Goal: Task Accomplishment & Management: Complete application form

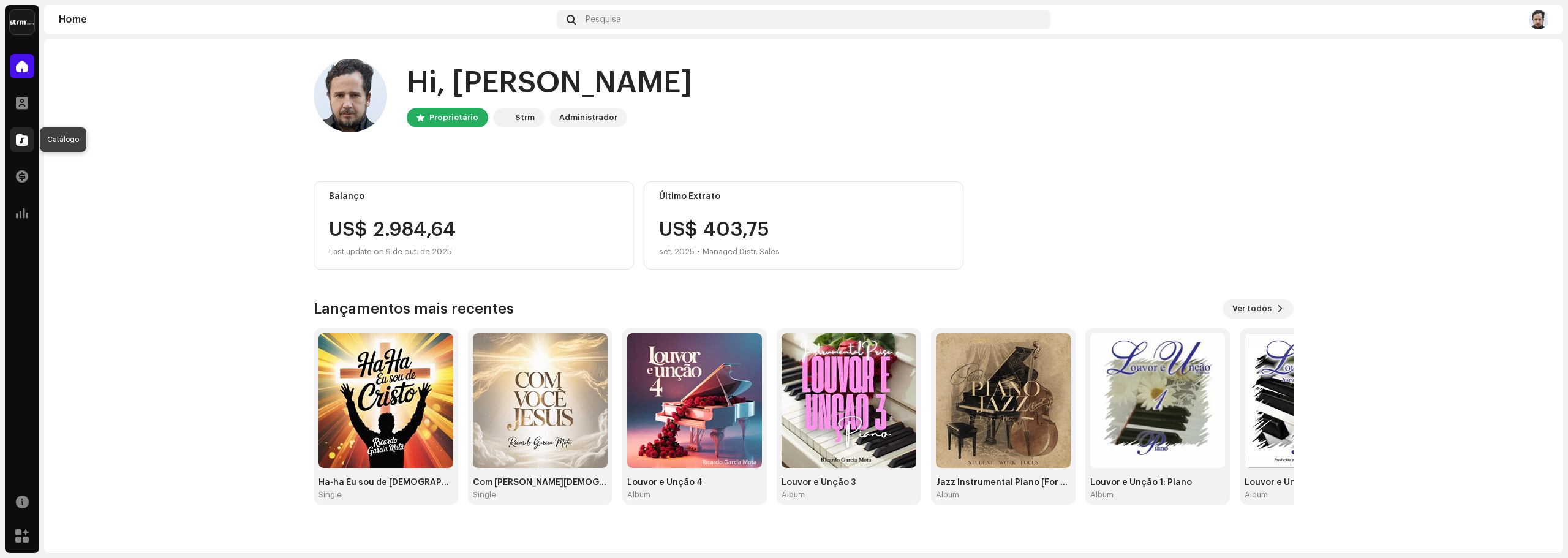
click at [10, 140] on div at bounding box center [22, 140] width 25 height 25
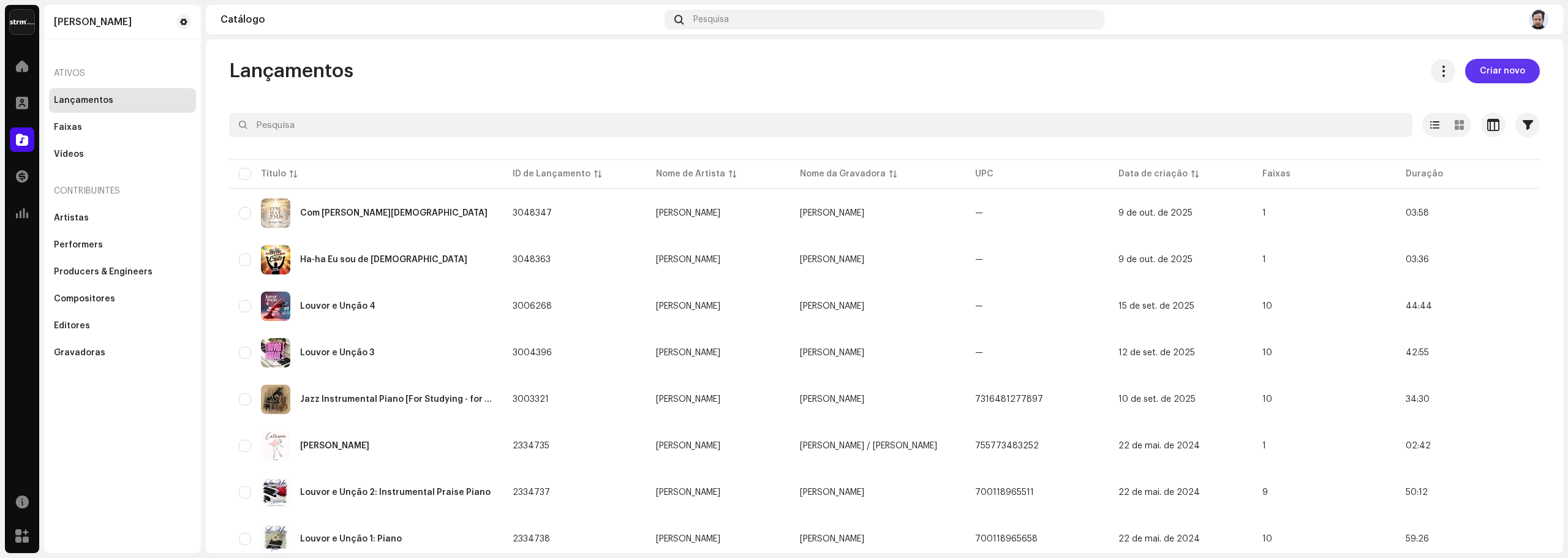
click at [1479, 75] on span "Criar novo" at bounding box center [1502, 71] width 45 height 25
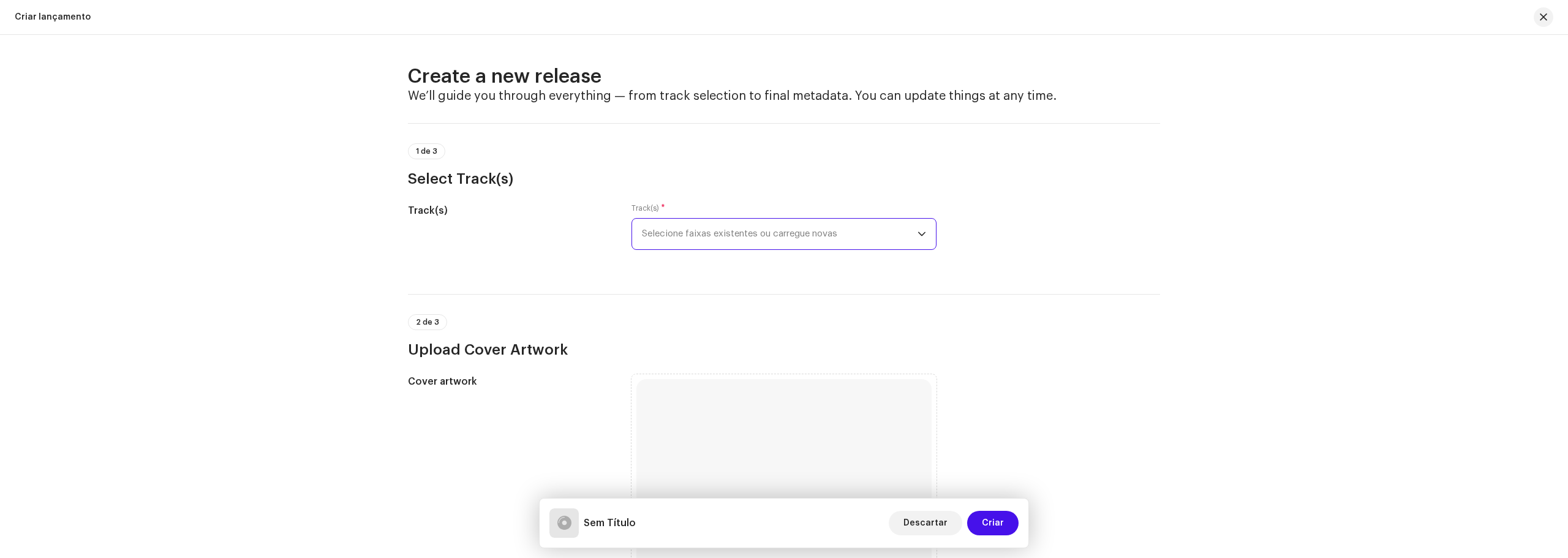
click at [690, 229] on span "Selecione faixas existentes ou carregue novas" at bounding box center [779, 234] width 275 height 31
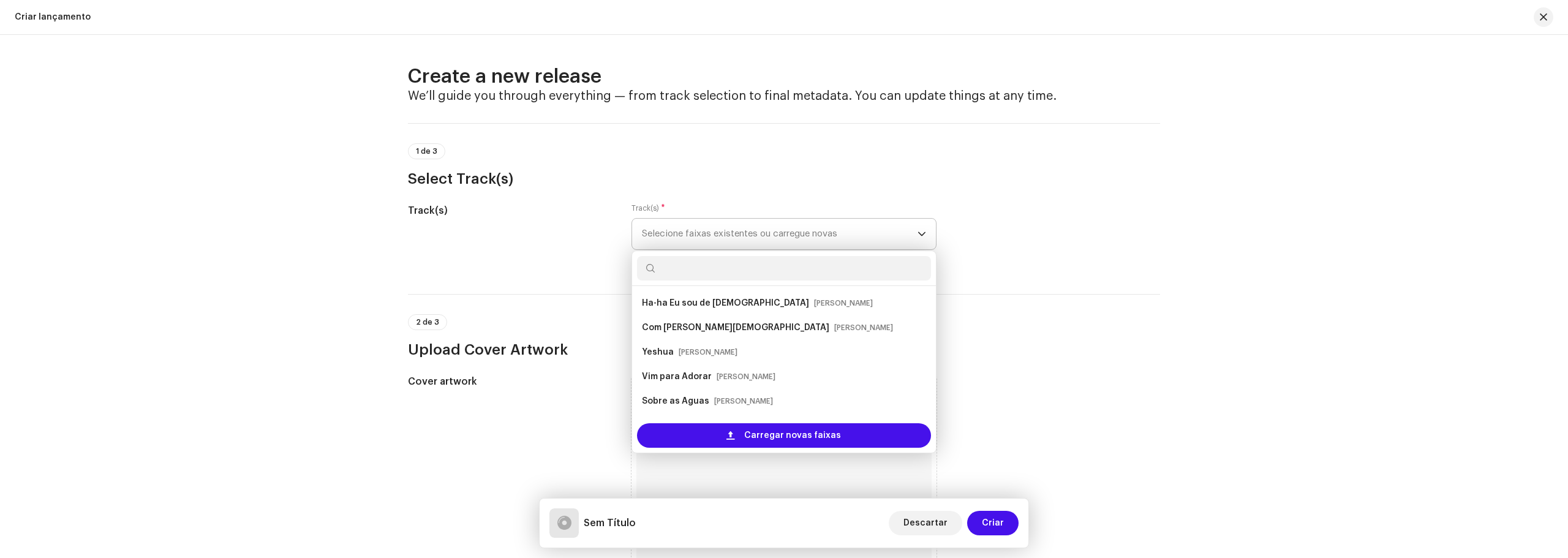
scroll to position [20, 0]
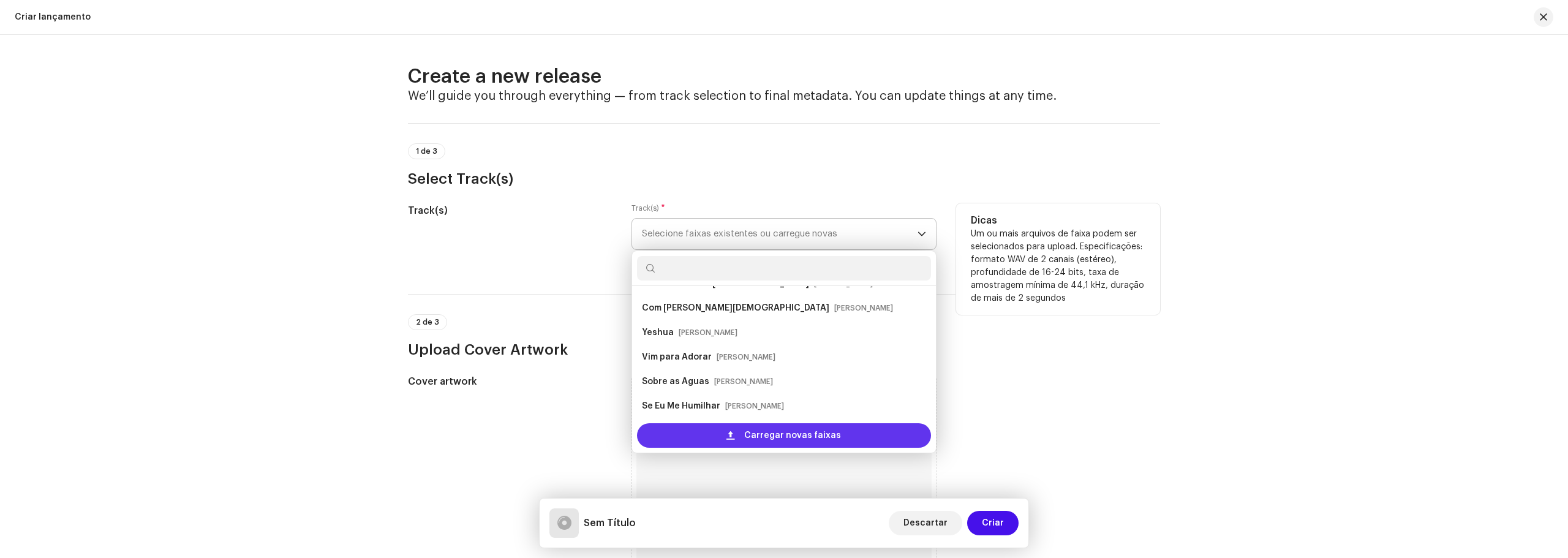
click at [763, 429] on span "Carregar novas faixas" at bounding box center [792, 436] width 97 height 25
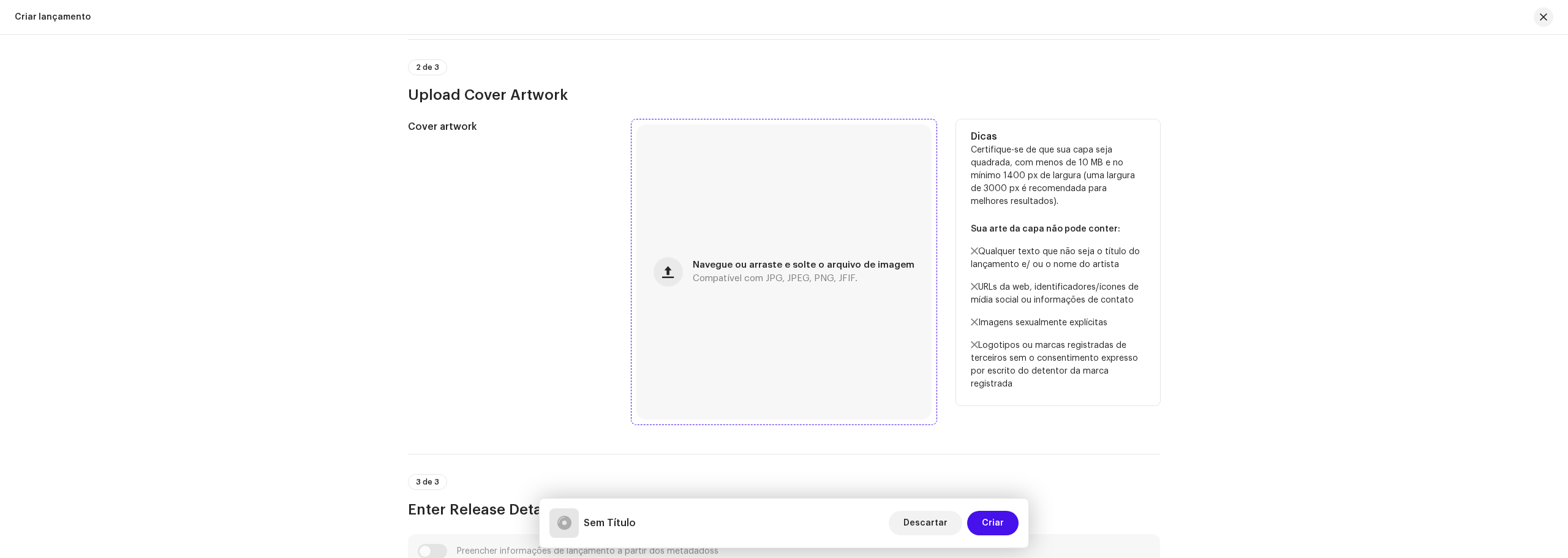
scroll to position [368, 0]
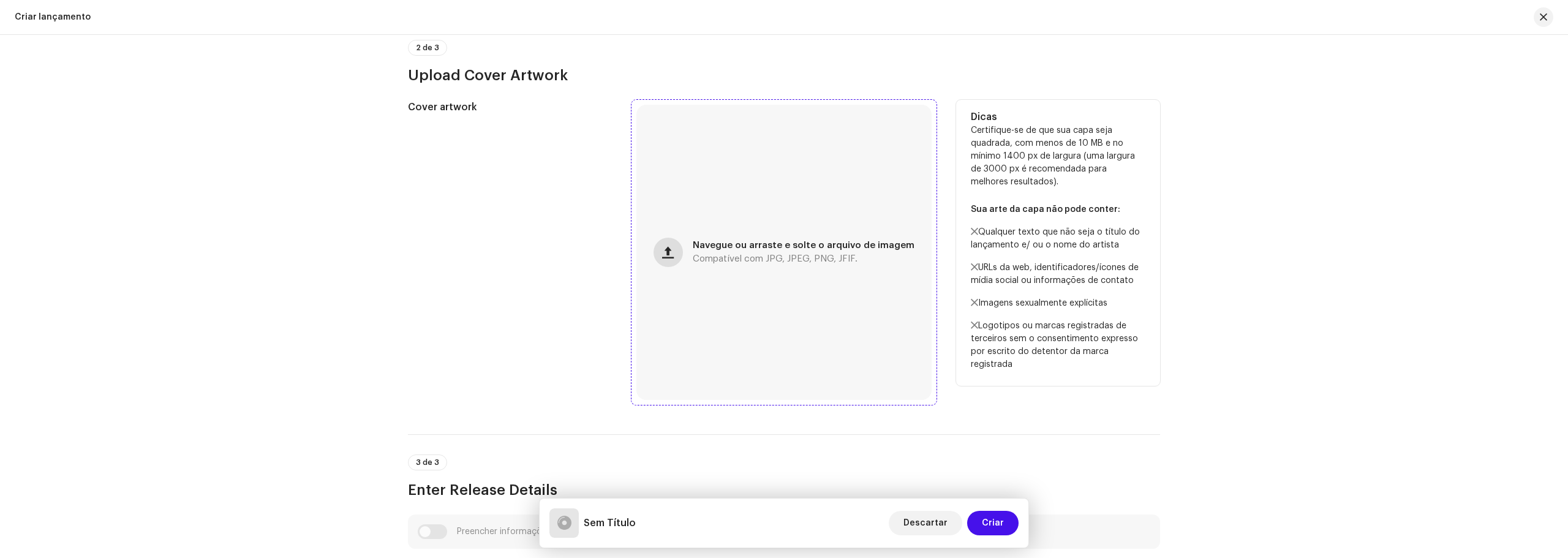
click at [674, 252] on span "button" at bounding box center [668, 252] width 12 height 9
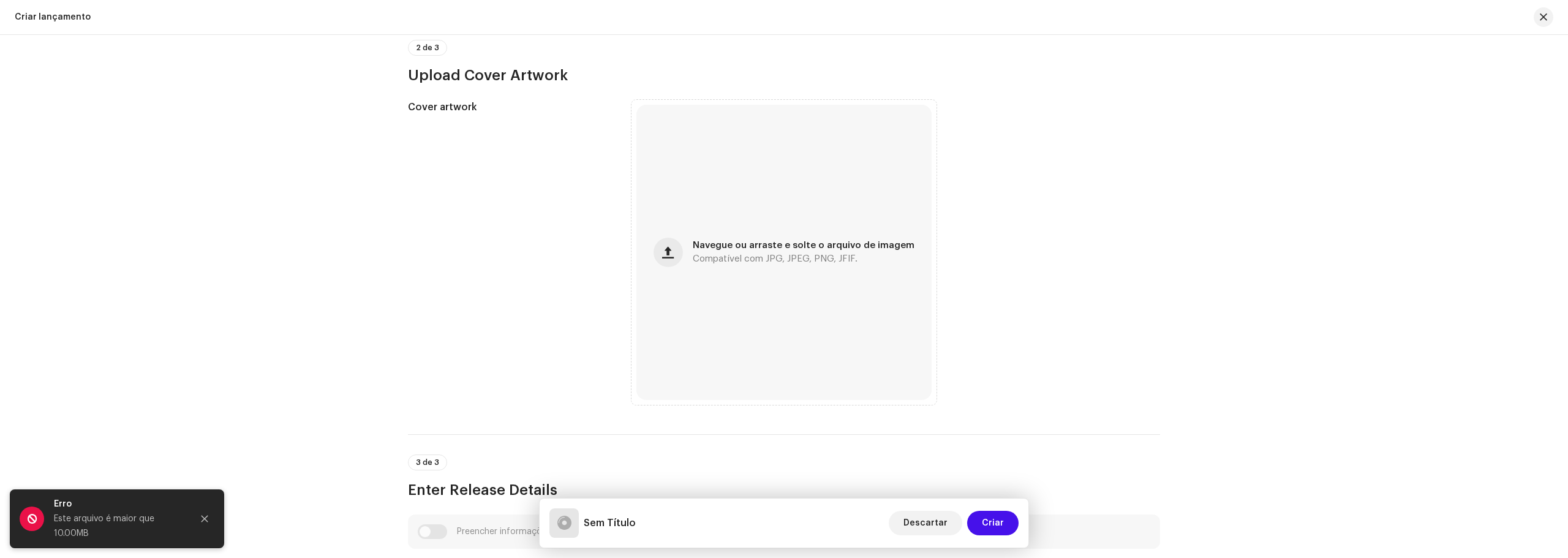
scroll to position [417, 0]
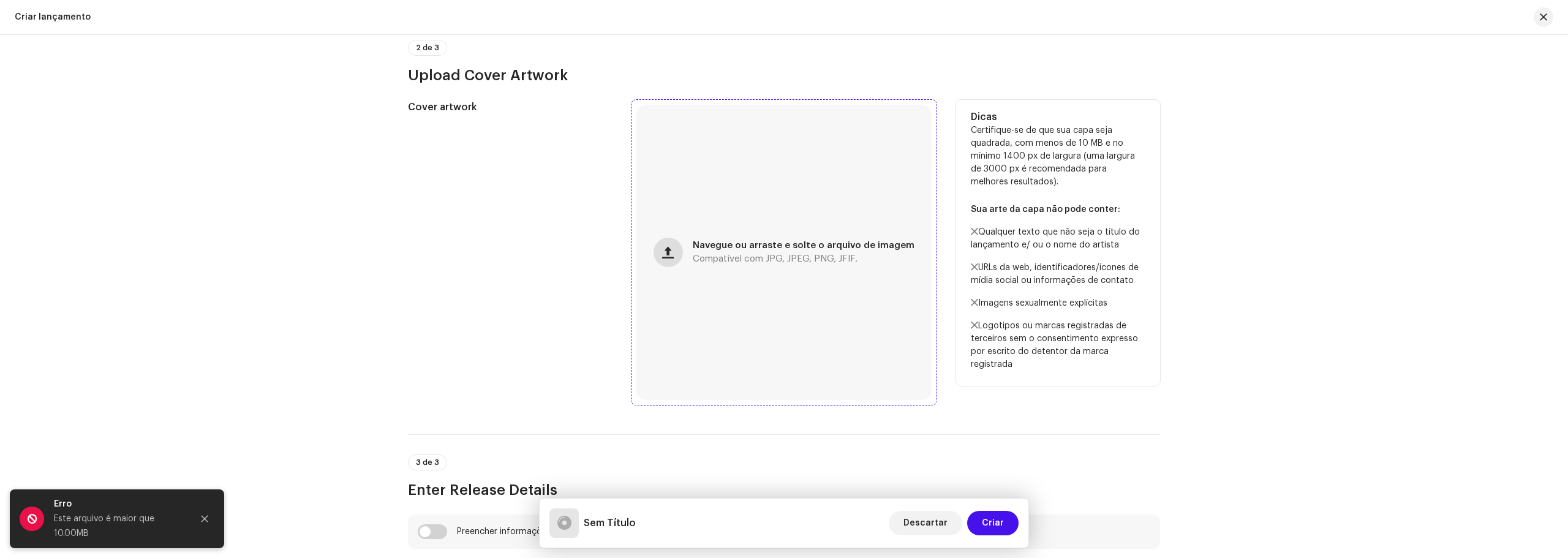
click at [671, 251] on span "button" at bounding box center [668, 252] width 12 height 9
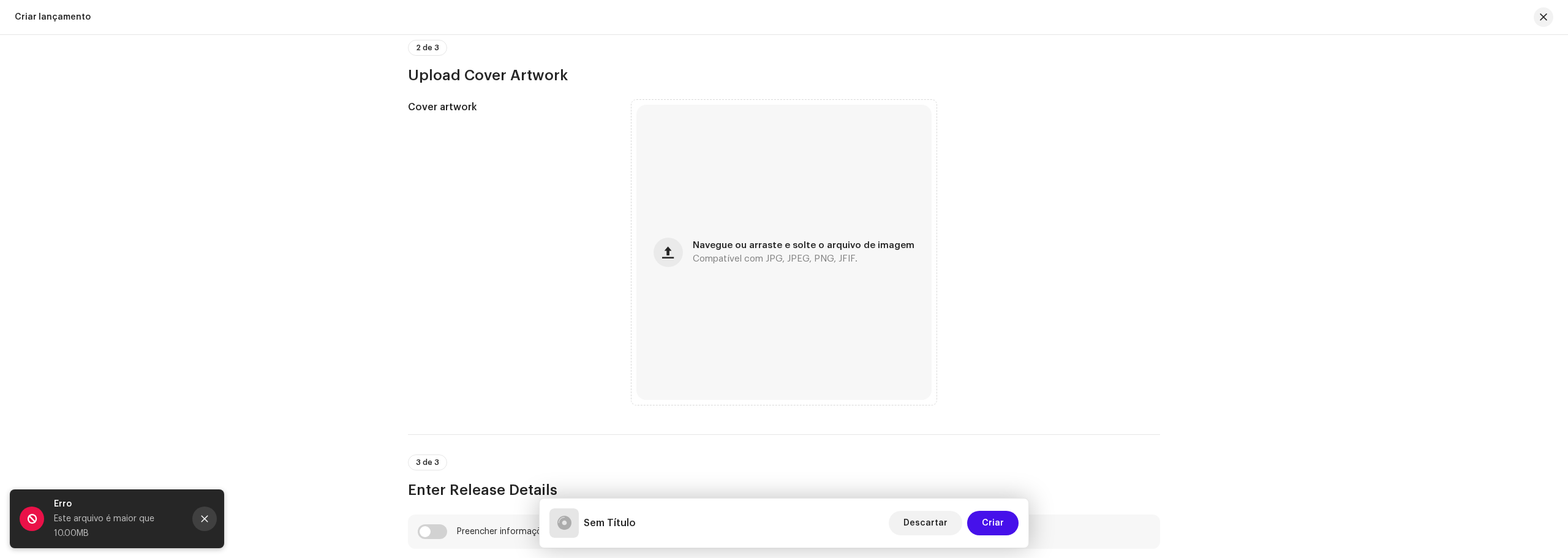
click at [206, 519] on icon "Close" at bounding box center [205, 519] width 9 height 9
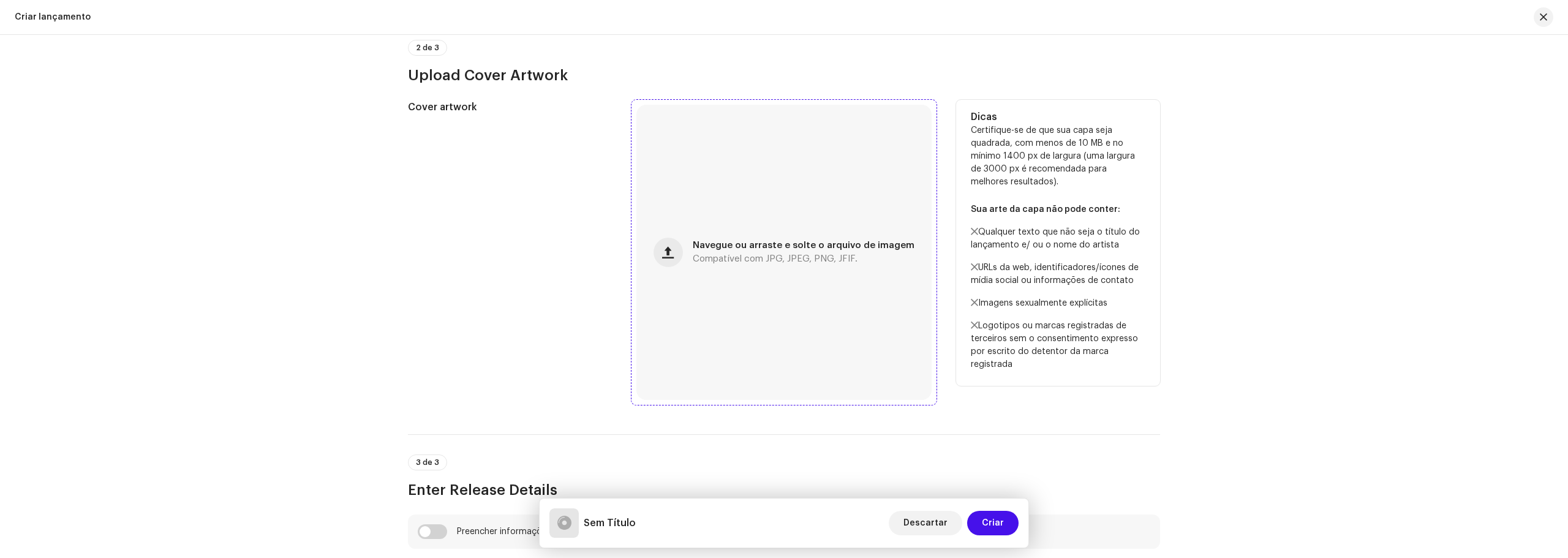
click at [652, 256] on div "Navegue ou arraste e solte o arquivo de imagem Compatível com JPG, JPEG, PNG, J…" at bounding box center [784, 252] width 295 height 295
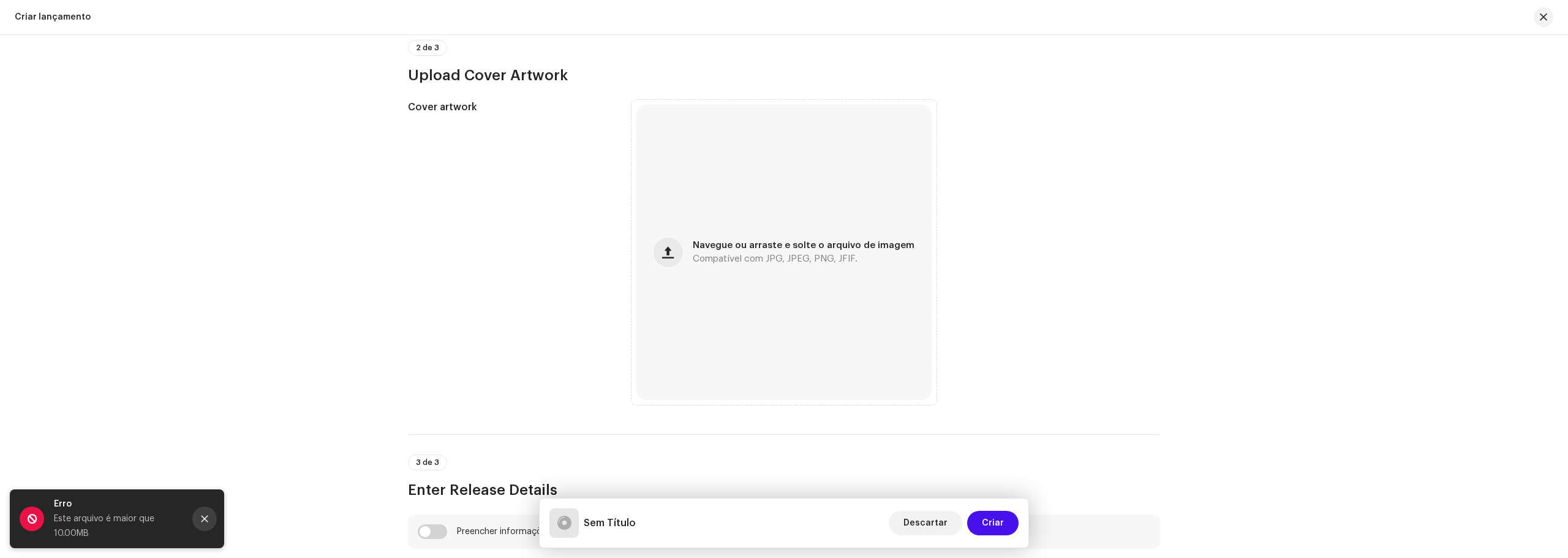
click at [206, 518] on icon "Close" at bounding box center [205, 519] width 7 height 7
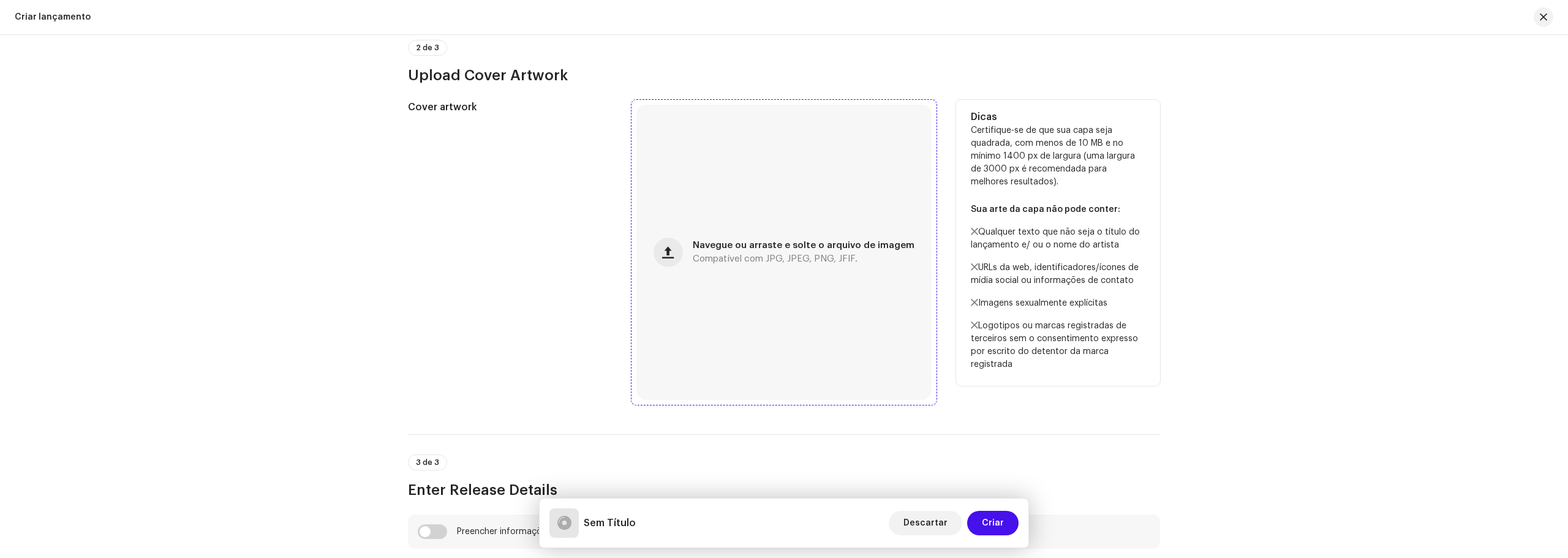
click at [655, 248] on div "Navegue ou arraste e solte o arquivo de imagem Compatível com JPG, JPEG, PNG, J…" at bounding box center [784, 252] width 295 height 295
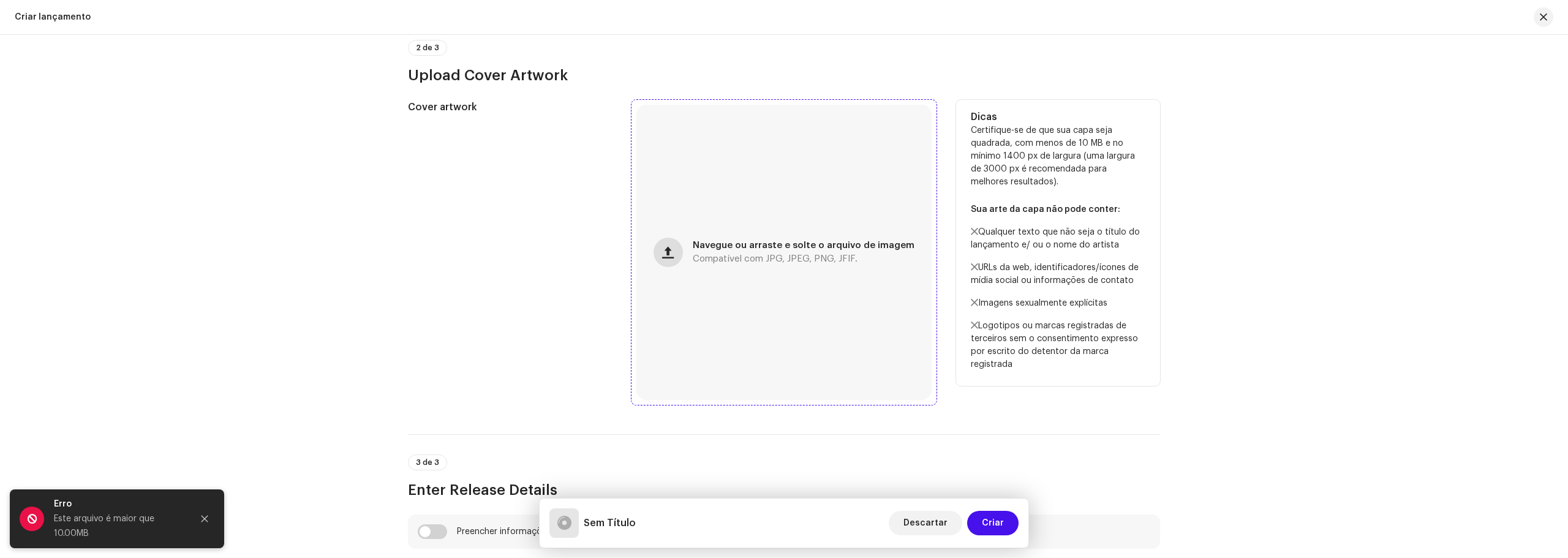
click at [674, 248] on span "button" at bounding box center [668, 252] width 12 height 9
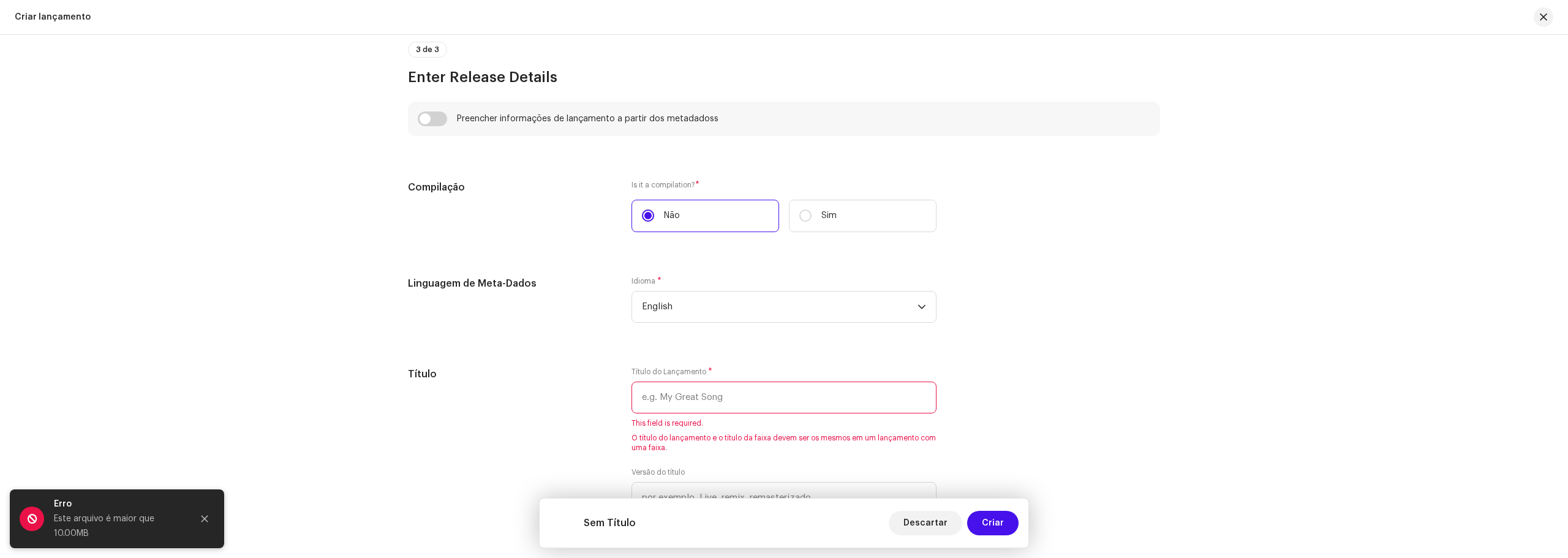
scroll to position [846, 0]
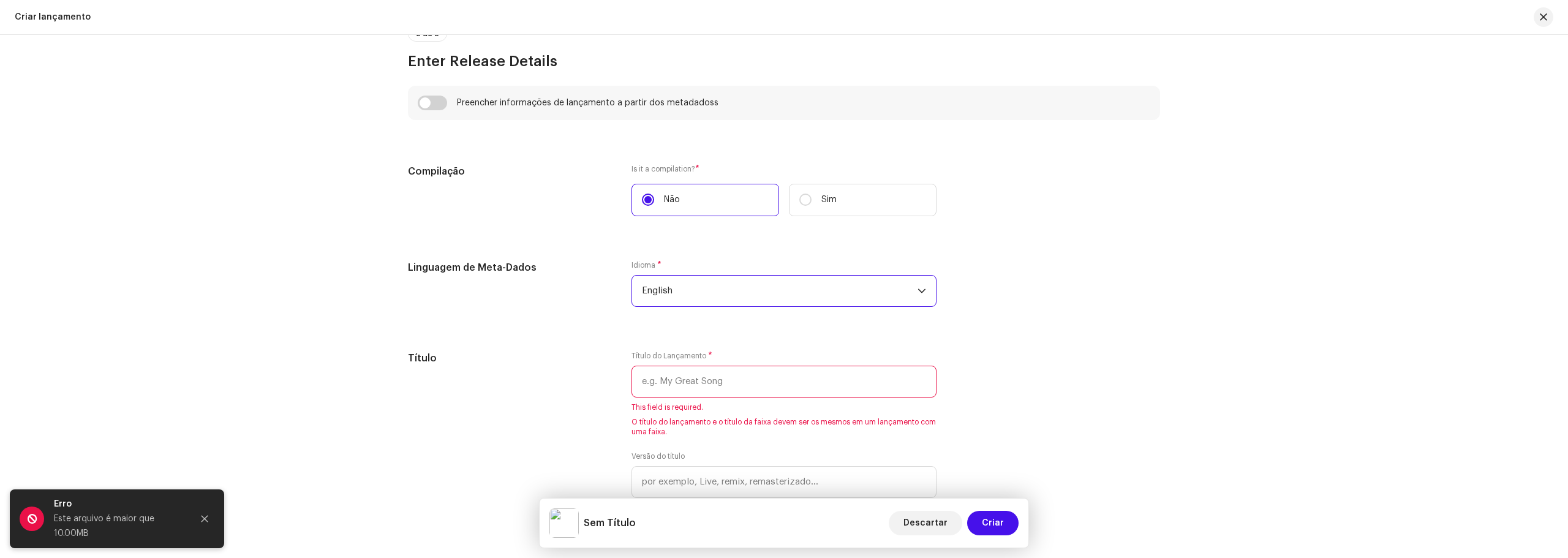
click at [819, 294] on span "English" at bounding box center [779, 291] width 275 height 31
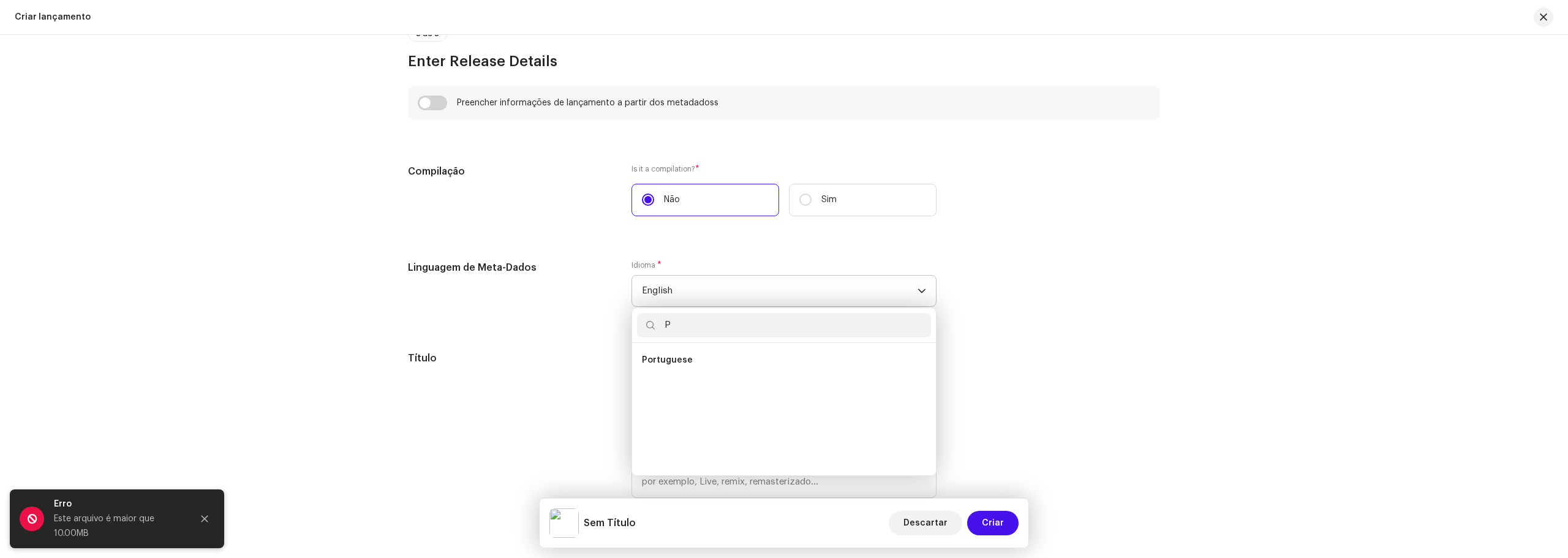
scroll to position [0, 0]
type input "PORT"
click at [771, 359] on li "Portuguese" at bounding box center [784, 361] width 294 height 25
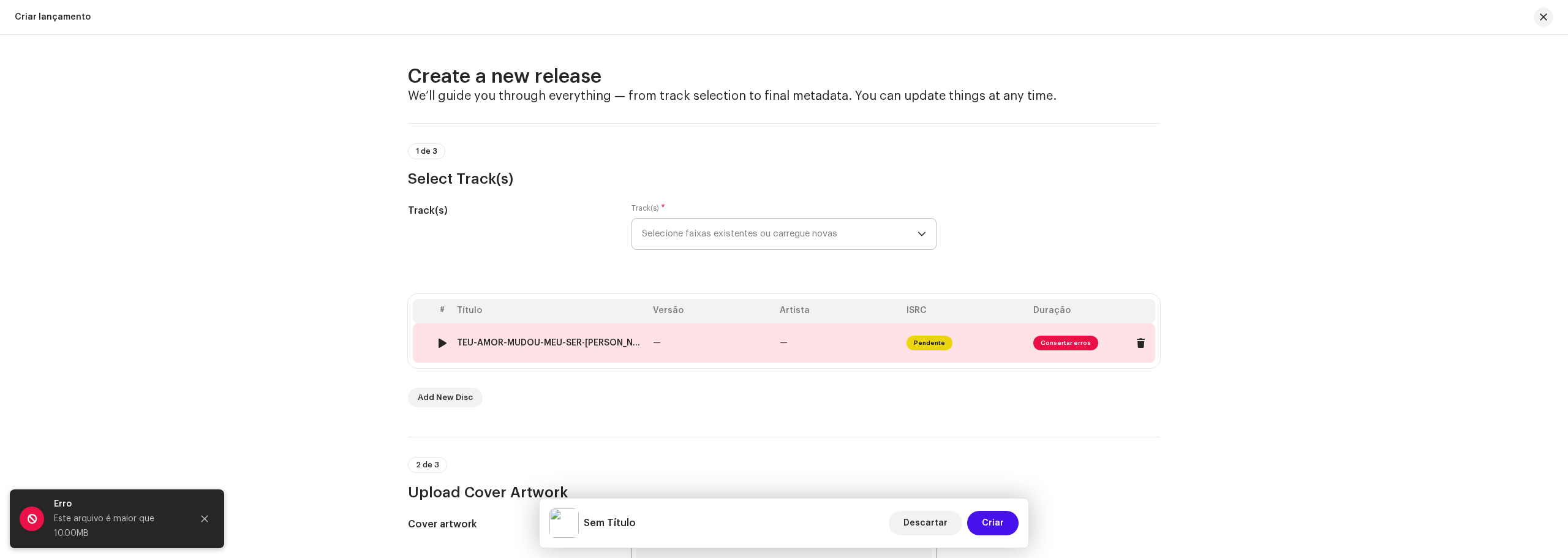
click at [1047, 342] on span "Consertar erros" at bounding box center [1065, 343] width 65 height 15
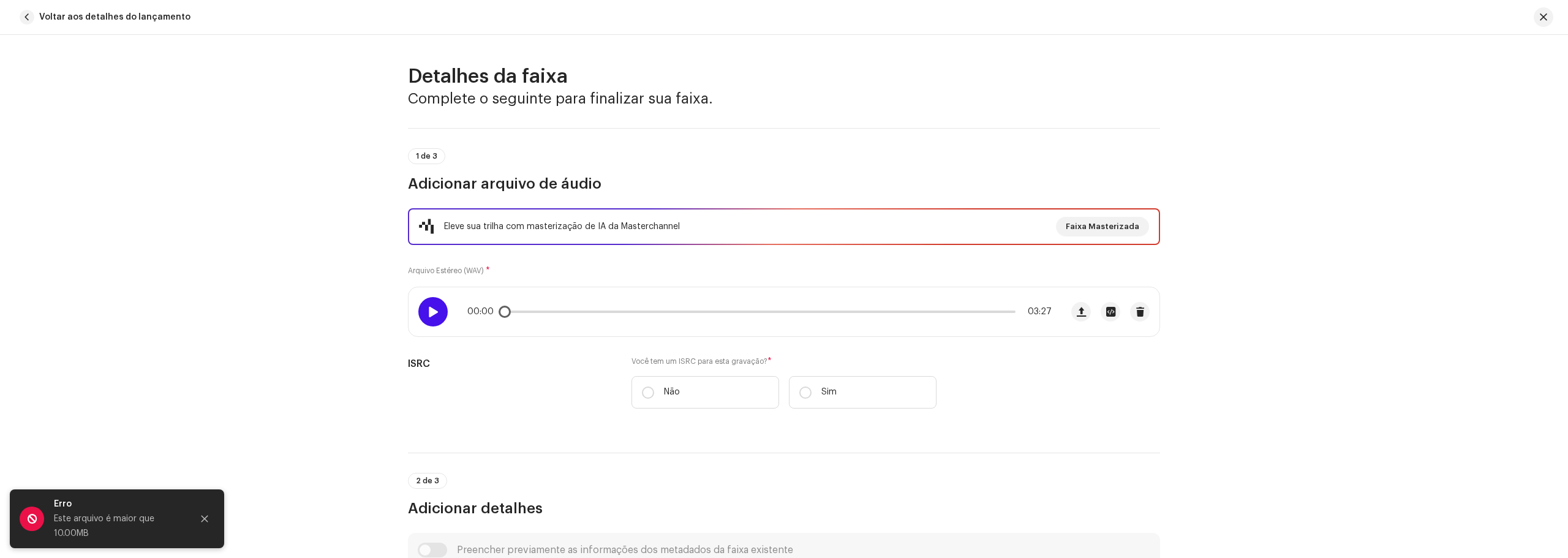
click at [429, 310] on span at bounding box center [433, 311] width 10 height 9
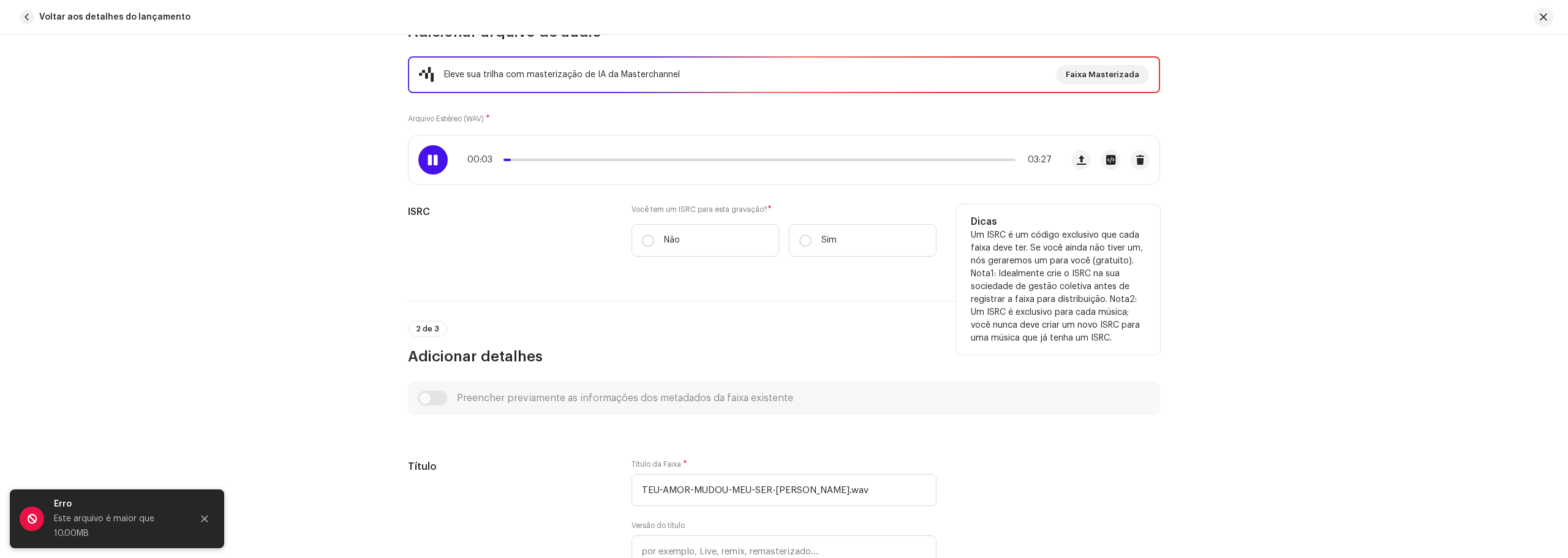
scroll to position [184, 0]
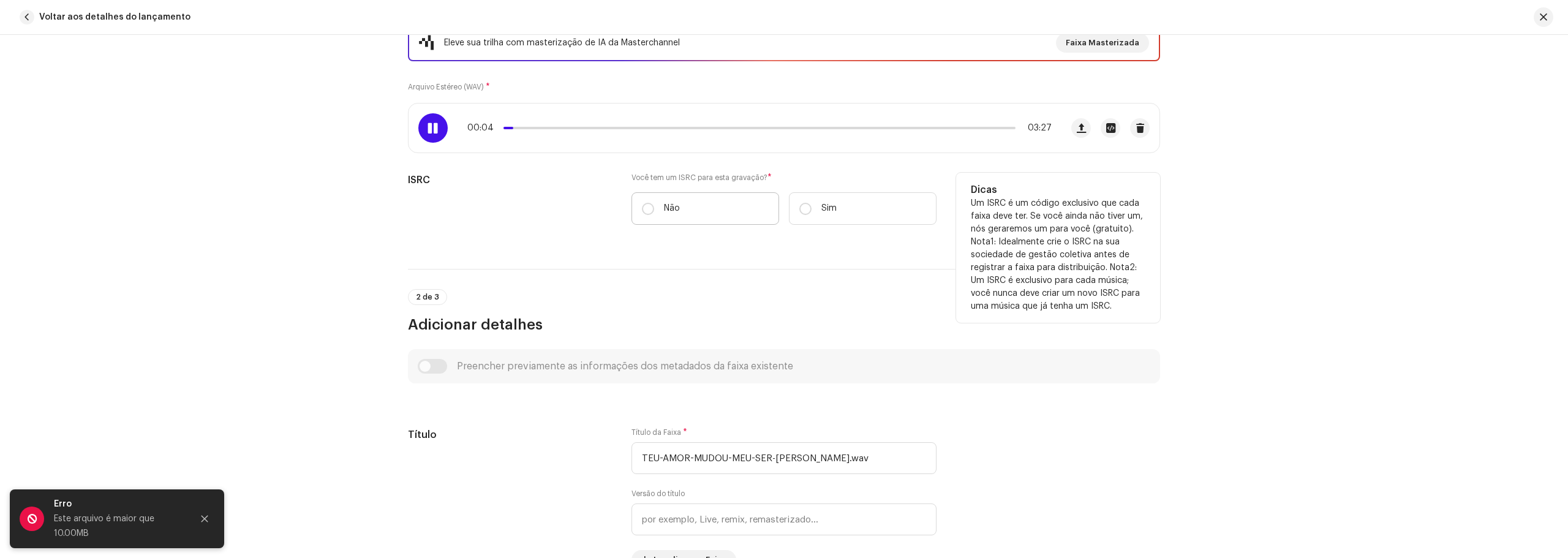
click at [636, 209] on label "Não" at bounding box center [705, 208] width 148 height 33
click at [642, 209] on input "Não" at bounding box center [647, 208] width 12 height 12
radio input "true"
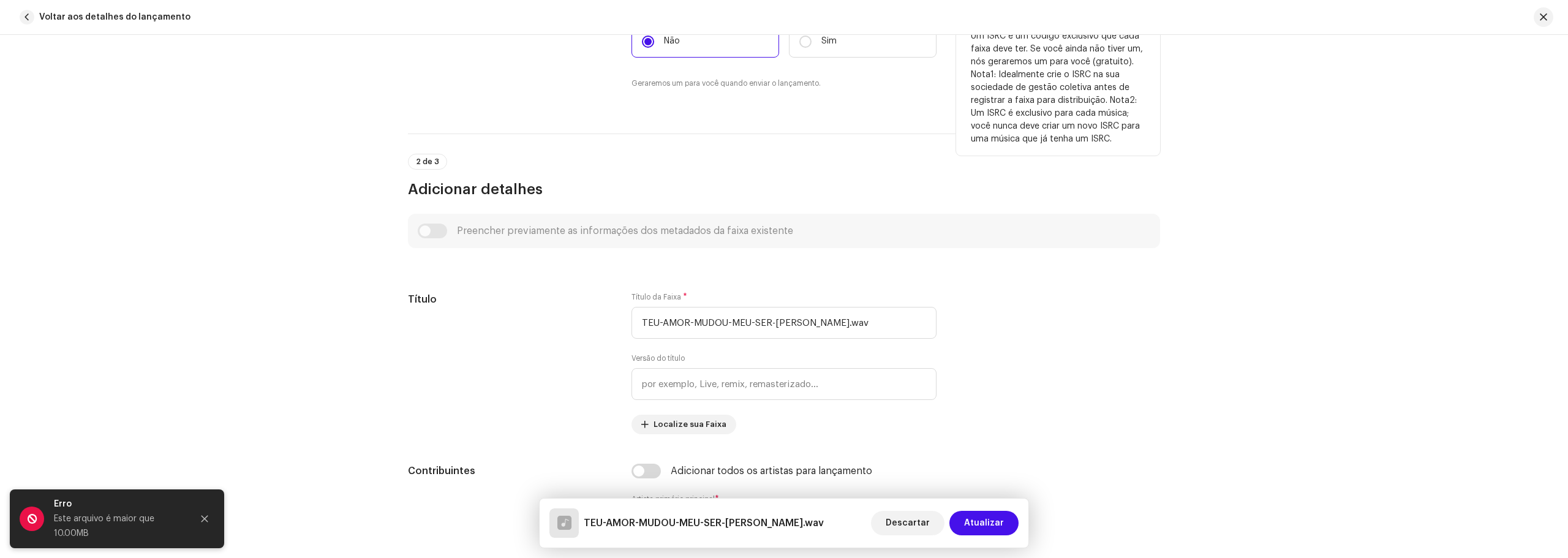
scroll to position [368, 0]
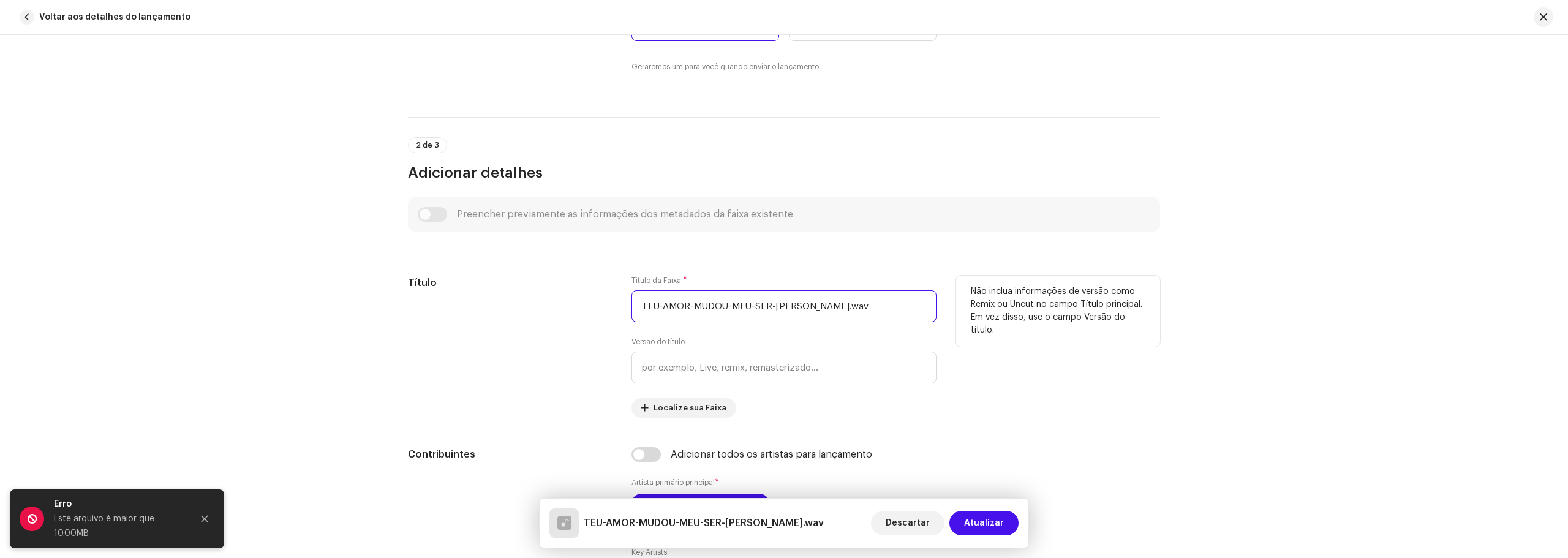
drag, startPoint x: 639, startPoint y: 307, endPoint x: 986, endPoint y: 314, distance: 347.1
click at [986, 314] on div "Título Título da Faixa * TEU-AMOR-MUDOU-MEU-SER-[PERSON_NAME].wav Versão do tít…" at bounding box center [784, 346] width 752 height 142
drag, startPoint x: 792, startPoint y: 308, endPoint x: 547, endPoint y: 332, distance: 246.2
click at [547, 332] on div "Título Título da Faixa * Teu amor mudou meu ser Versão do título Localize sua F…" at bounding box center [784, 346] width 752 height 142
type input "Teu amor mudou meu ser"
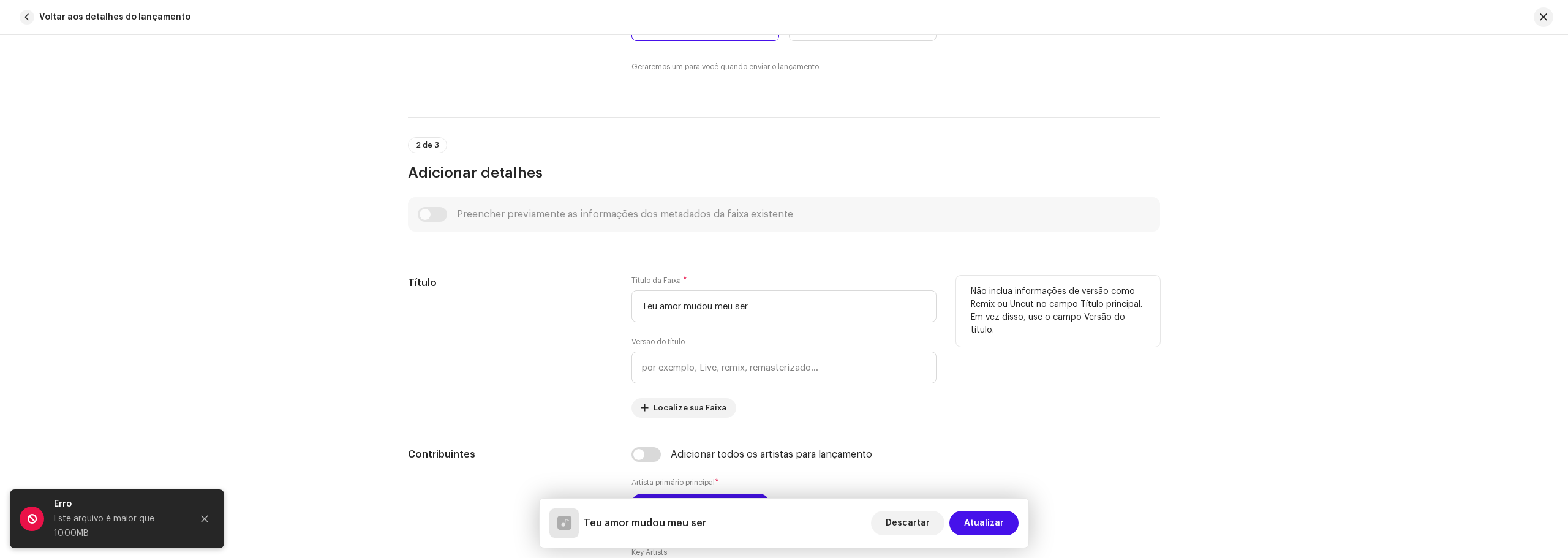
click at [1145, 385] on div "Não inclua informações de versão como Remix ou Uncut no campo Título principal.…" at bounding box center [1058, 346] width 204 height 142
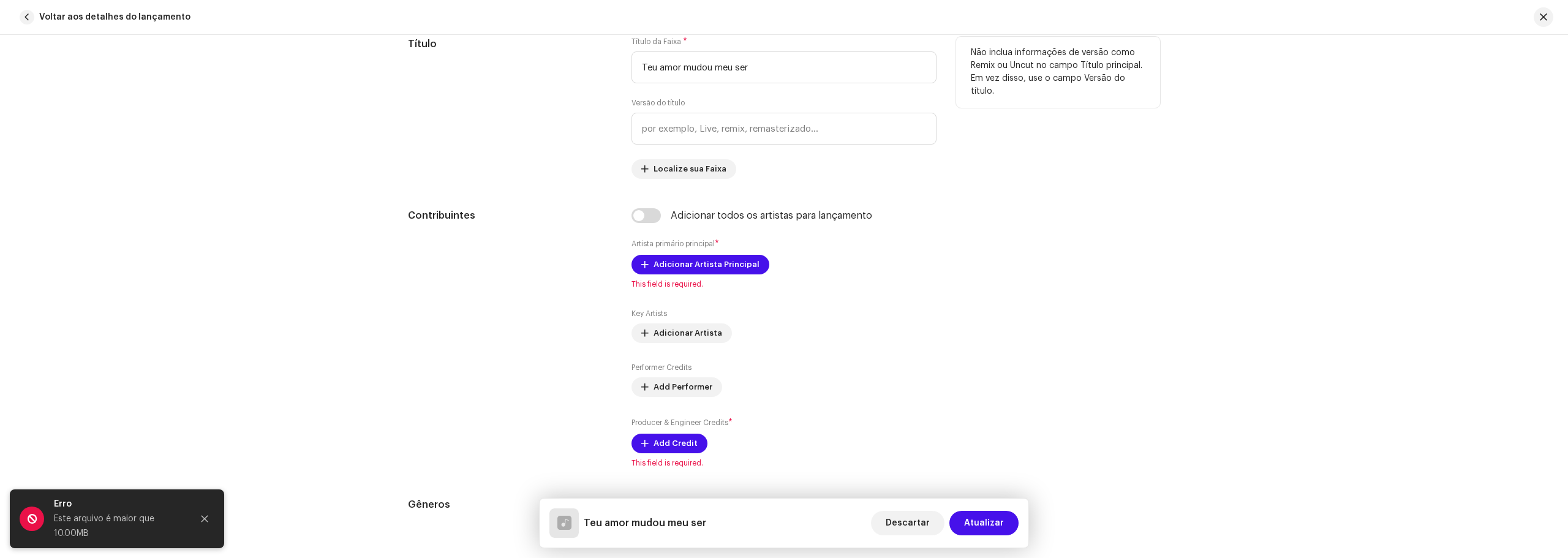
scroll to position [613, 0]
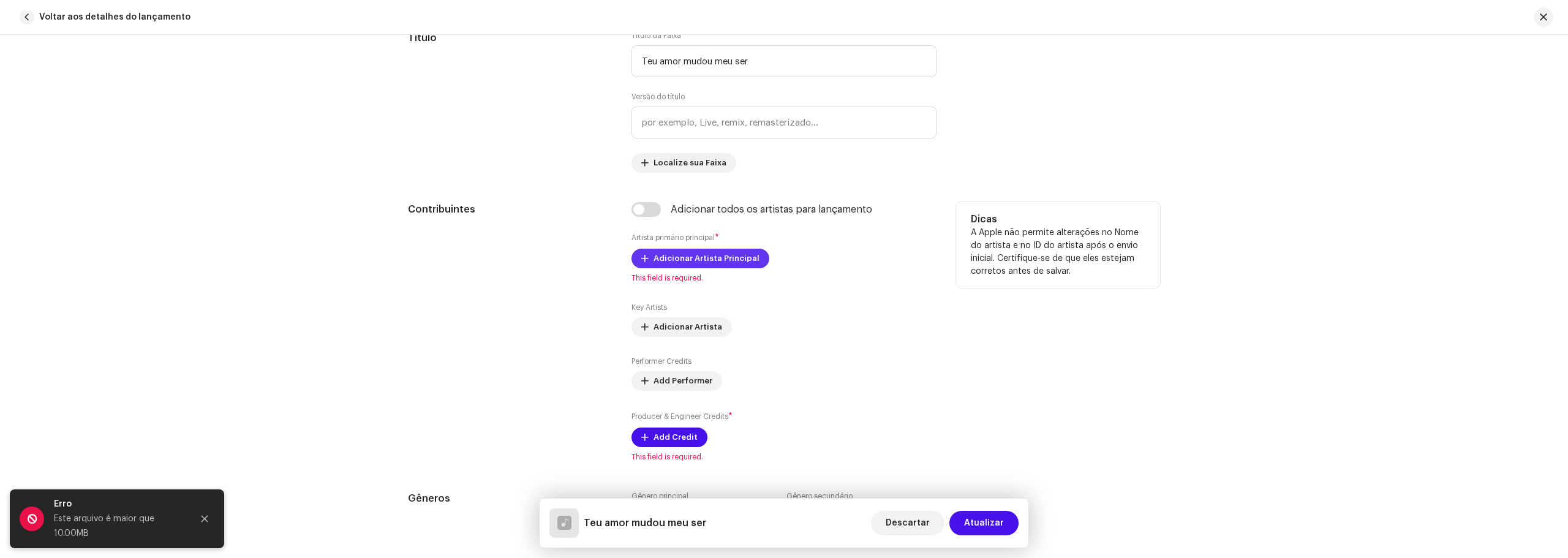
click at [717, 260] on span "Adicionar Artista Principal" at bounding box center [706, 259] width 106 height 25
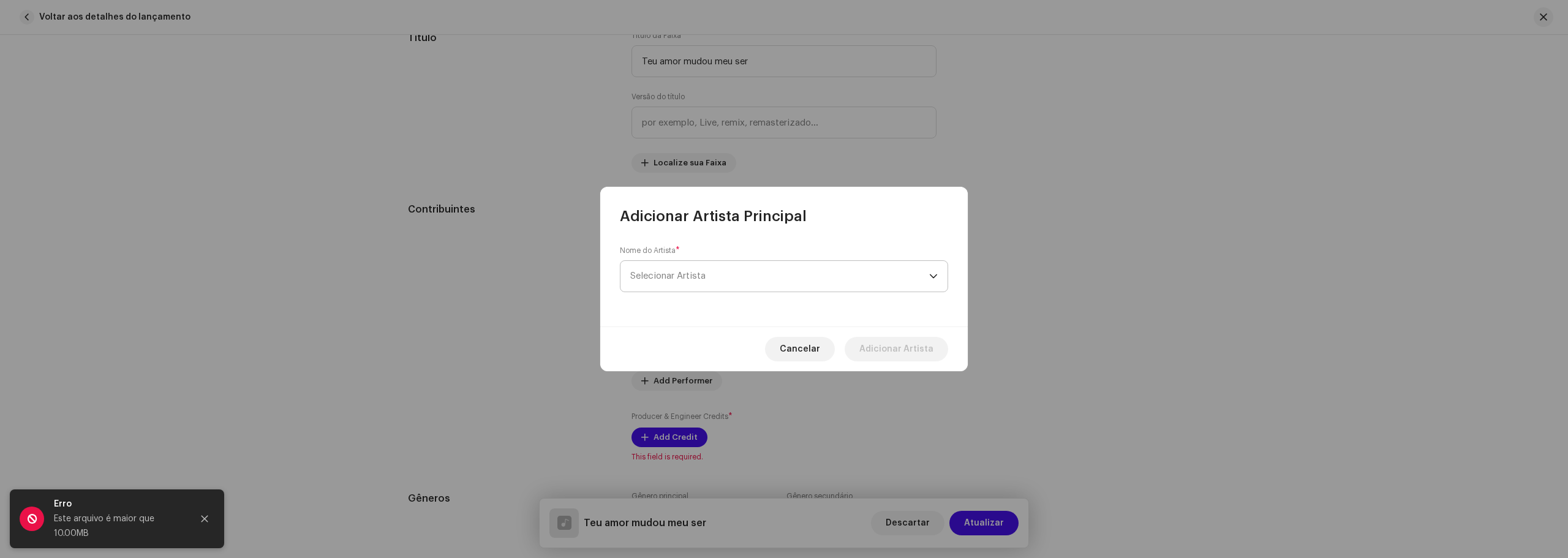
click at [714, 272] on span "Selecionar Artista" at bounding box center [779, 276] width 299 height 31
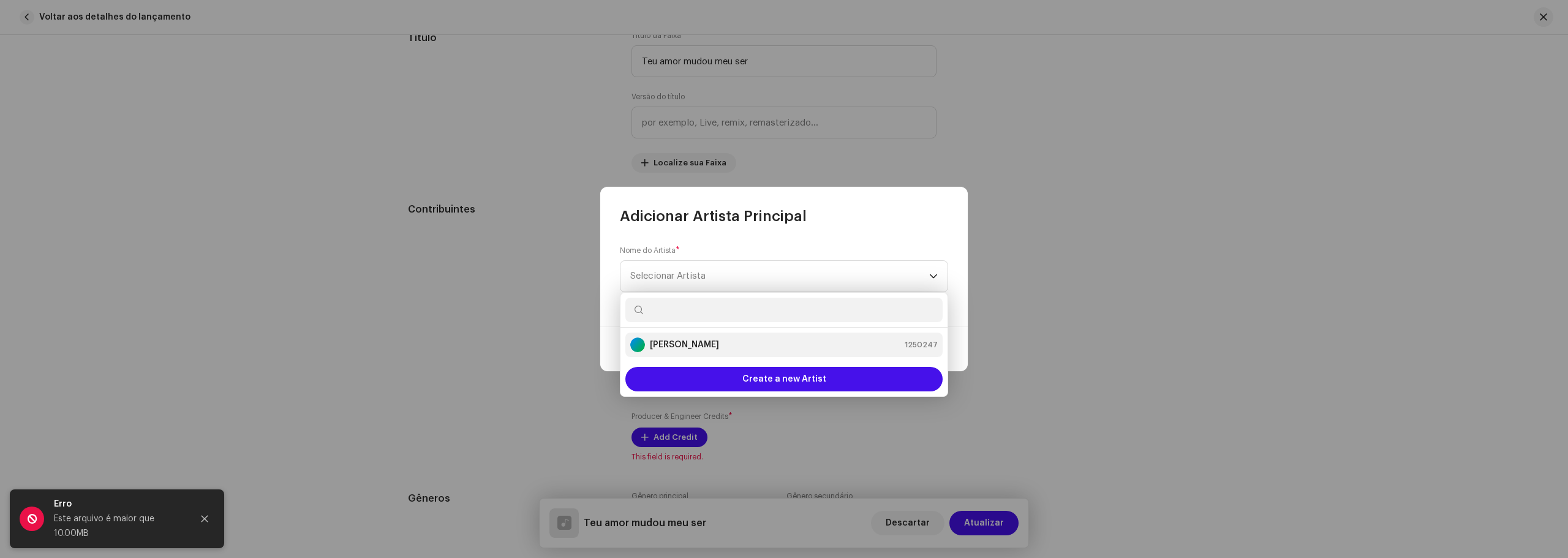
click at [709, 352] on div "[PERSON_NAME]" at bounding box center [674, 345] width 89 height 15
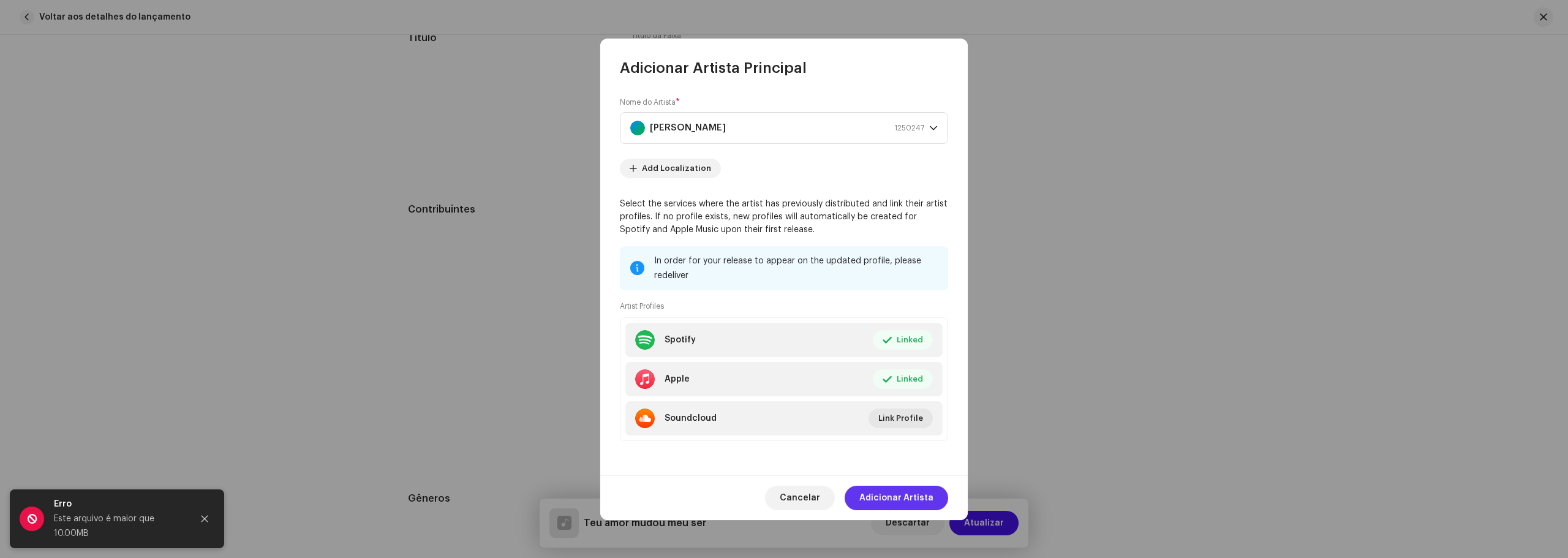
click at [894, 494] on span "Adicionar Artista" at bounding box center [897, 498] width 74 height 25
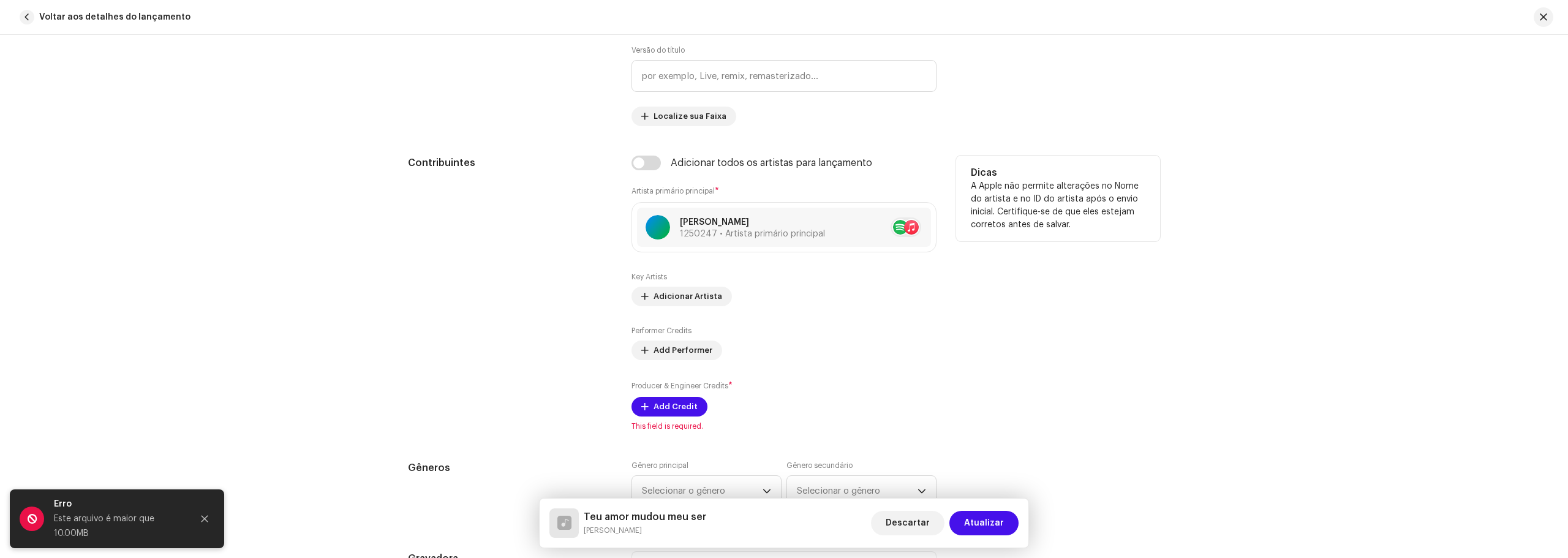
scroll to position [796, 0]
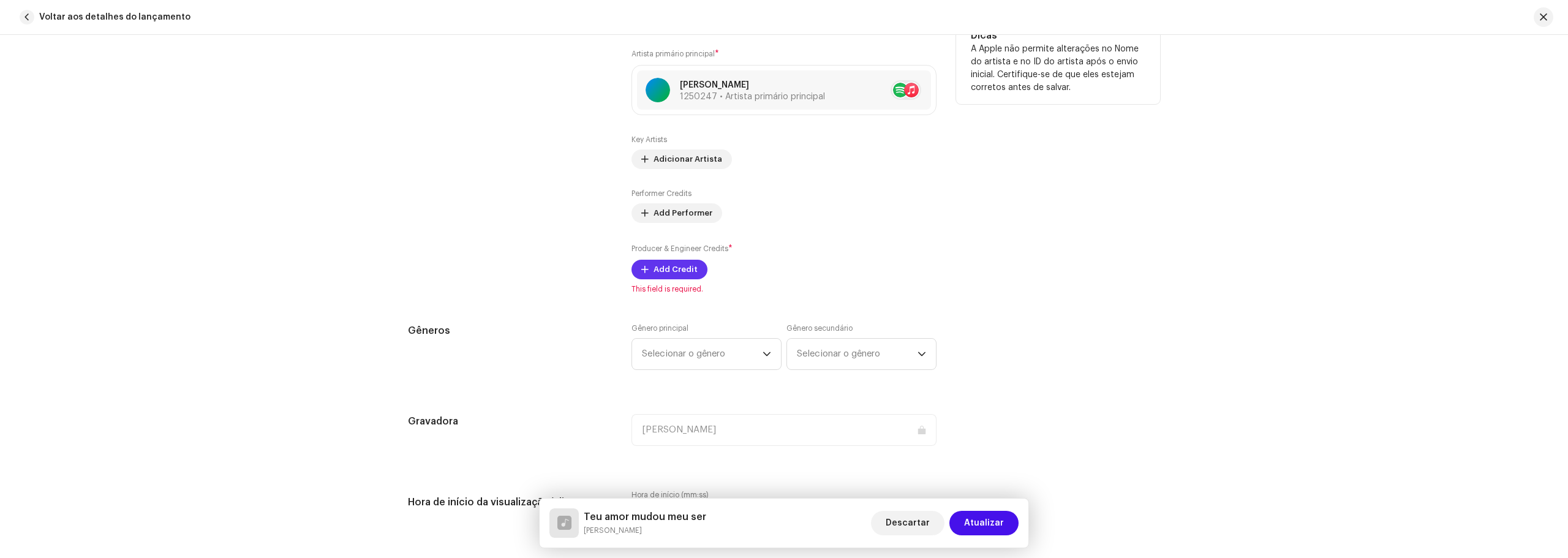
click at [658, 267] on span "Add Credit" at bounding box center [675, 270] width 44 height 25
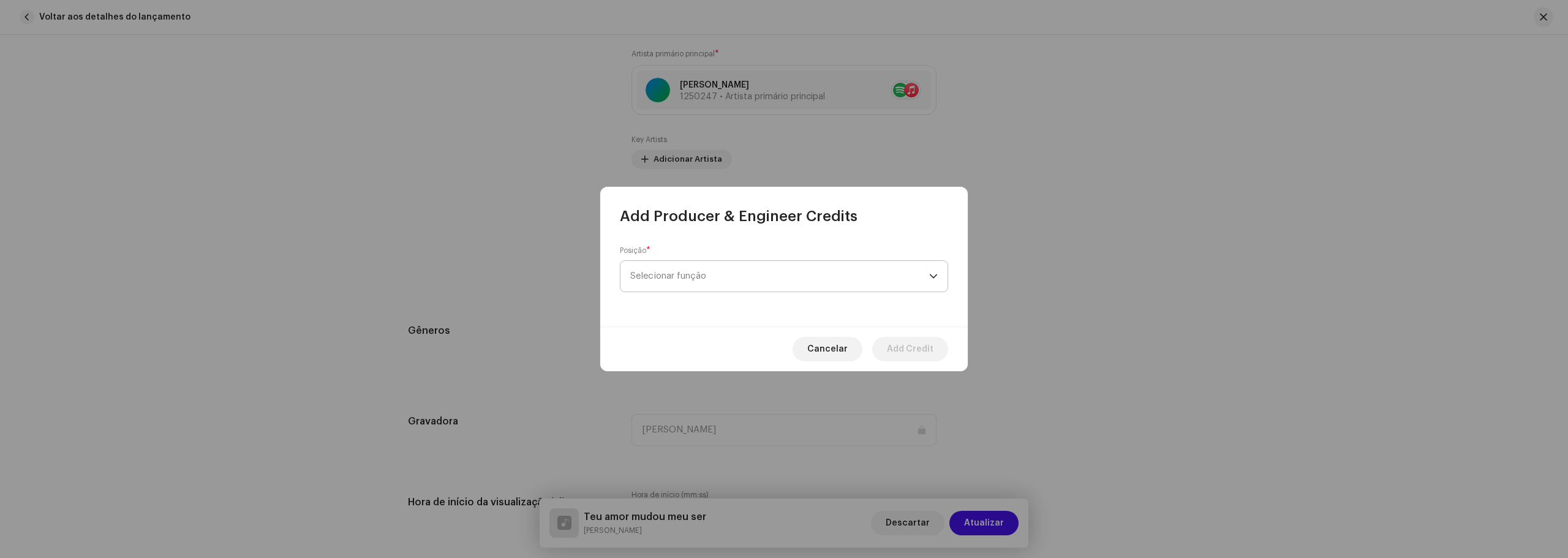
click at [678, 271] on span "Selecionar função" at bounding box center [779, 276] width 299 height 31
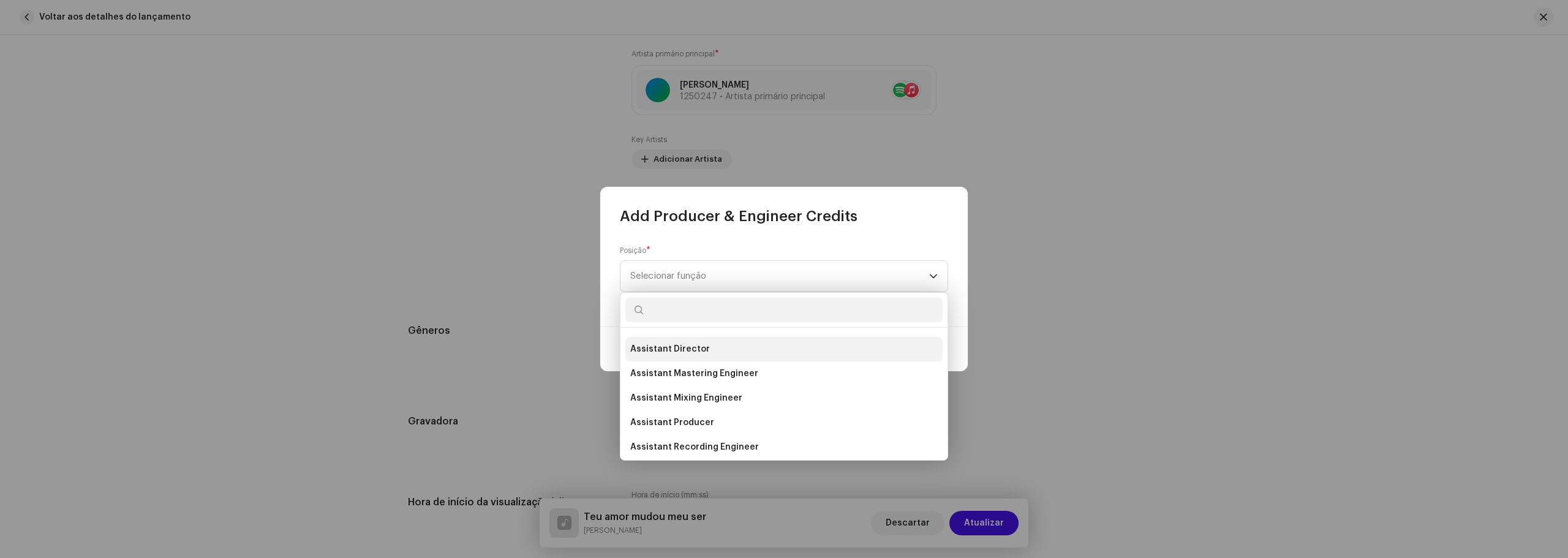
scroll to position [184, 0]
click at [679, 366] on li "Co-Producer" at bounding box center [784, 357] width 318 height 25
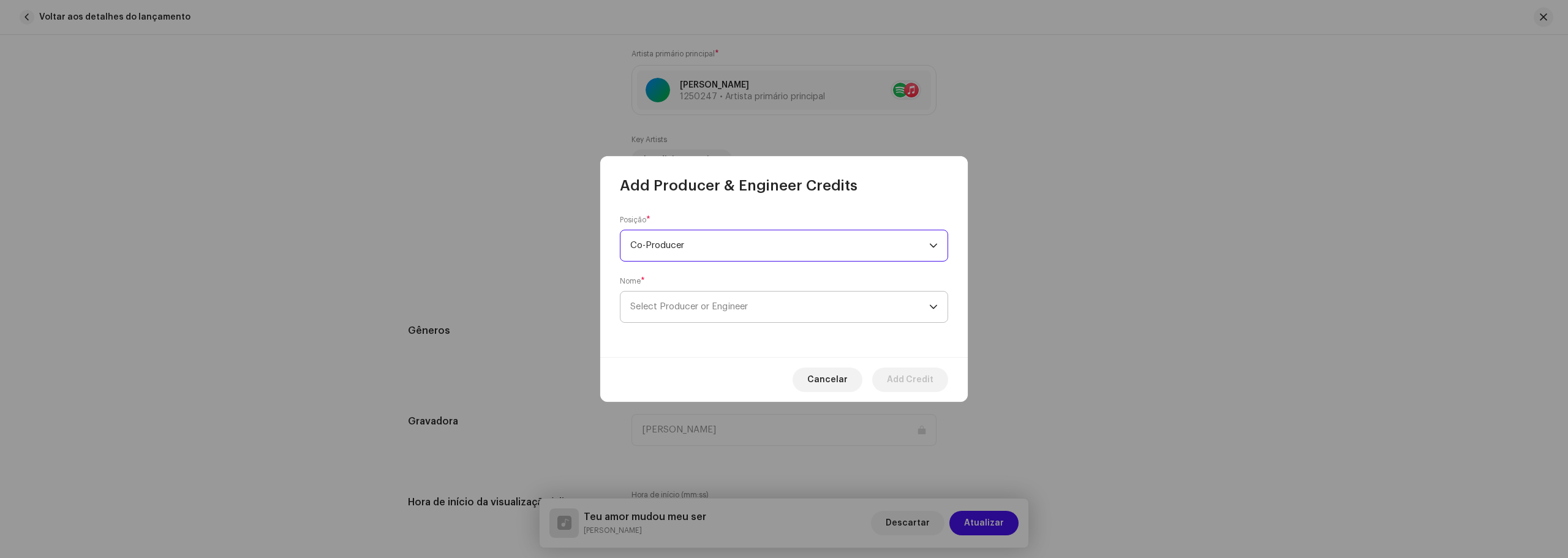
click at [846, 322] on p-select "Select Producer or Engineer" at bounding box center [784, 307] width 328 height 32
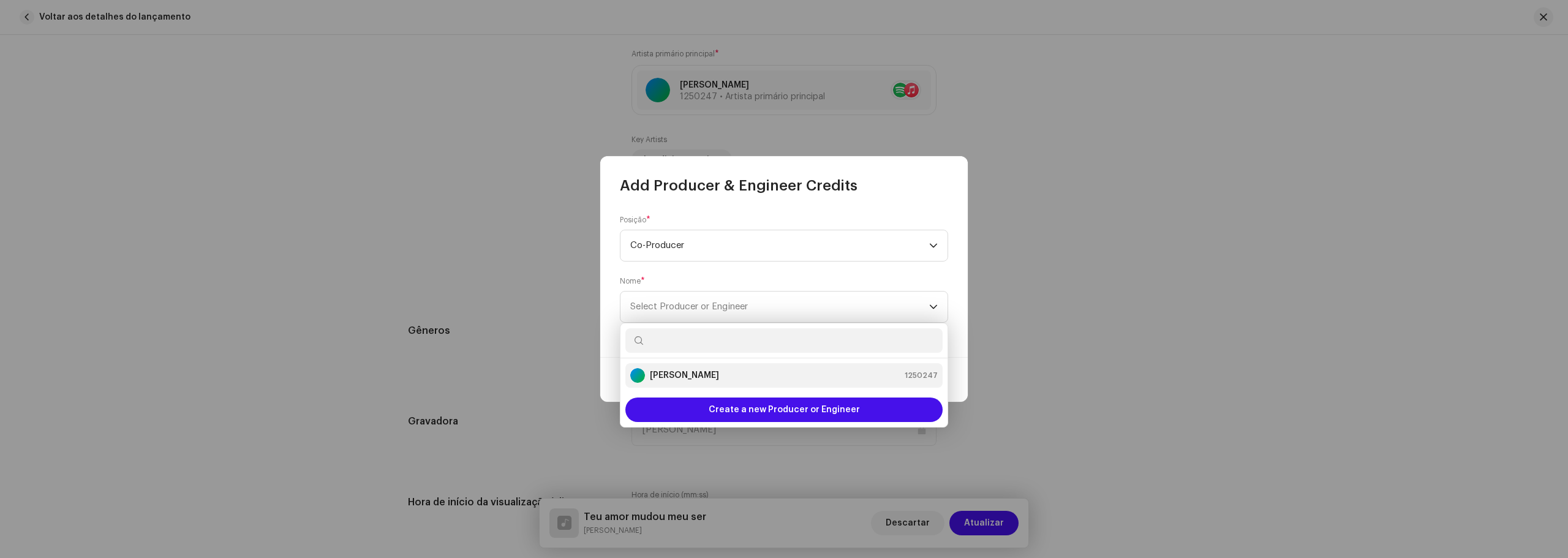
click at [750, 374] on div "[PERSON_NAME] 1250247" at bounding box center [784, 375] width 307 height 15
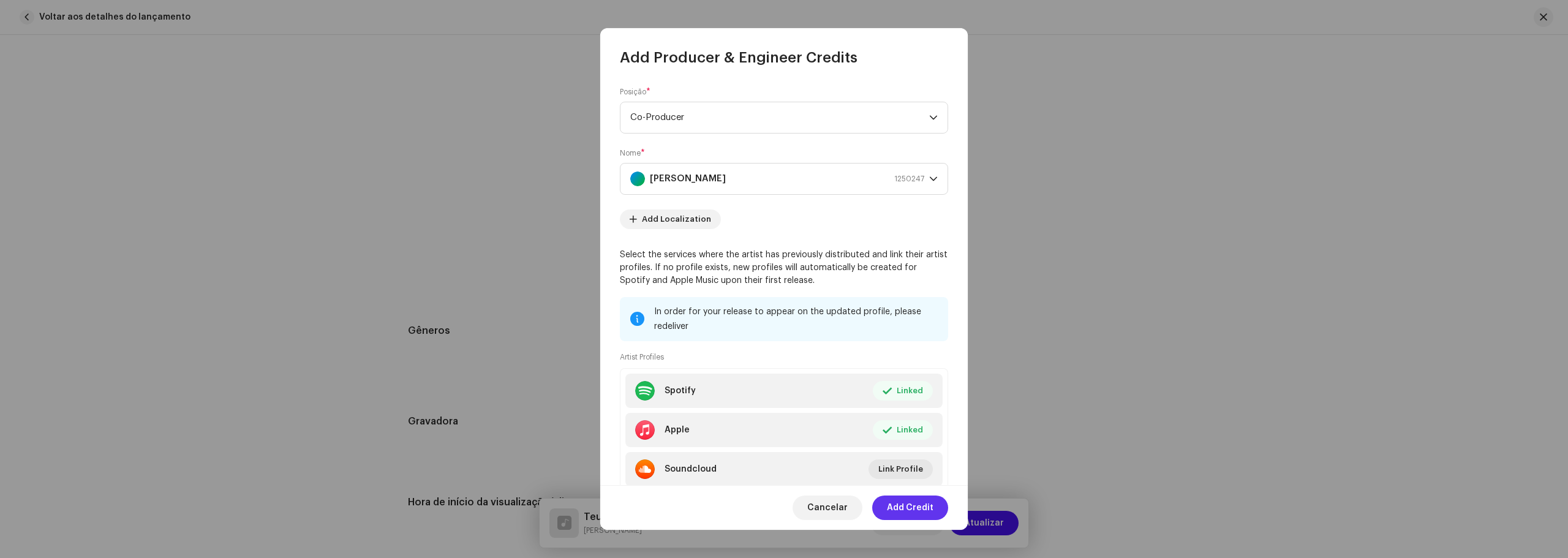
drag, startPoint x: 916, startPoint y: 512, endPoint x: 918, endPoint y: 482, distance: 30.1
click at [916, 510] on span "Add Credit" at bounding box center [910, 508] width 47 height 25
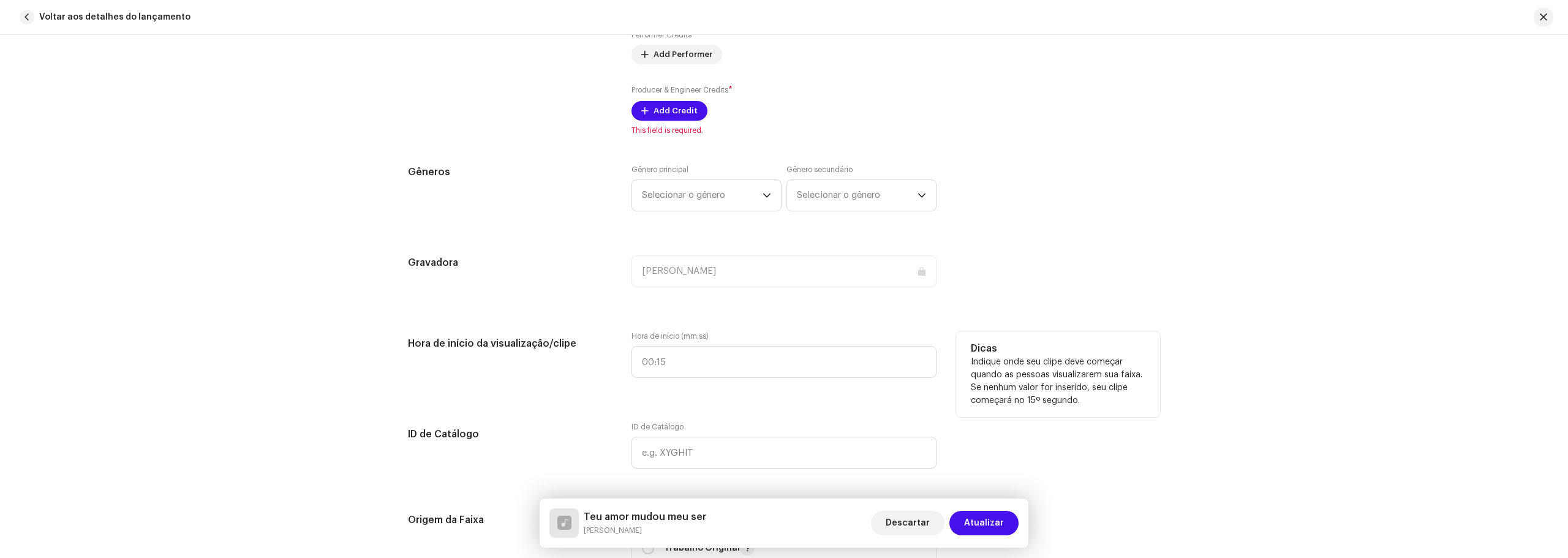
scroll to position [980, 0]
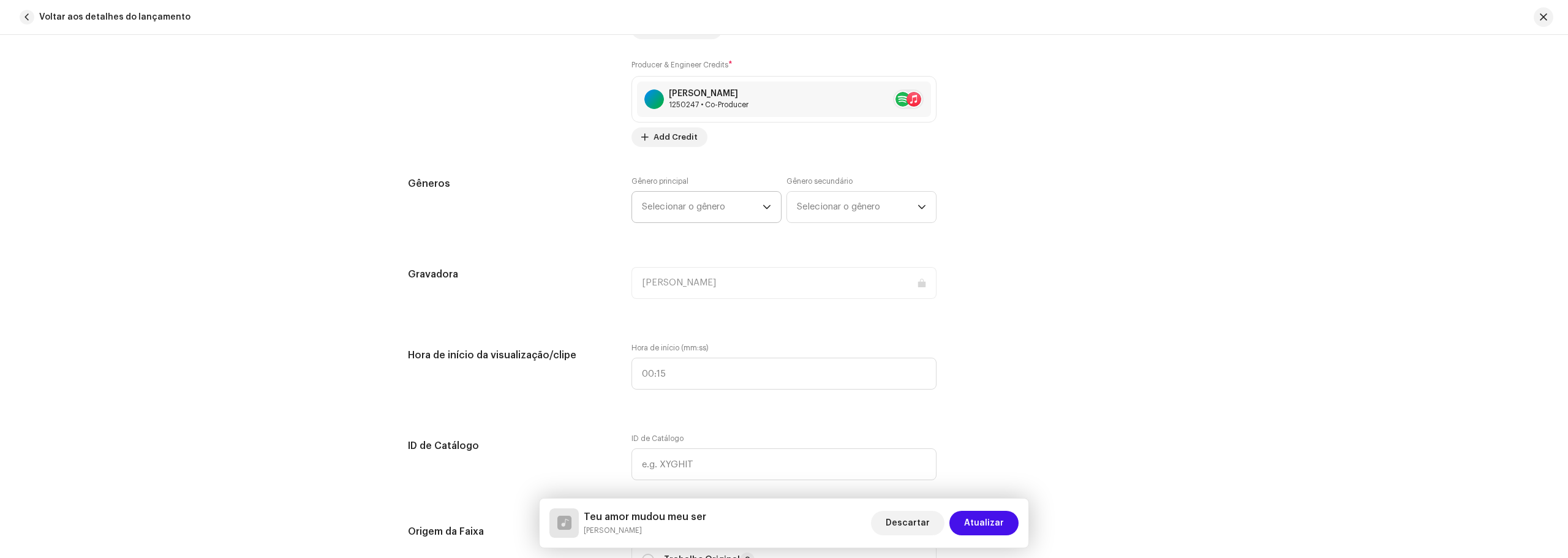
click at [710, 204] on span "Selecionar o gênero" at bounding box center [702, 207] width 121 height 31
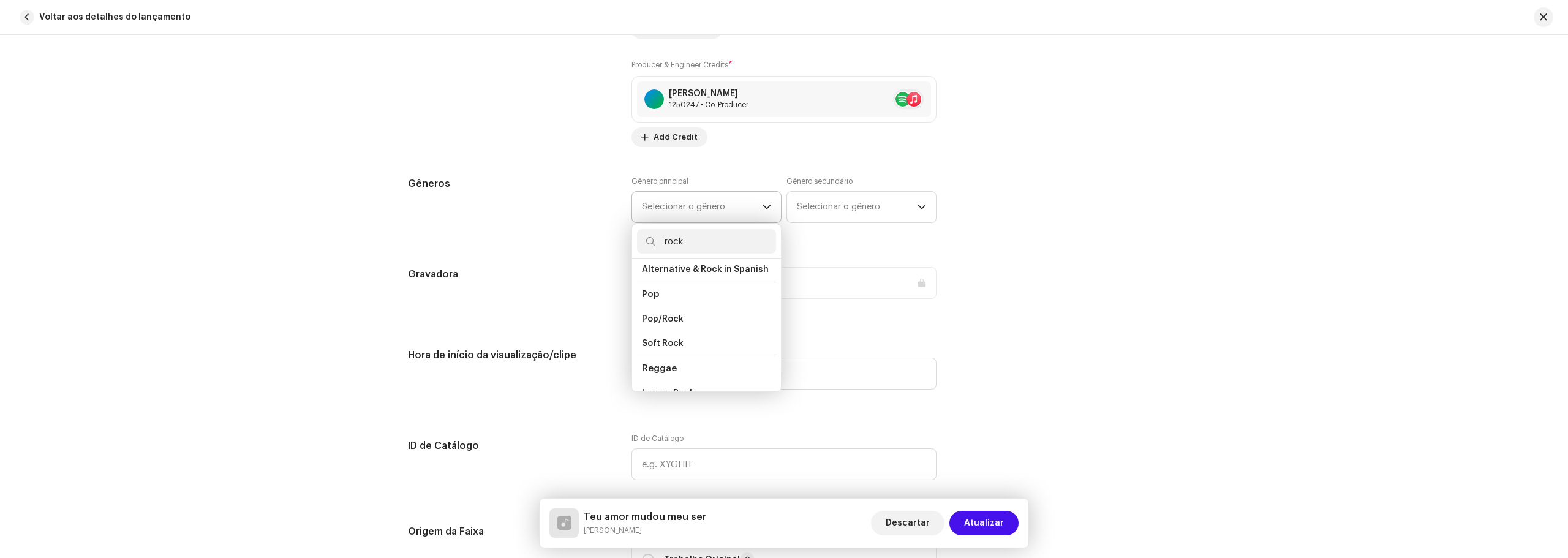
scroll to position [368, 0]
type input "rock"
click at [650, 283] on span "Pop/Rock" at bounding box center [662, 289] width 42 height 12
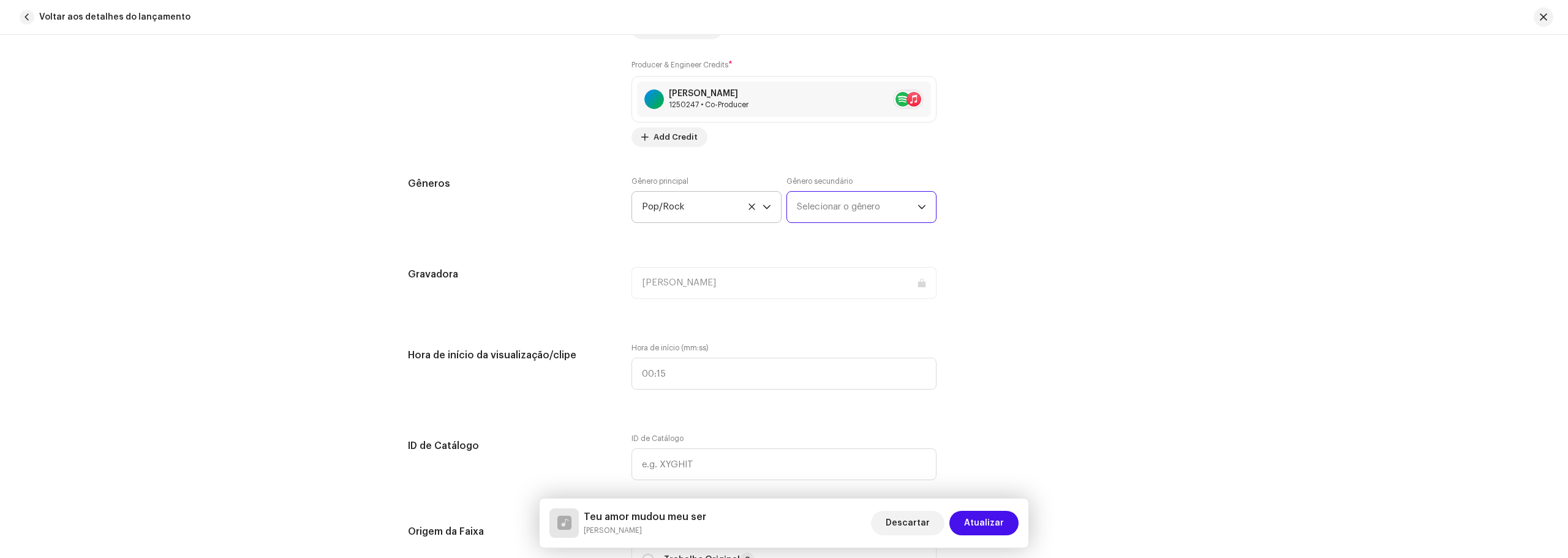
click at [811, 200] on span "Selecionar o gênero" at bounding box center [857, 207] width 121 height 31
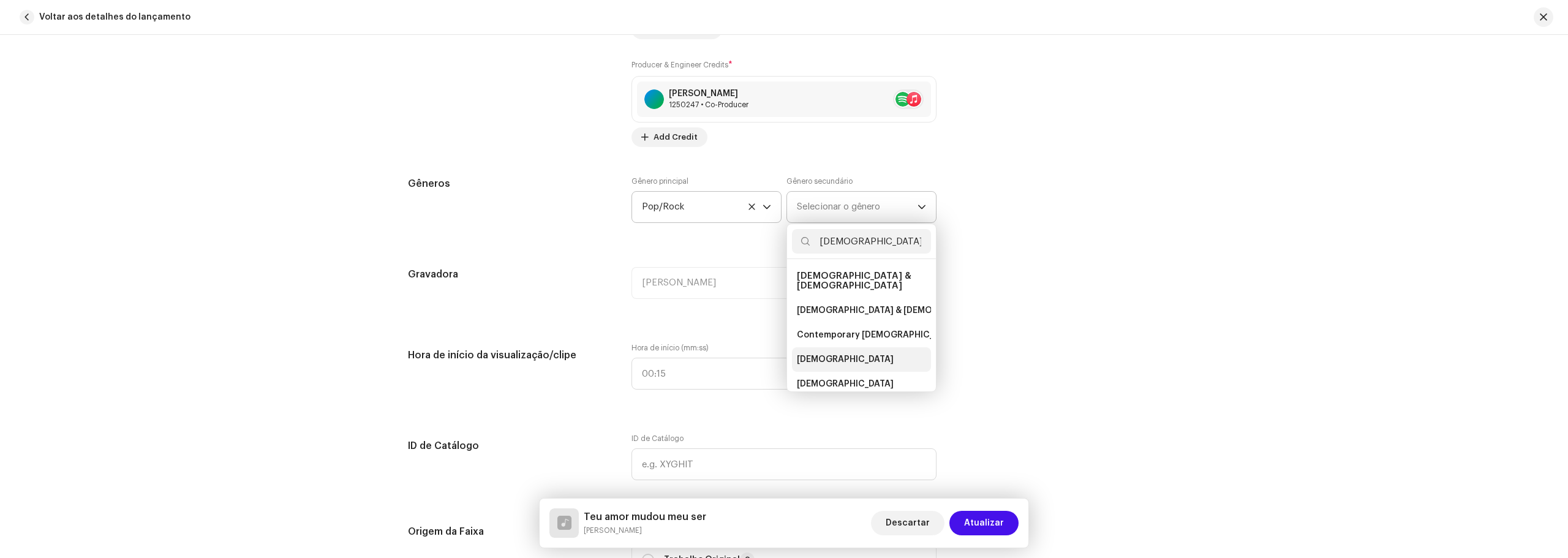
type input "[DEMOGRAPHIC_DATA]"
click at [818, 353] on span "[DEMOGRAPHIC_DATA]" at bounding box center [845, 359] width 97 height 12
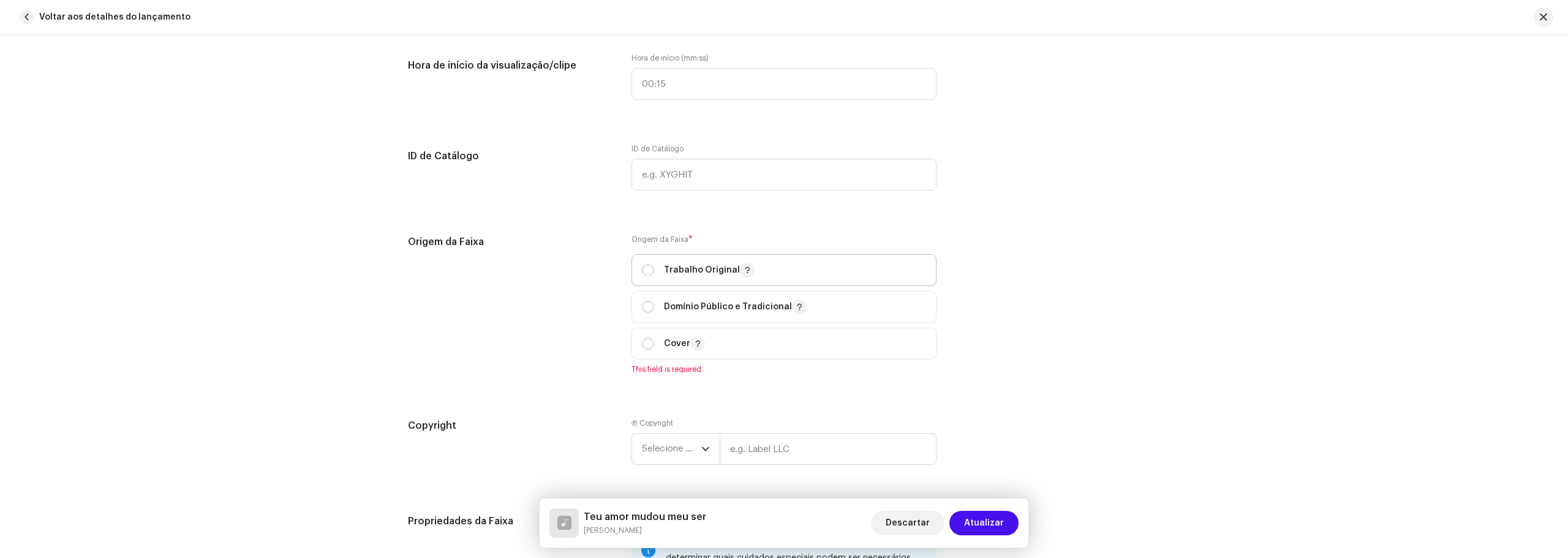
scroll to position [1286, 0]
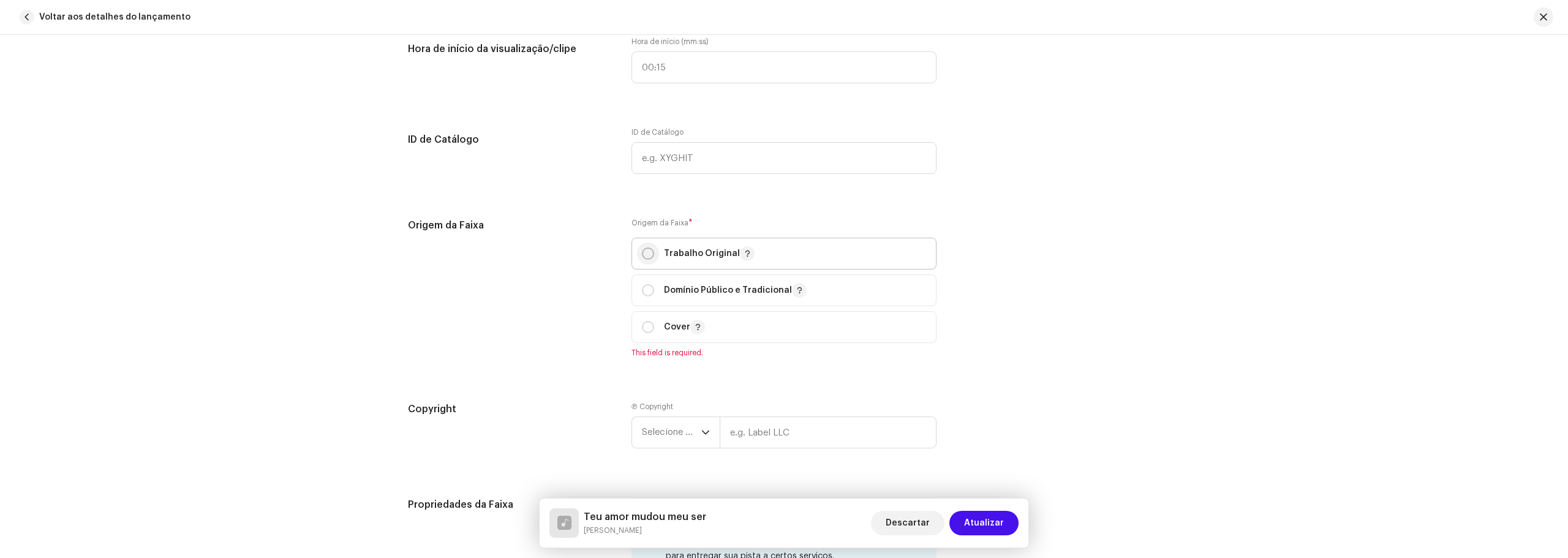
click at [648, 252] on input "radio" at bounding box center [647, 254] width 12 height 12
radio input "true"
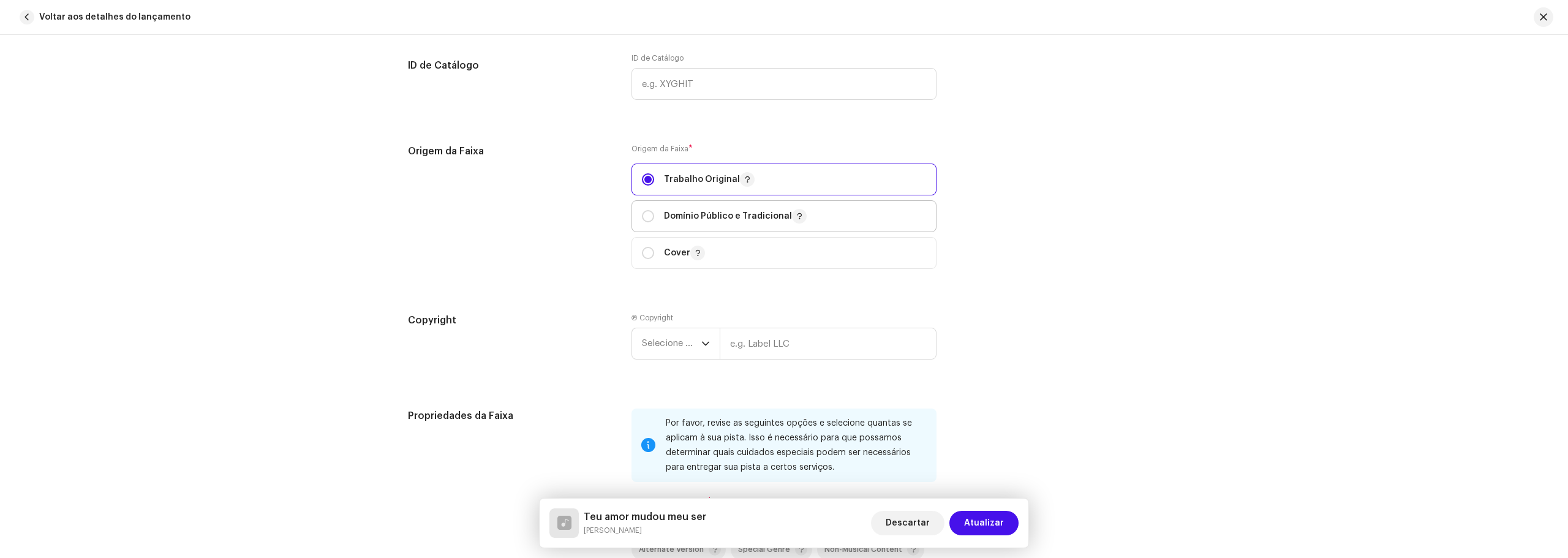
scroll to position [1531, 0]
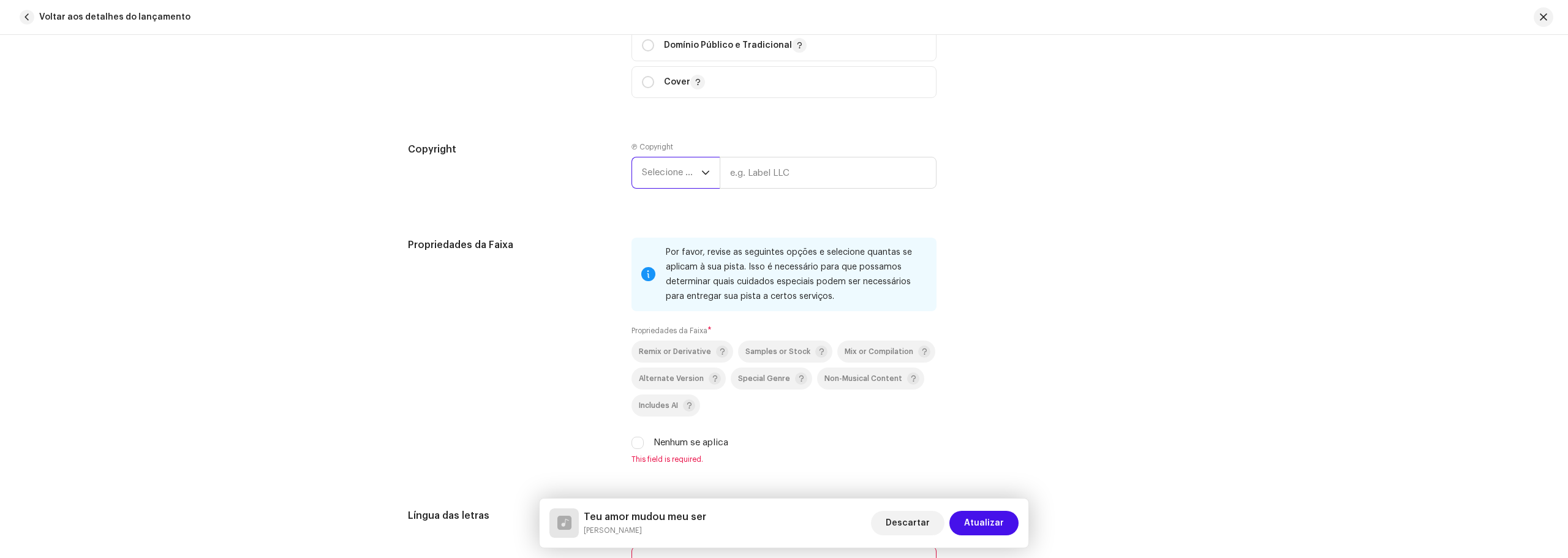
click at [679, 166] on span "Selecione o ano" at bounding box center [671, 173] width 60 height 31
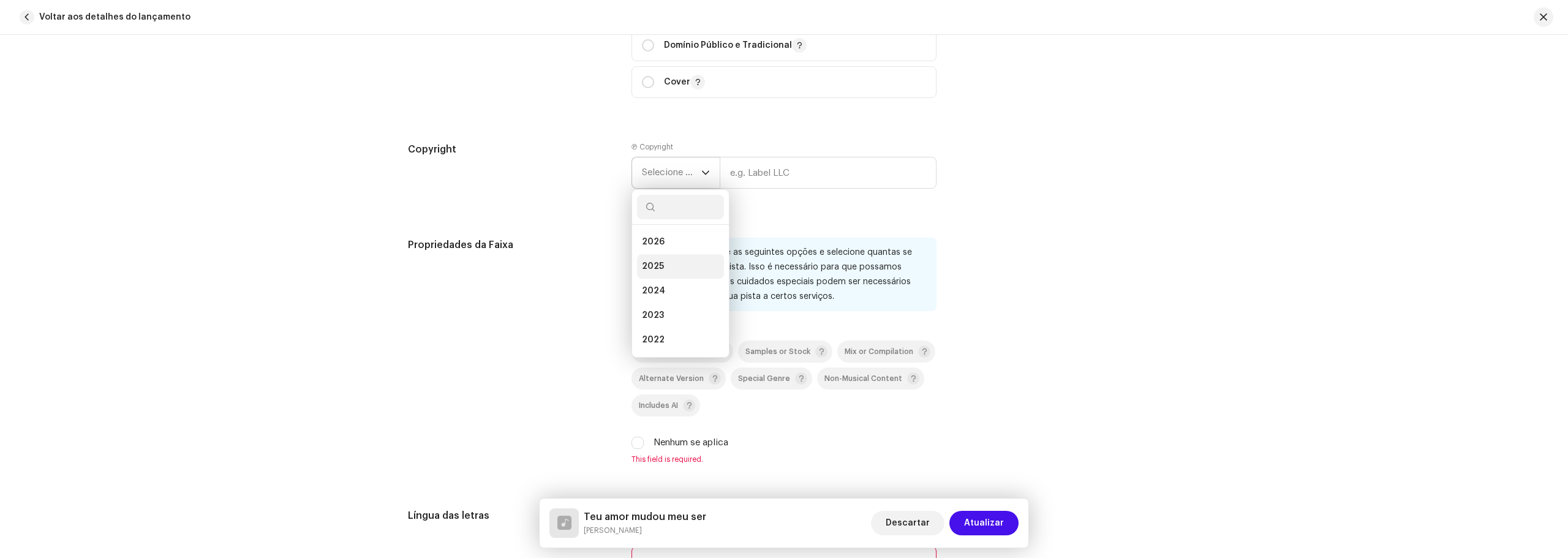
click at [658, 265] on span "2025" at bounding box center [653, 266] width 22 height 12
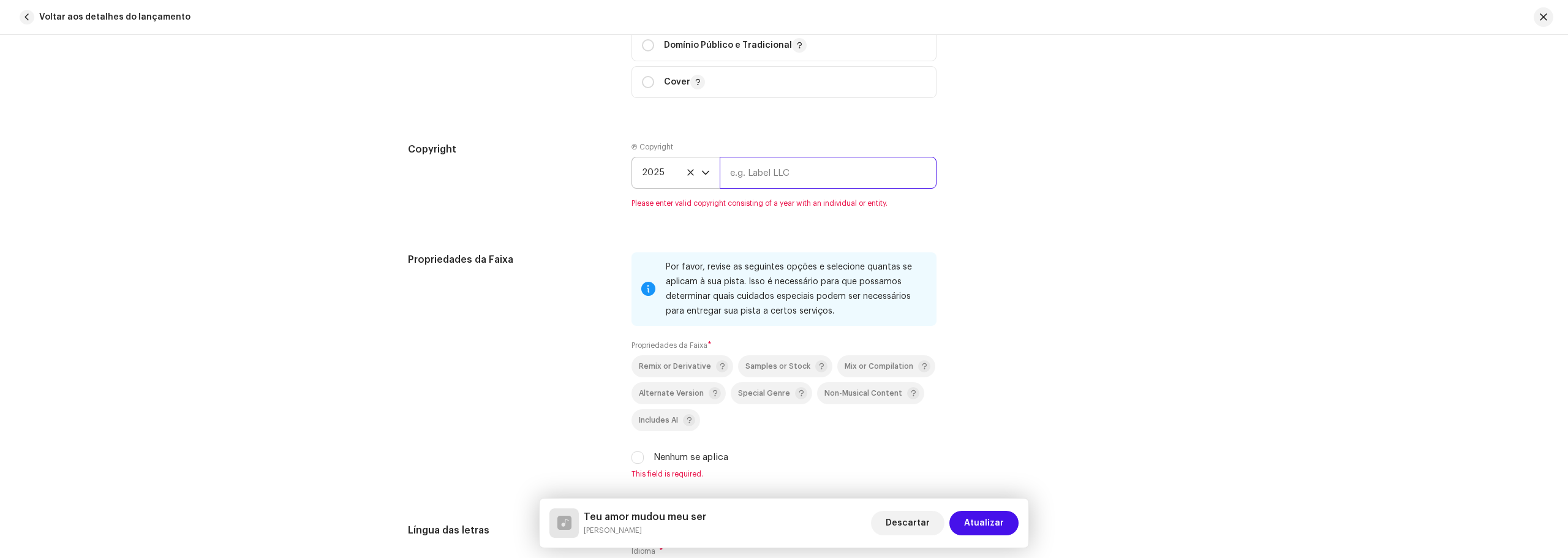
click at [783, 171] on input "text" at bounding box center [828, 173] width 217 height 32
type input "[PERSON_NAME]"
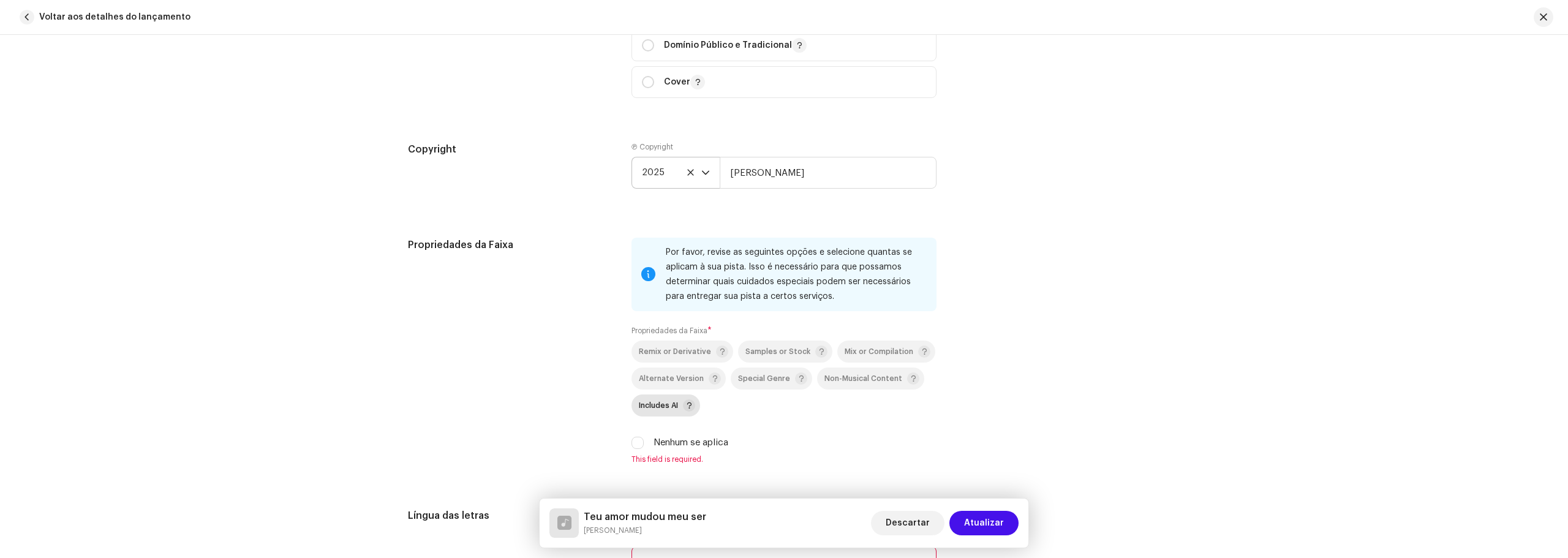
click at [645, 413] on p-togglebutton "Includes AI" at bounding box center [666, 405] width 68 height 22
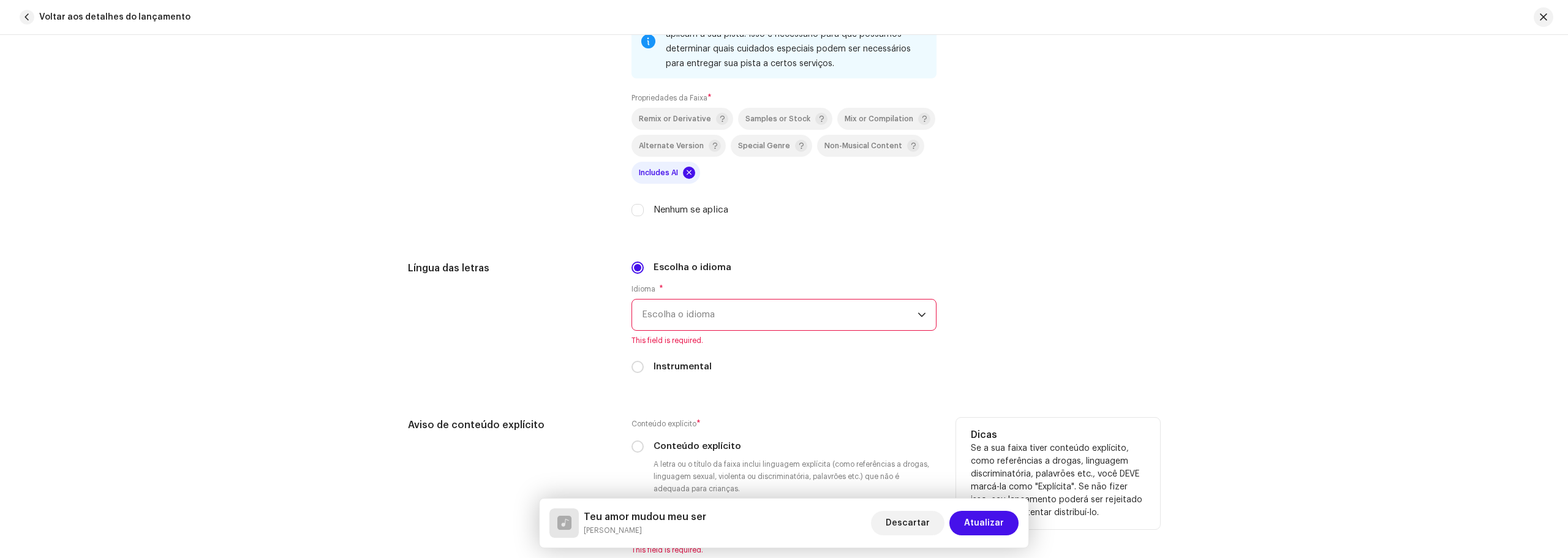
scroll to position [1838, 0]
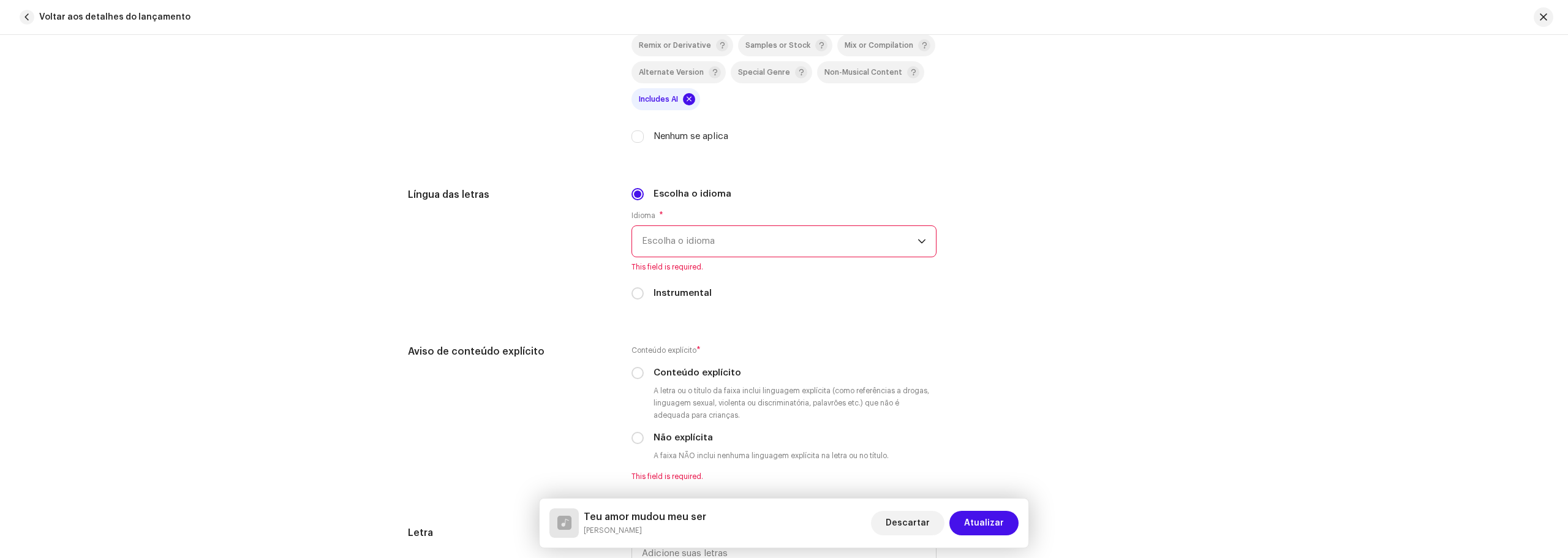
click at [712, 240] on span "Escolha o idioma" at bounding box center [779, 241] width 275 height 31
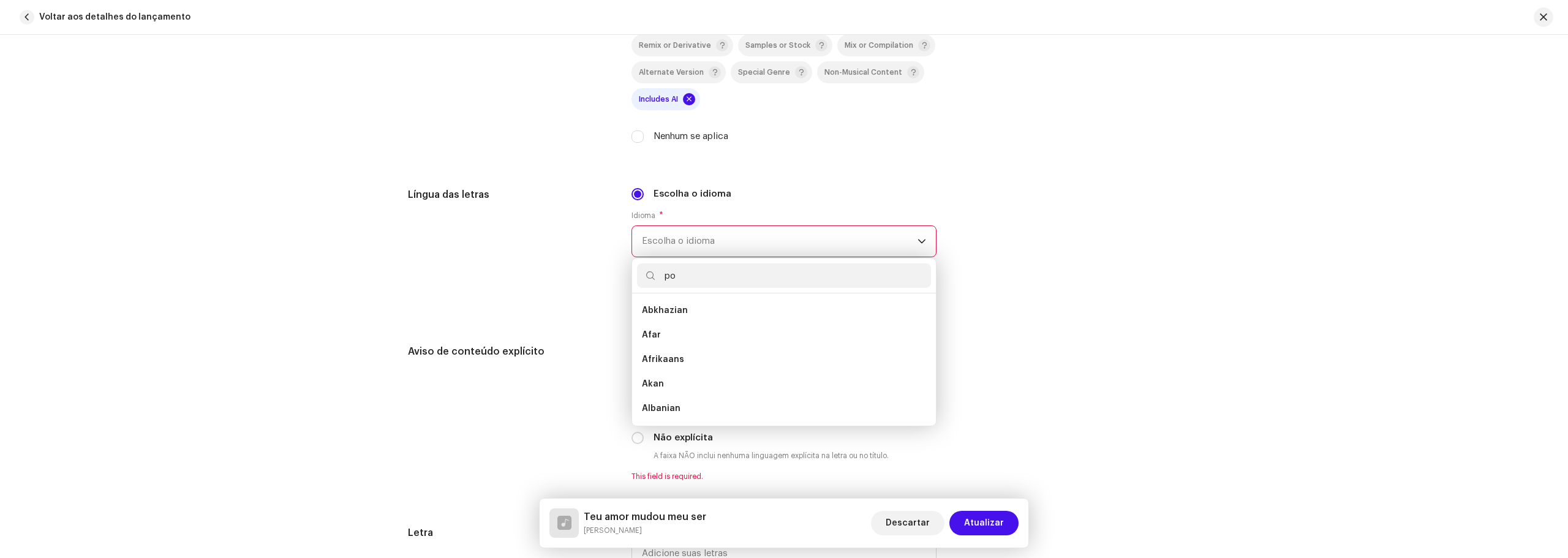
scroll to position [0, 0]
type input "port"
click at [713, 315] on li "Portuguese" at bounding box center [784, 310] width 294 height 25
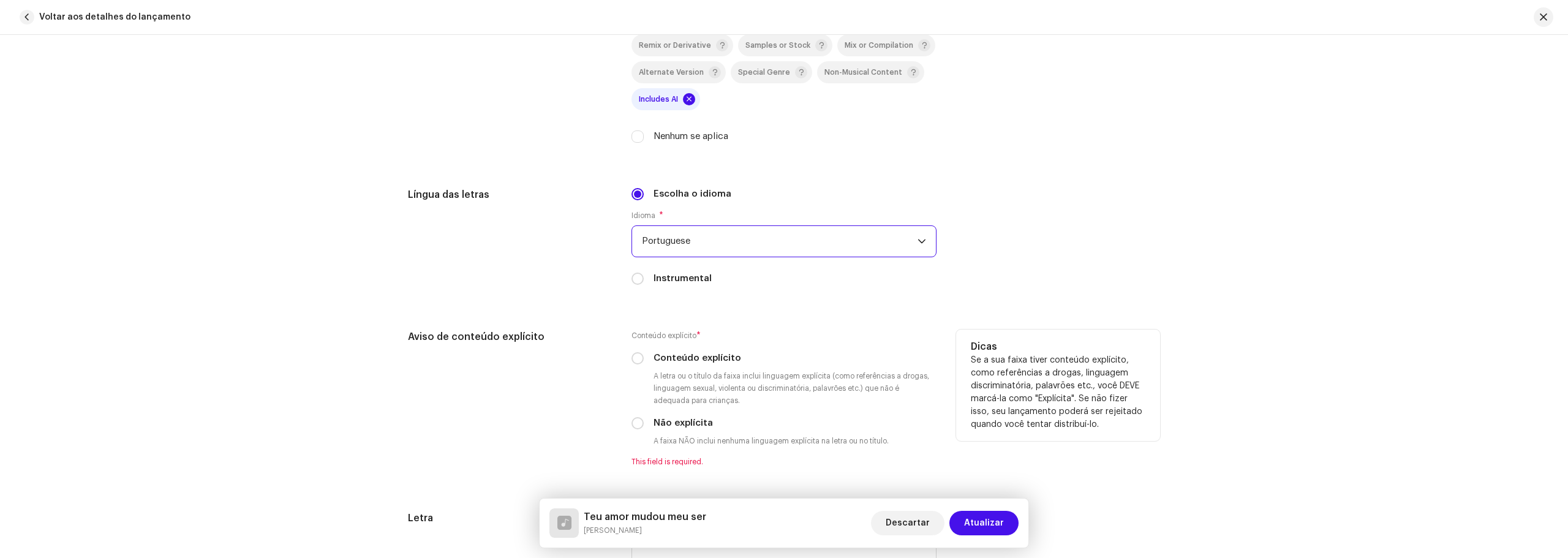
scroll to position [1960, 0]
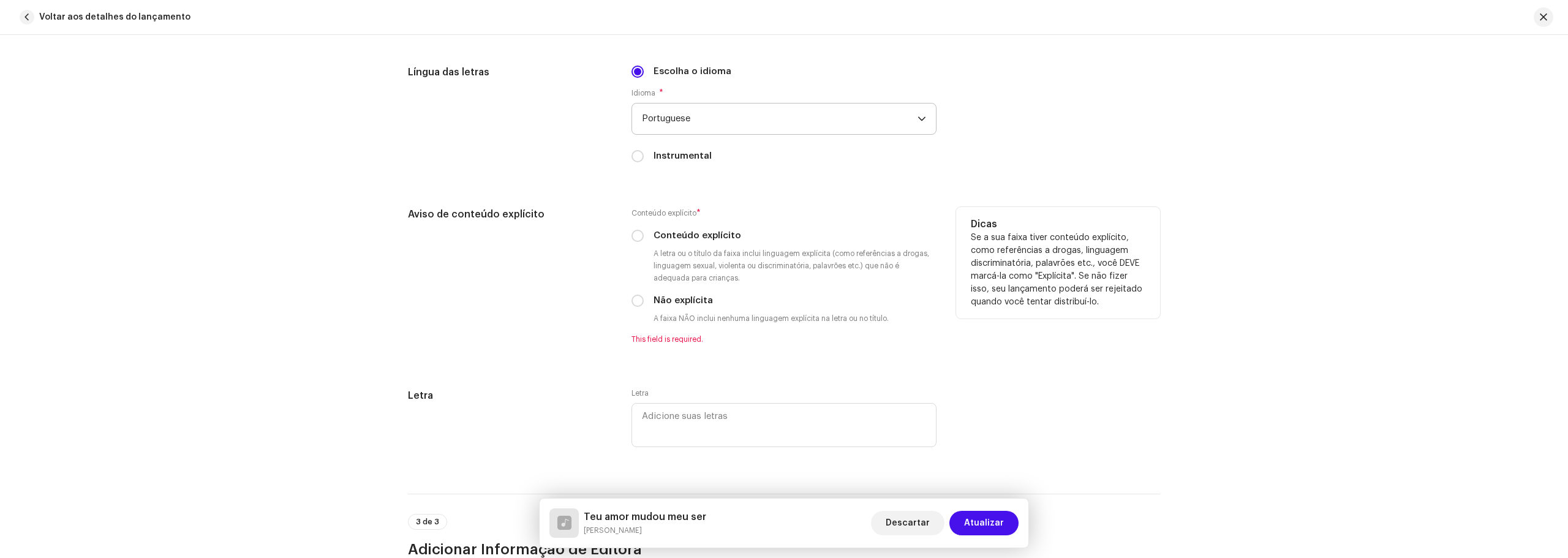
drag, startPoint x: 641, startPoint y: 301, endPoint x: 626, endPoint y: 304, distance: 15.3
click at [631, 304] on input "Não explícita" at bounding box center [637, 300] width 12 height 12
radio input "true"
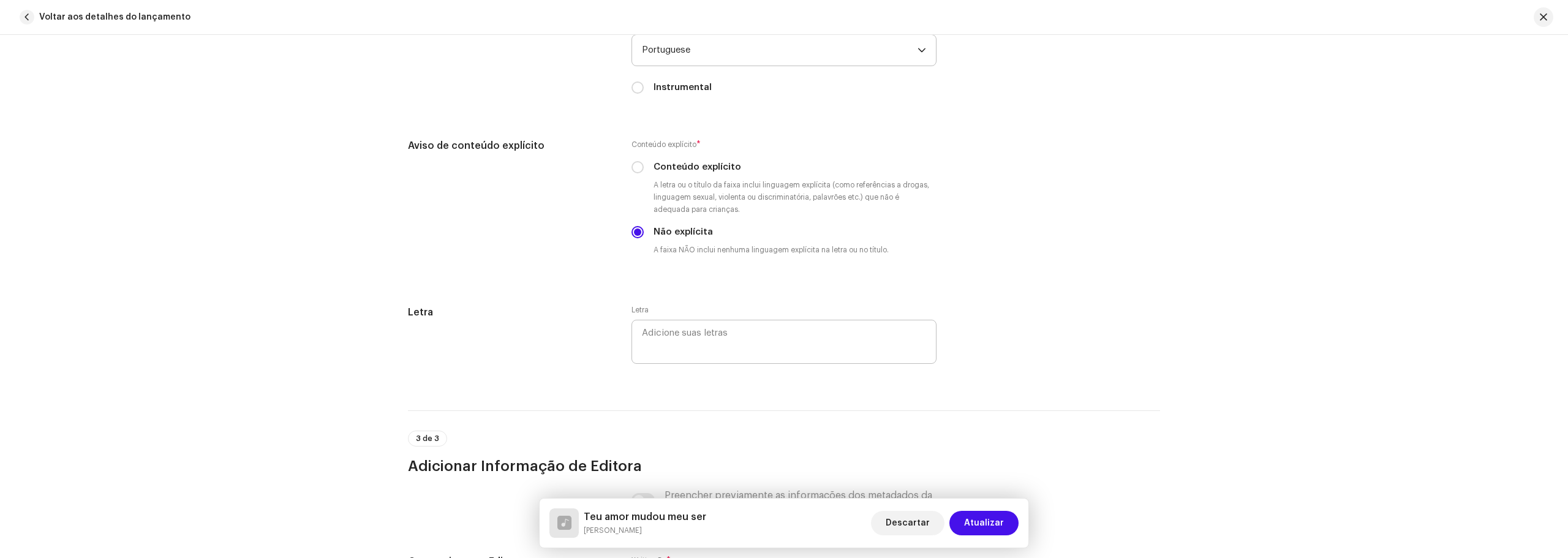
scroll to position [2205, 0]
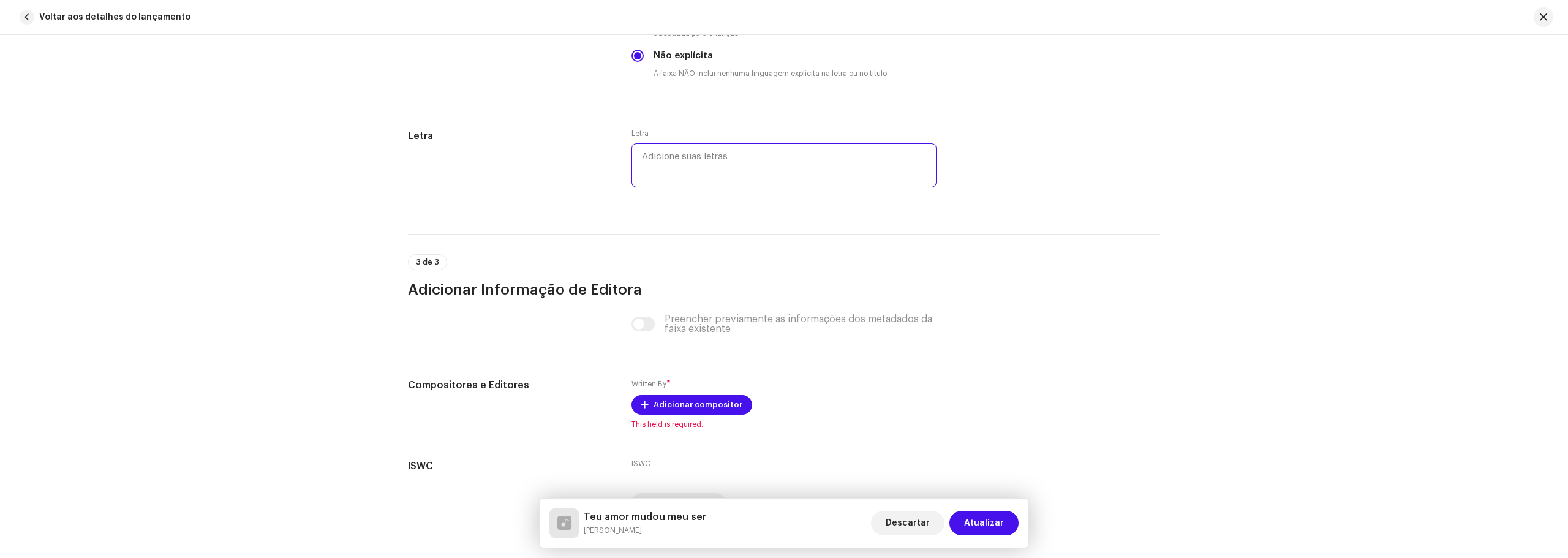
click at [704, 157] on textarea at bounding box center [784, 165] width 305 height 44
paste textarea "Teu amor mudou meu ser"
type textarea "Teu amor mudou meu ser"
drag, startPoint x: 757, startPoint y: 158, endPoint x: 580, endPoint y: 171, distance: 177.5
click at [580, 171] on div "Letra Letra Teu amor mudou meu ser" at bounding box center [784, 167] width 752 height 76
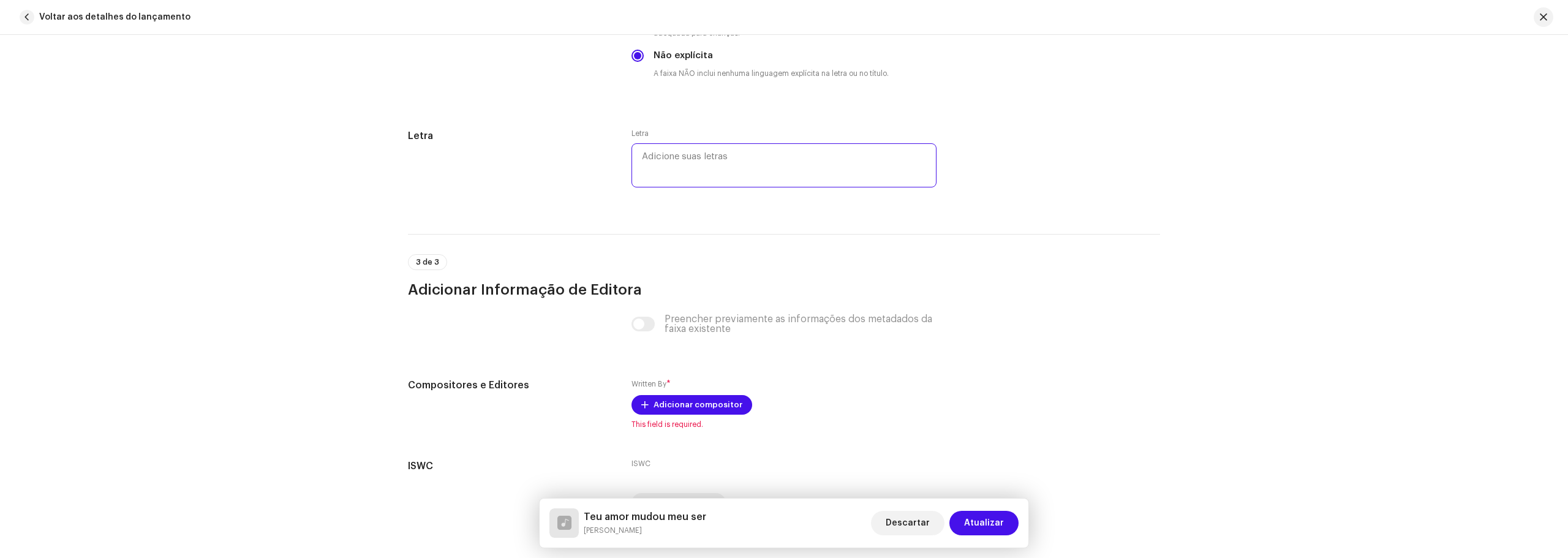
paste textarea "[Lorem 4] Ips dolo sit ame con adi elits doeiu Temporincid utlab etdol mag aliq…"
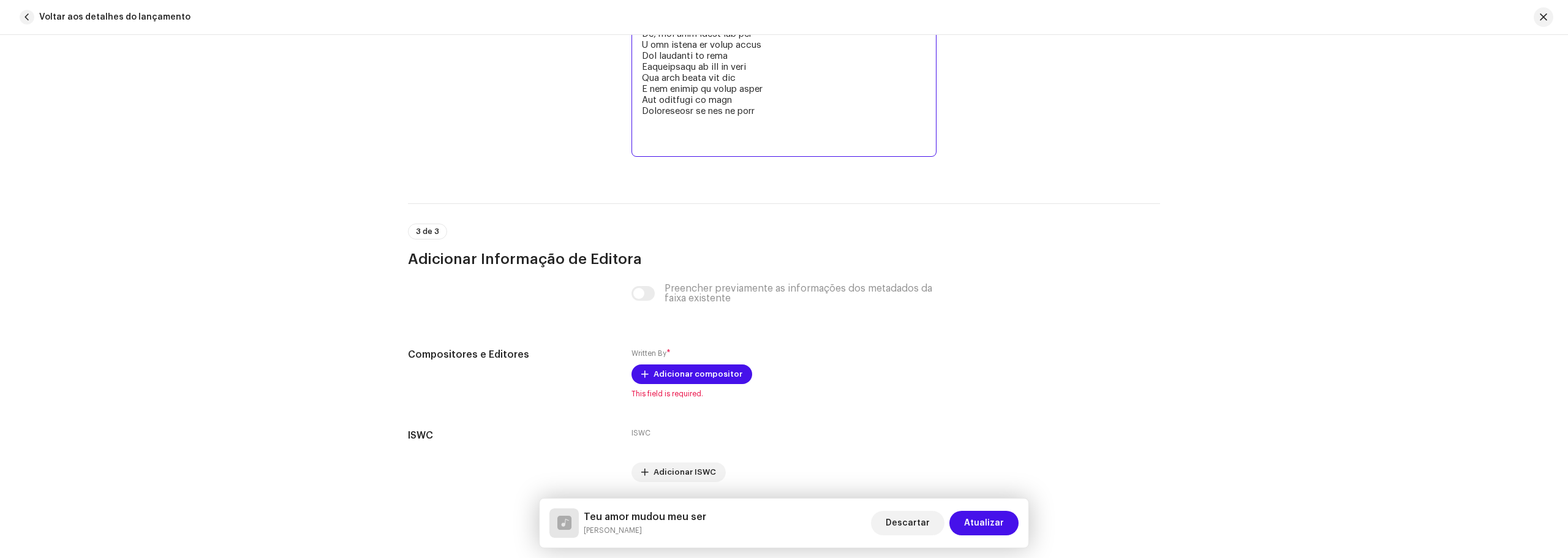
scroll to position [2821, 0]
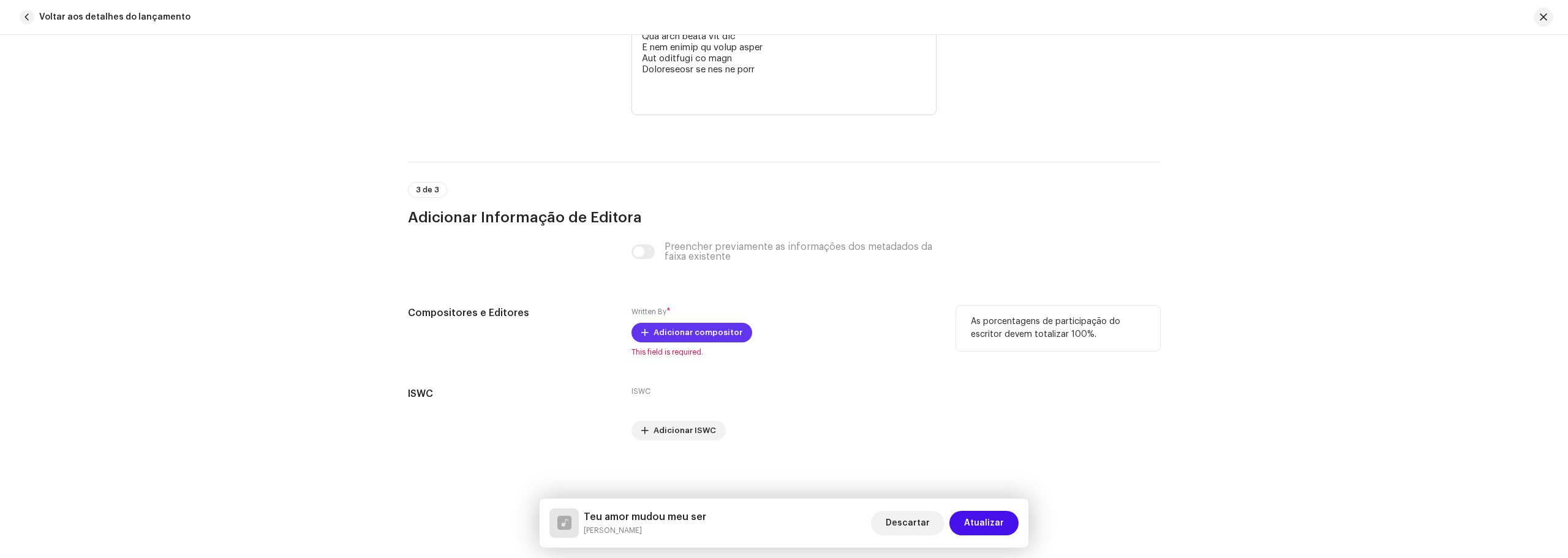
type textarea "[Lorem 4] Ips dolo sit ame con adi elits doeiu Temporincid utlab etdol mag aliq…"
click at [695, 329] on span "Adicionar compositor" at bounding box center [698, 333] width 89 height 25
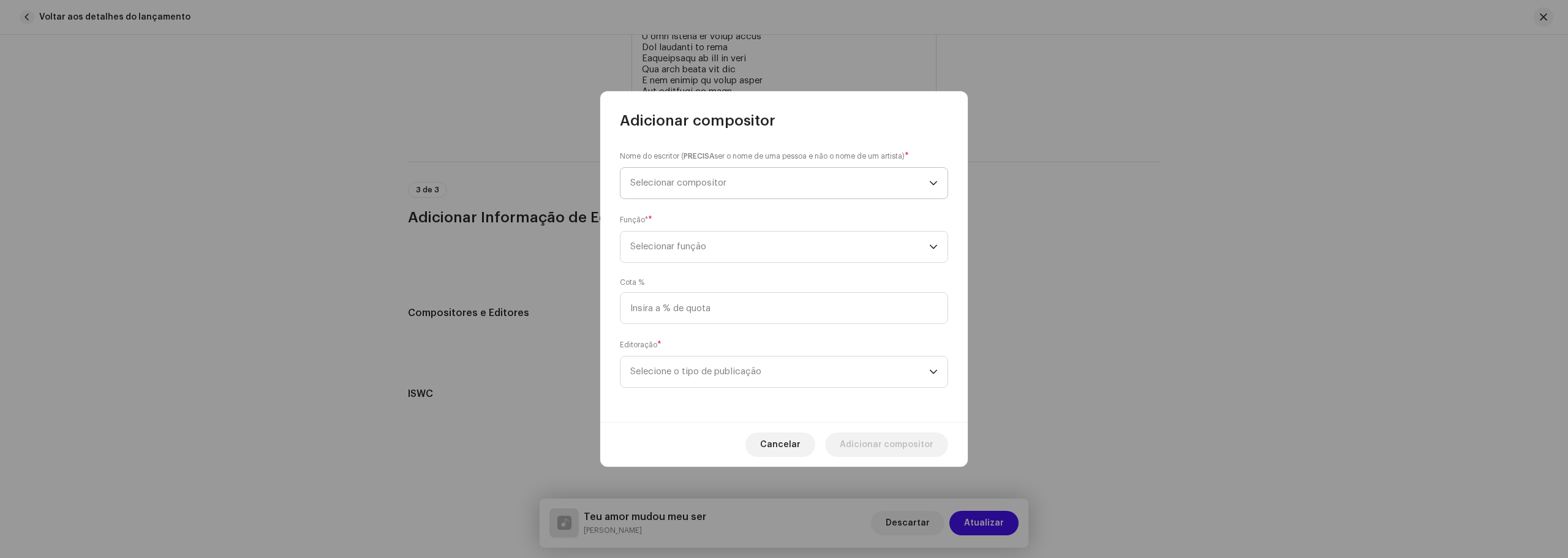
click at [725, 179] on span "Selecionar compositor" at bounding box center [678, 183] width 96 height 9
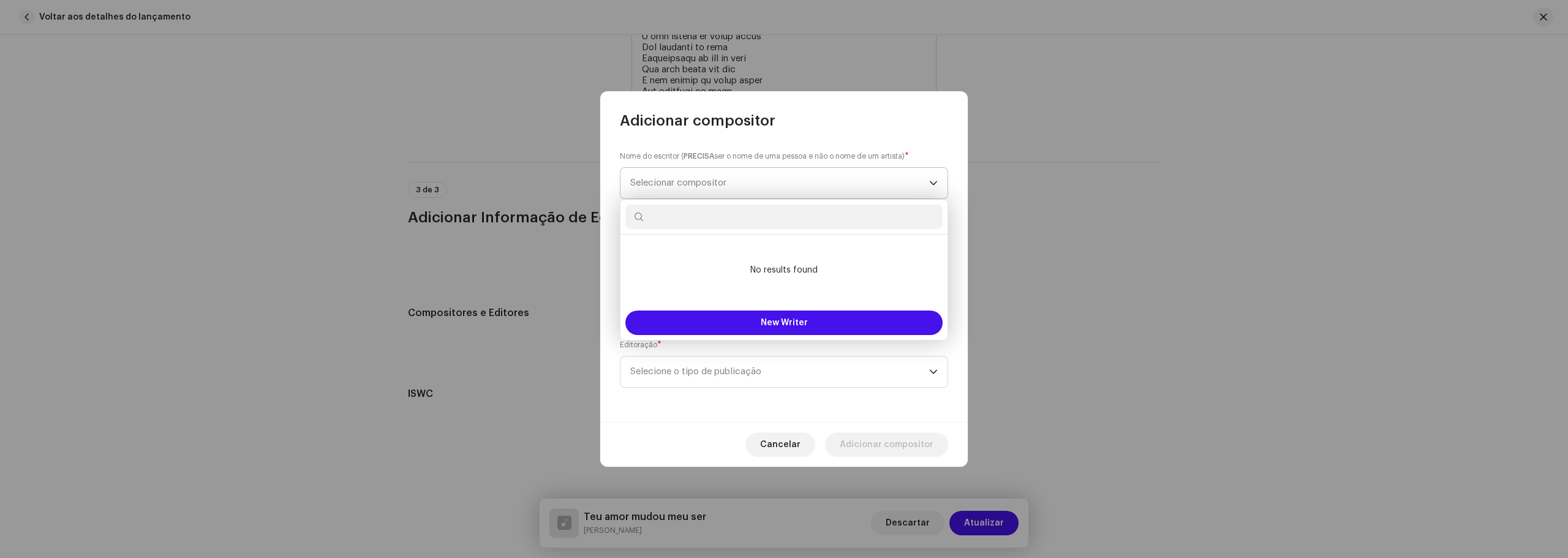
click at [725, 179] on span "Selecionar compositor" at bounding box center [678, 183] width 96 height 9
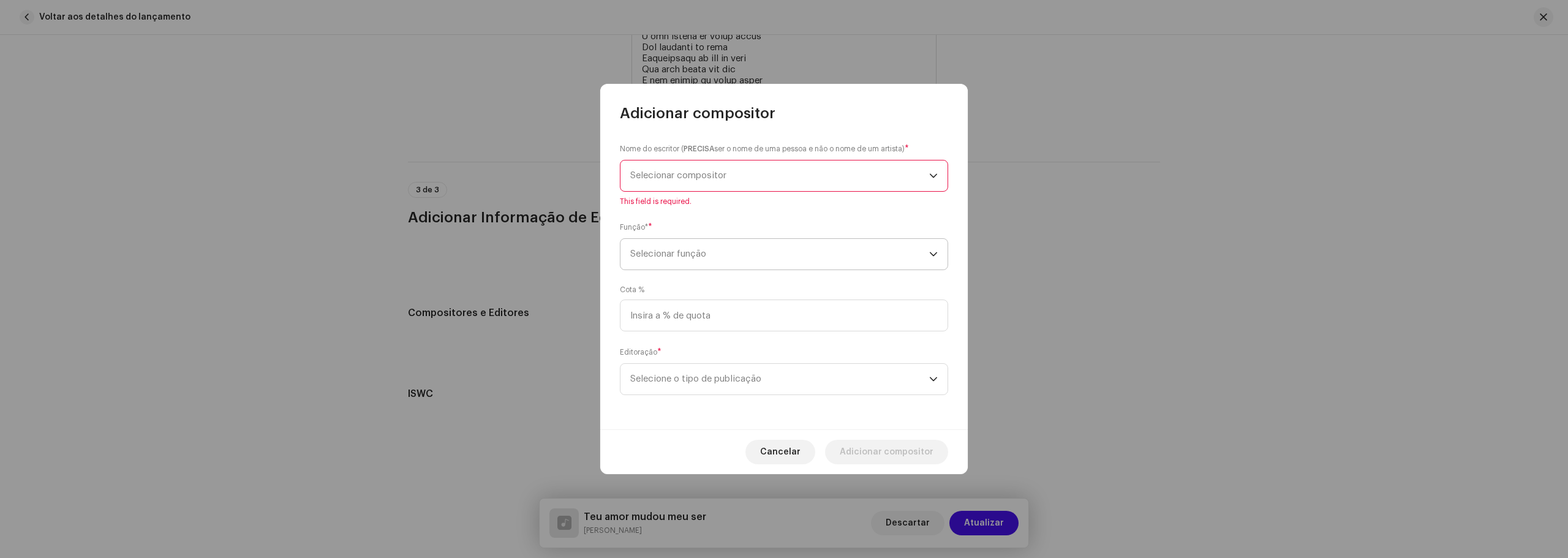
click at [686, 255] on span "Selecionar função" at bounding box center [779, 254] width 299 height 31
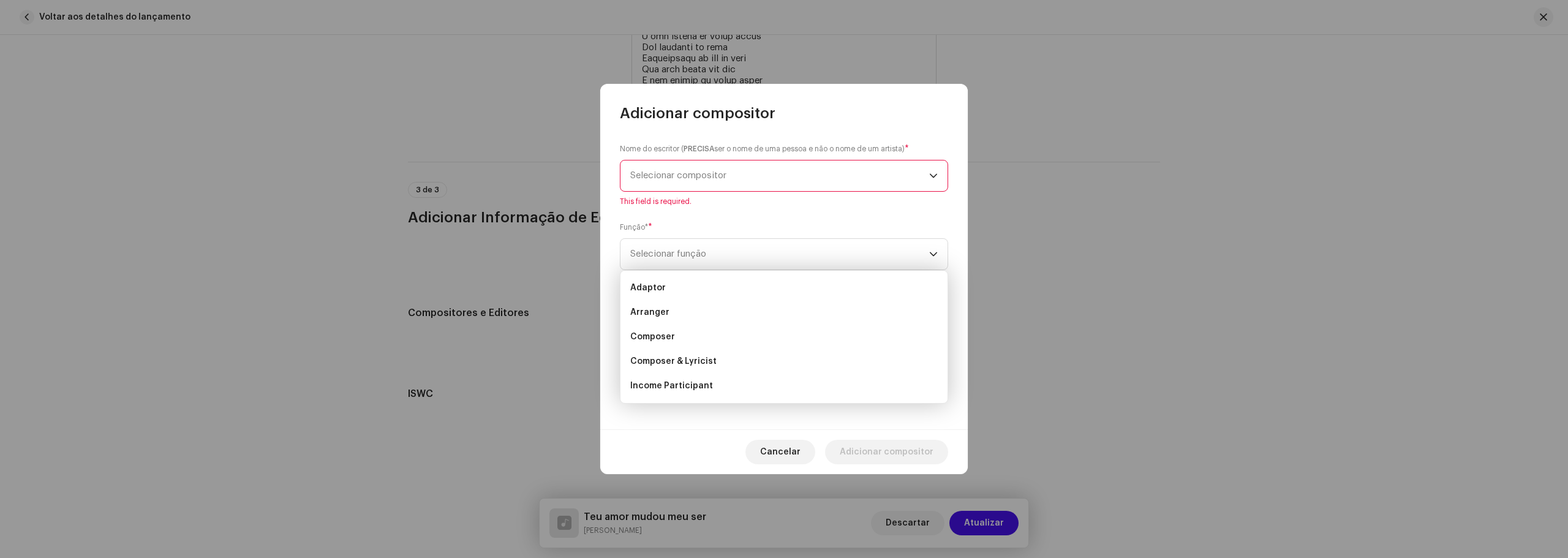
click at [696, 178] on span "Selecionar compositor" at bounding box center [678, 176] width 96 height 9
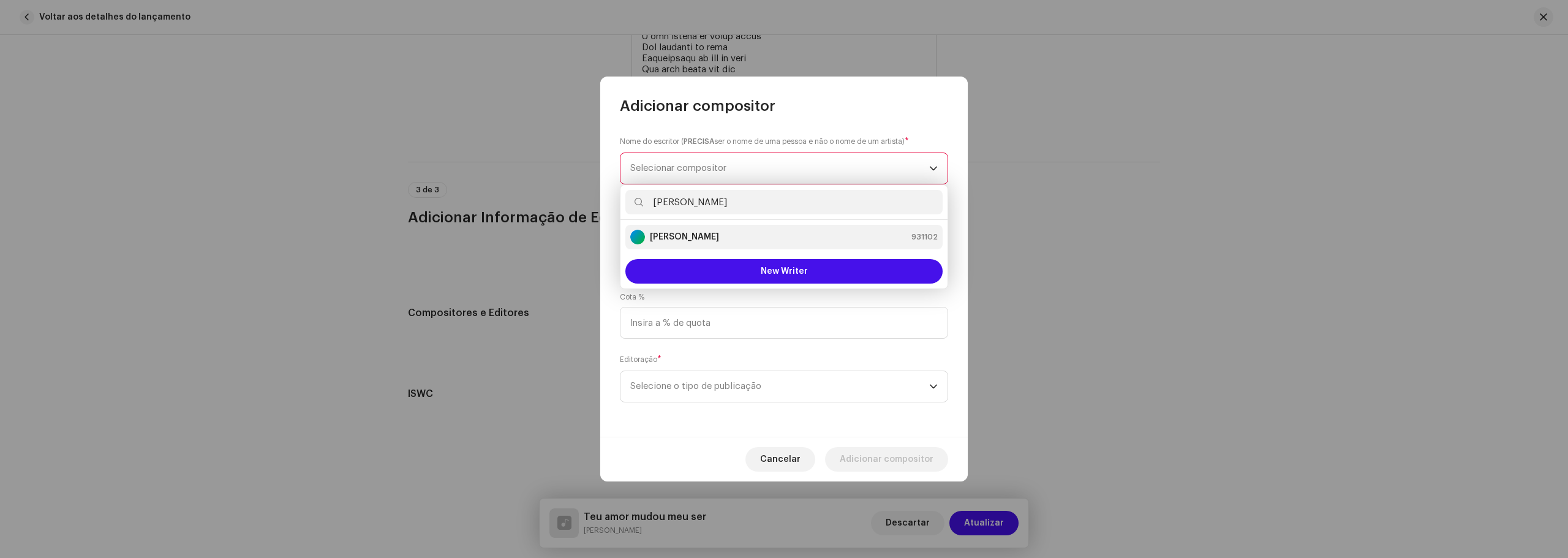
type input "[PERSON_NAME]"
click at [708, 240] on strong "[PERSON_NAME]" at bounding box center [684, 237] width 69 height 12
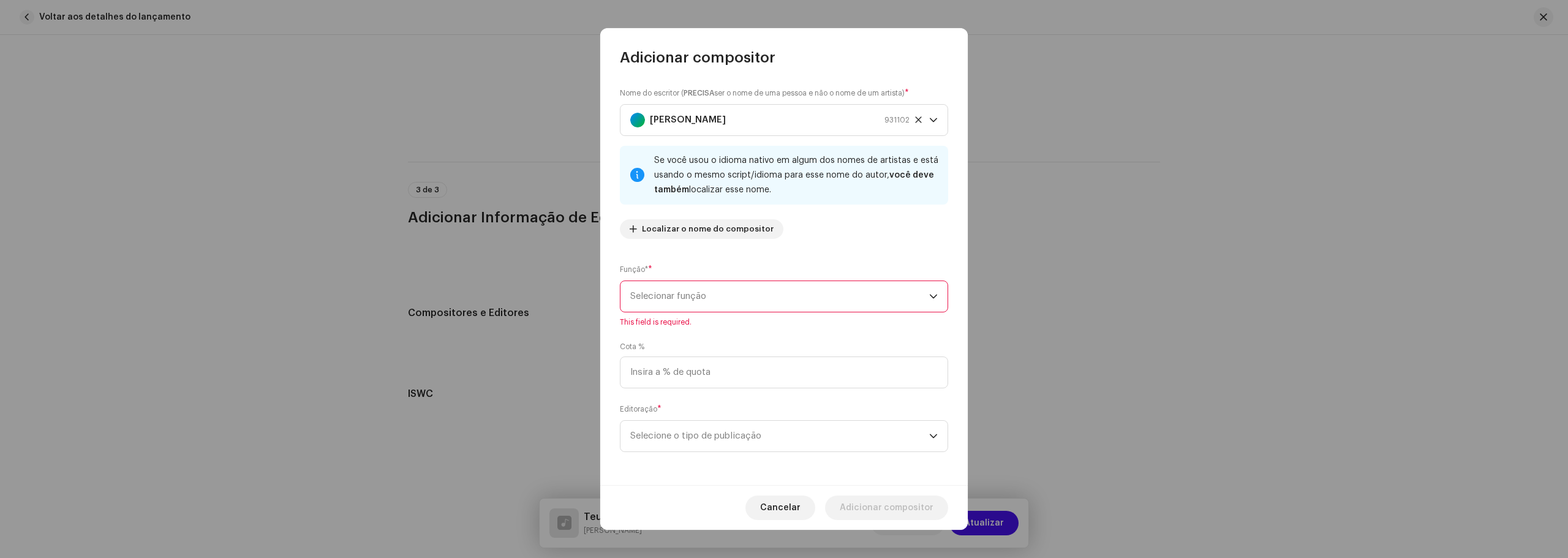
click at [720, 288] on span "Selecionar função" at bounding box center [779, 296] width 299 height 31
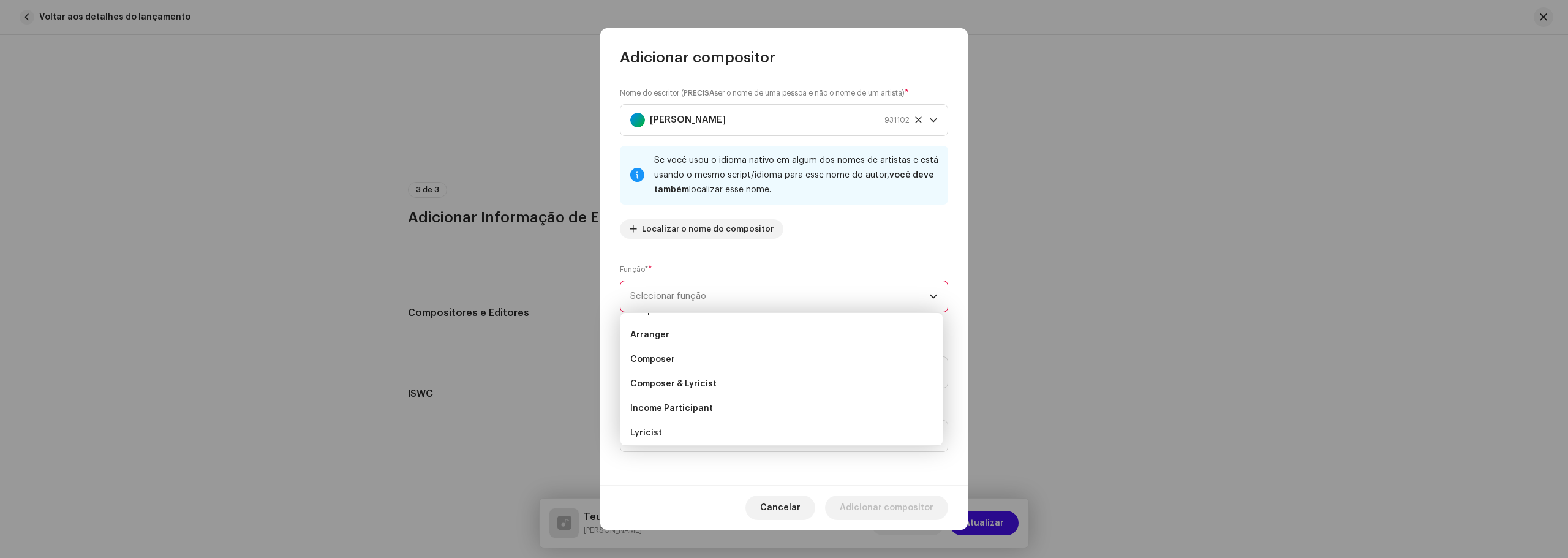
scroll to position [0, 0]
click at [712, 380] on li "Composer" at bounding box center [781, 380] width 312 height 25
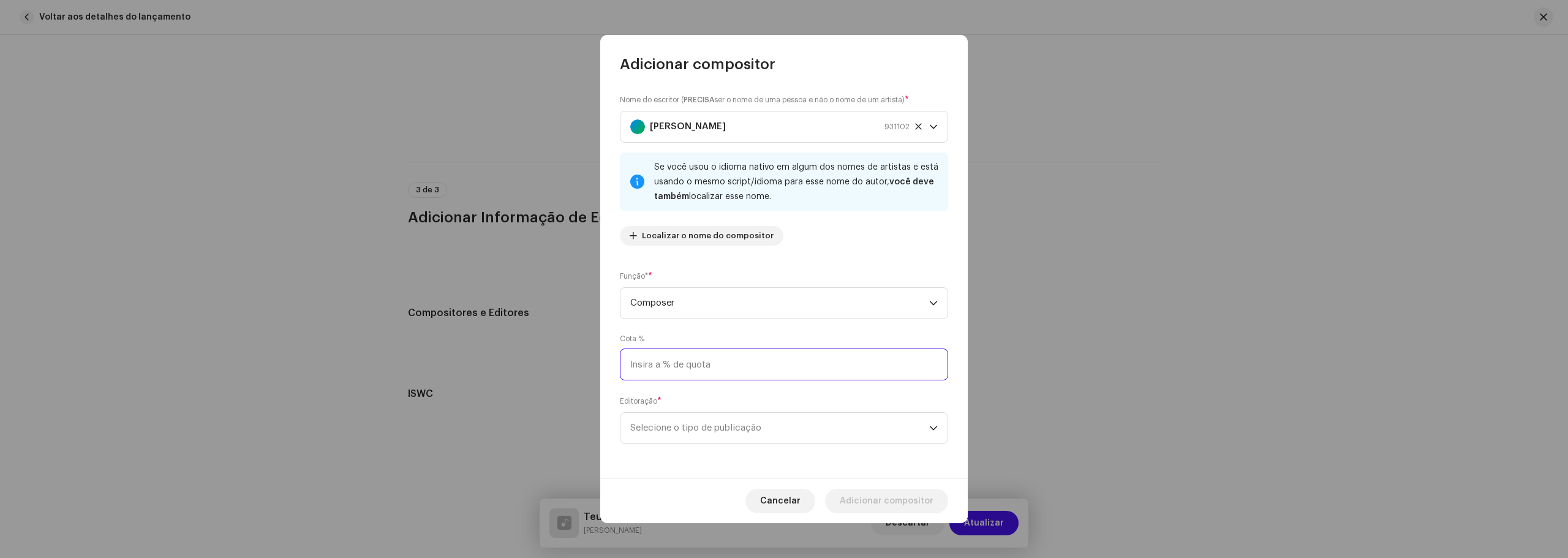
click at [720, 368] on input at bounding box center [784, 364] width 328 height 32
type input "100,00"
click at [726, 425] on span "Selecione o tipo de publicação" at bounding box center [779, 428] width 299 height 31
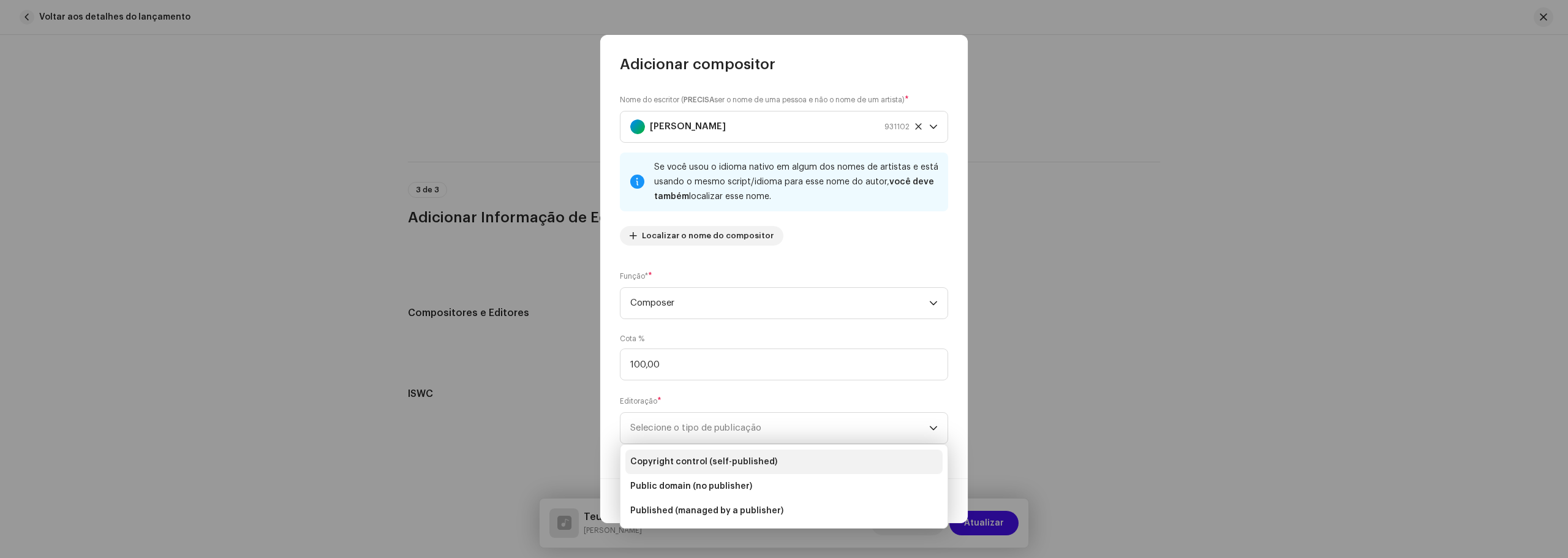
click at [699, 465] on span "Copyright control (self-published)" at bounding box center [704, 462] width 147 height 12
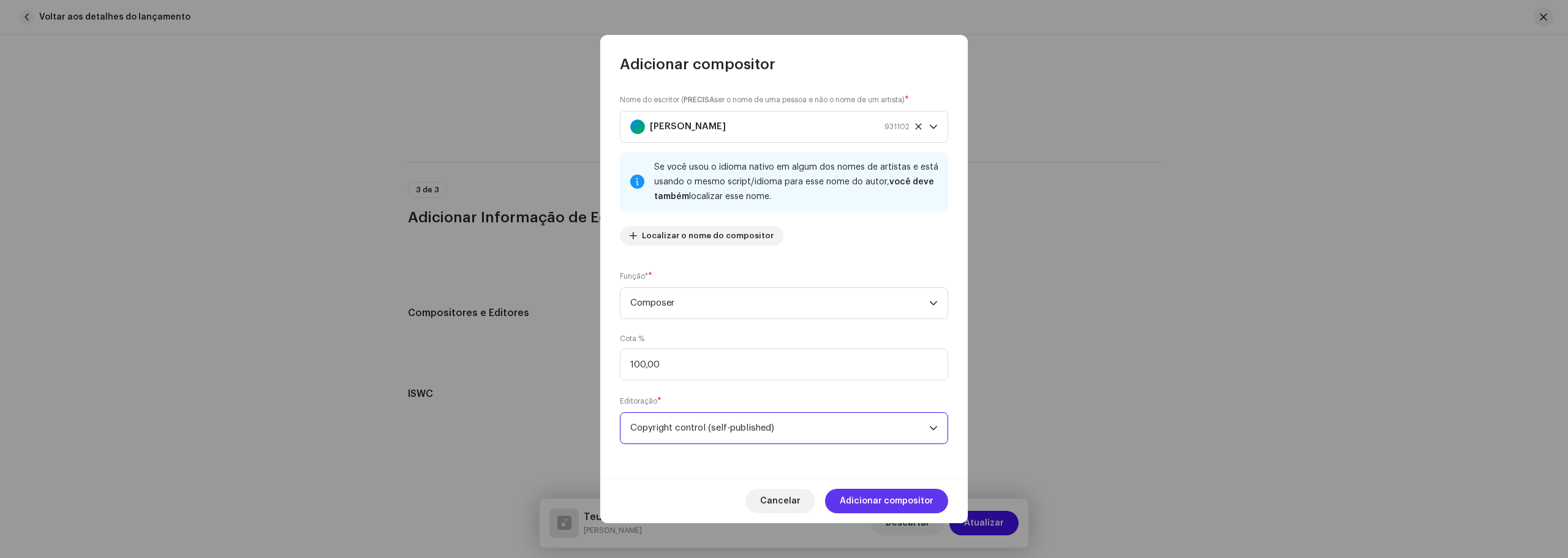
click at [856, 497] on span "Adicionar compositor" at bounding box center [886, 501] width 94 height 25
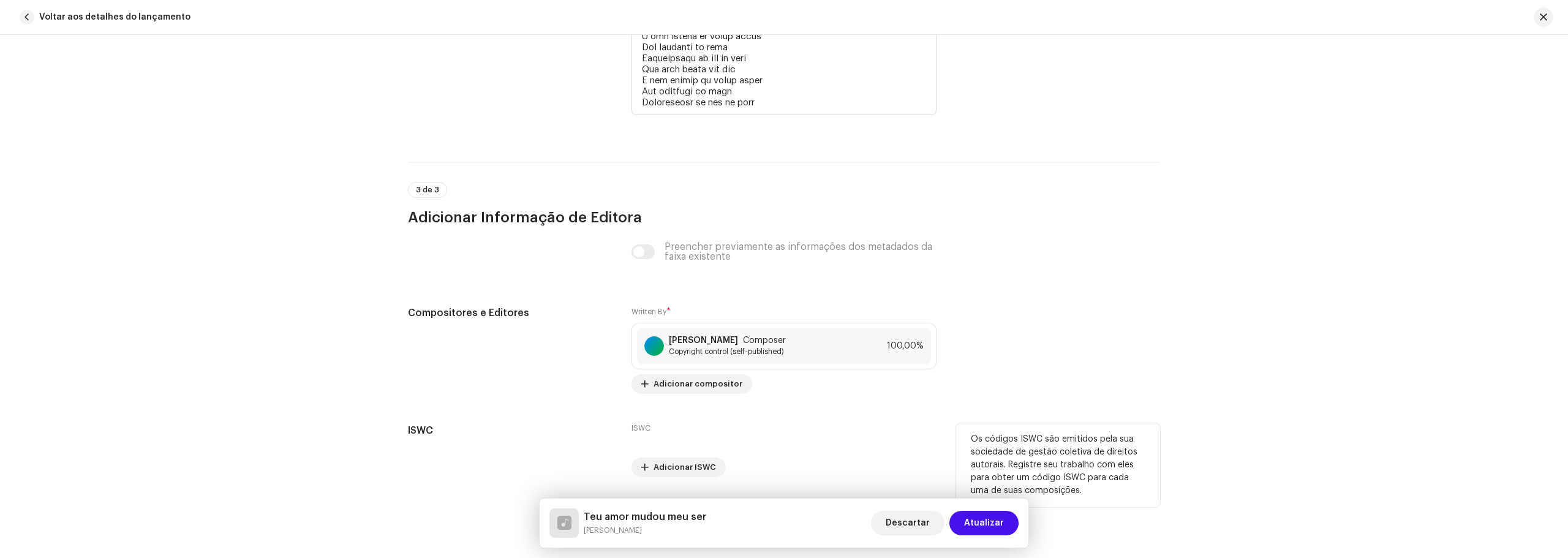
scroll to position [2825, 0]
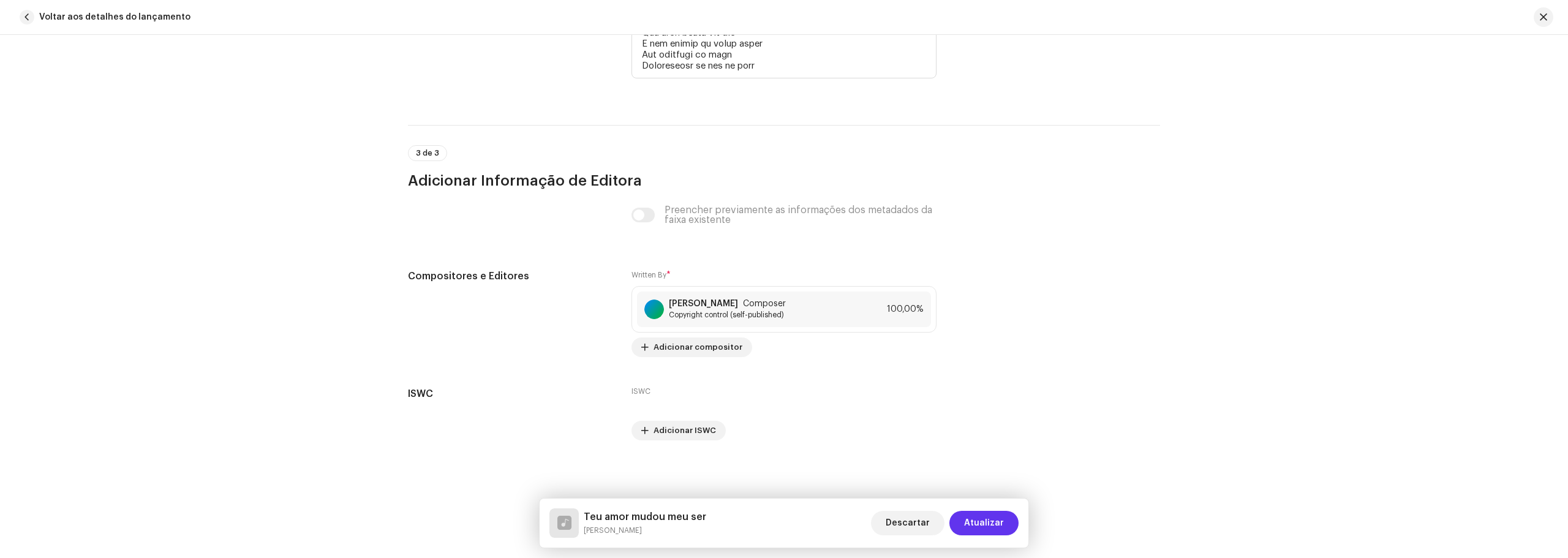
click at [990, 521] on span "Atualizar" at bounding box center [983, 523] width 40 height 25
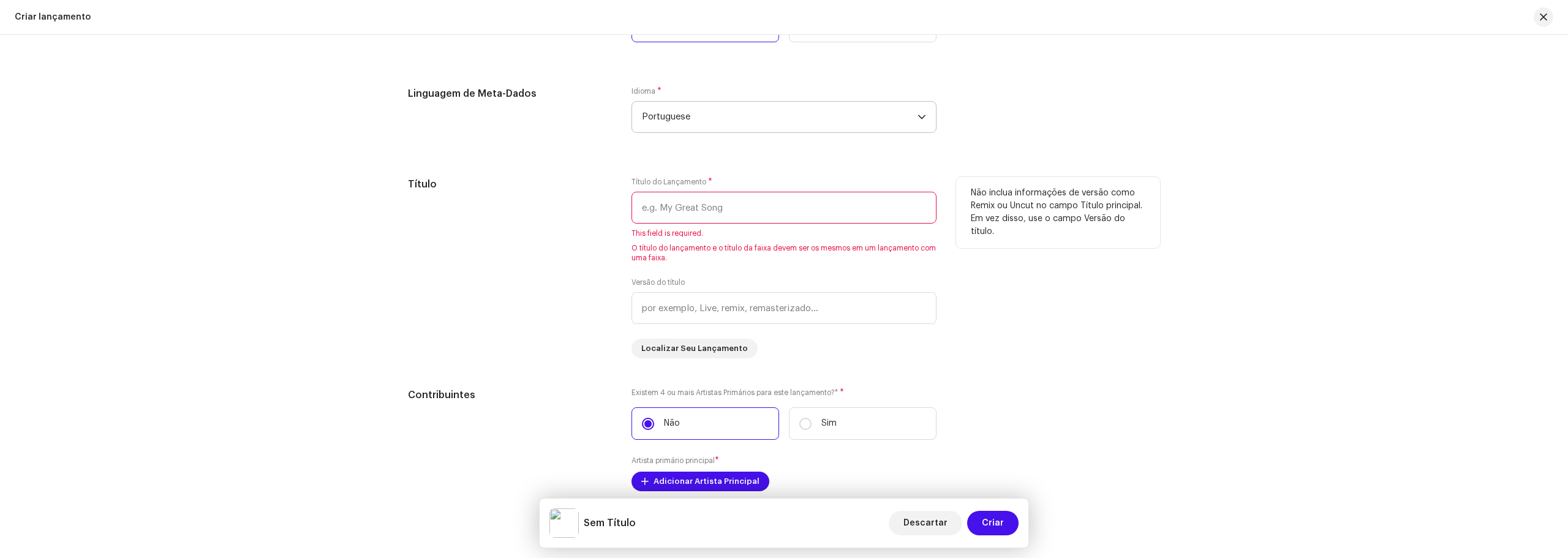
scroll to position [1041, 0]
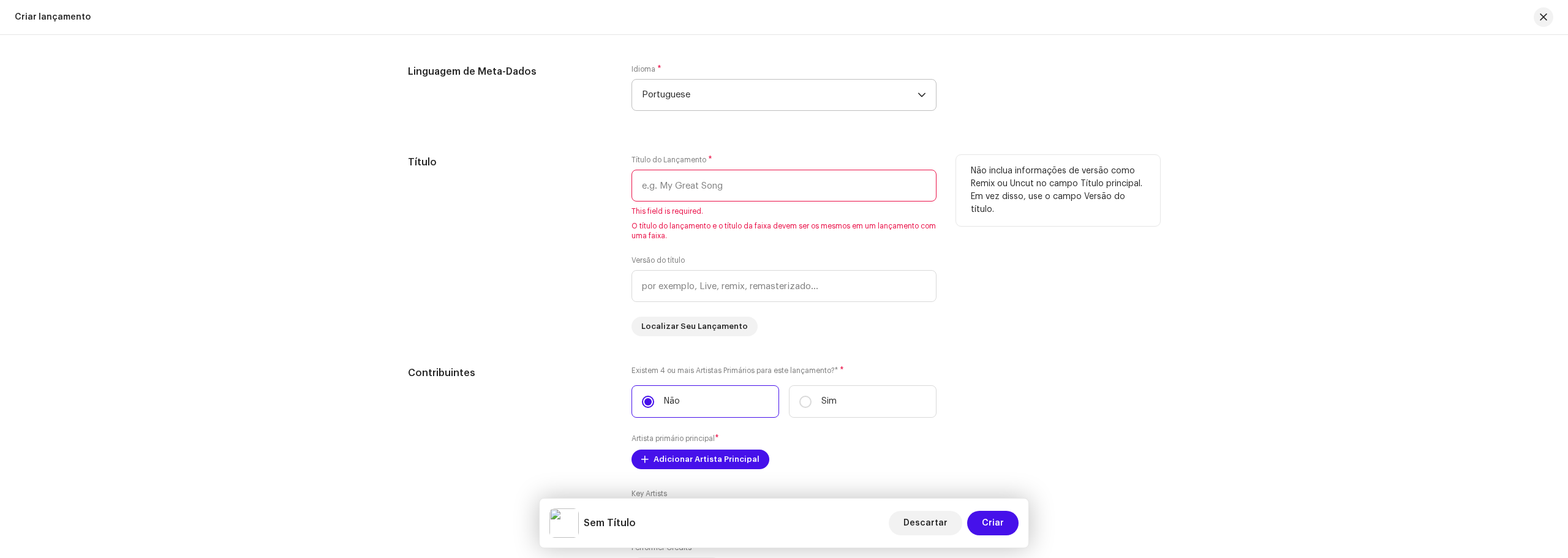
click at [682, 190] on input "text" at bounding box center [784, 186] width 305 height 32
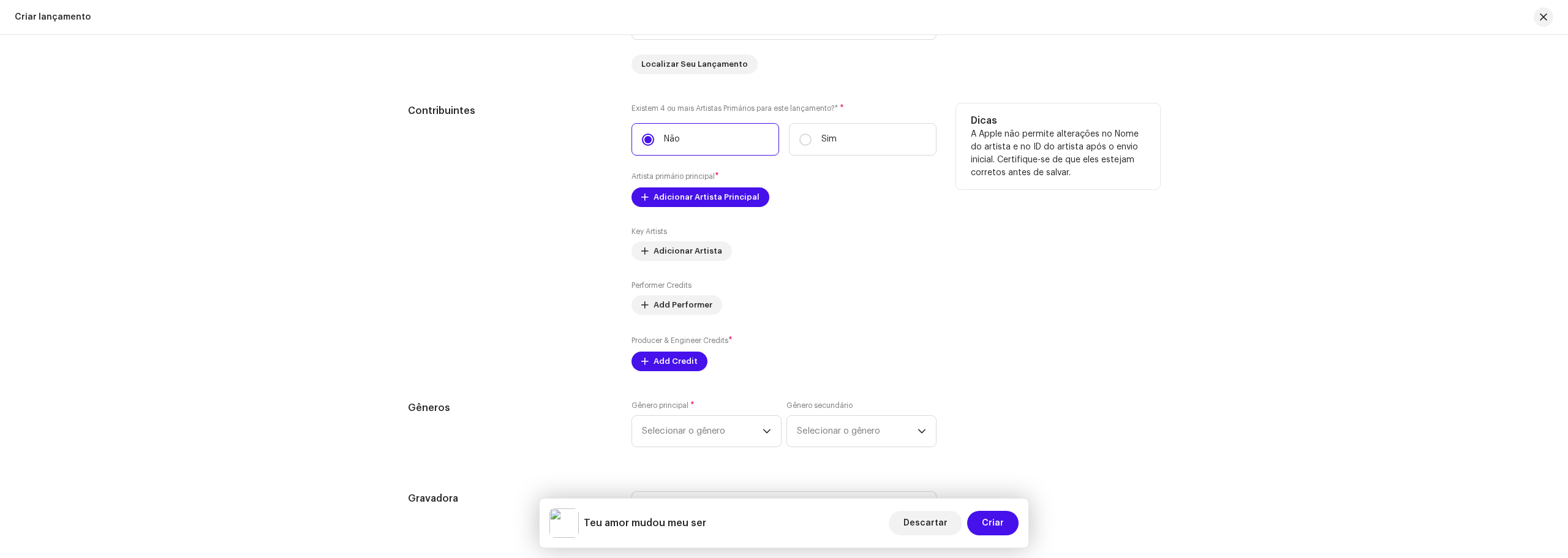
scroll to position [1286, 0]
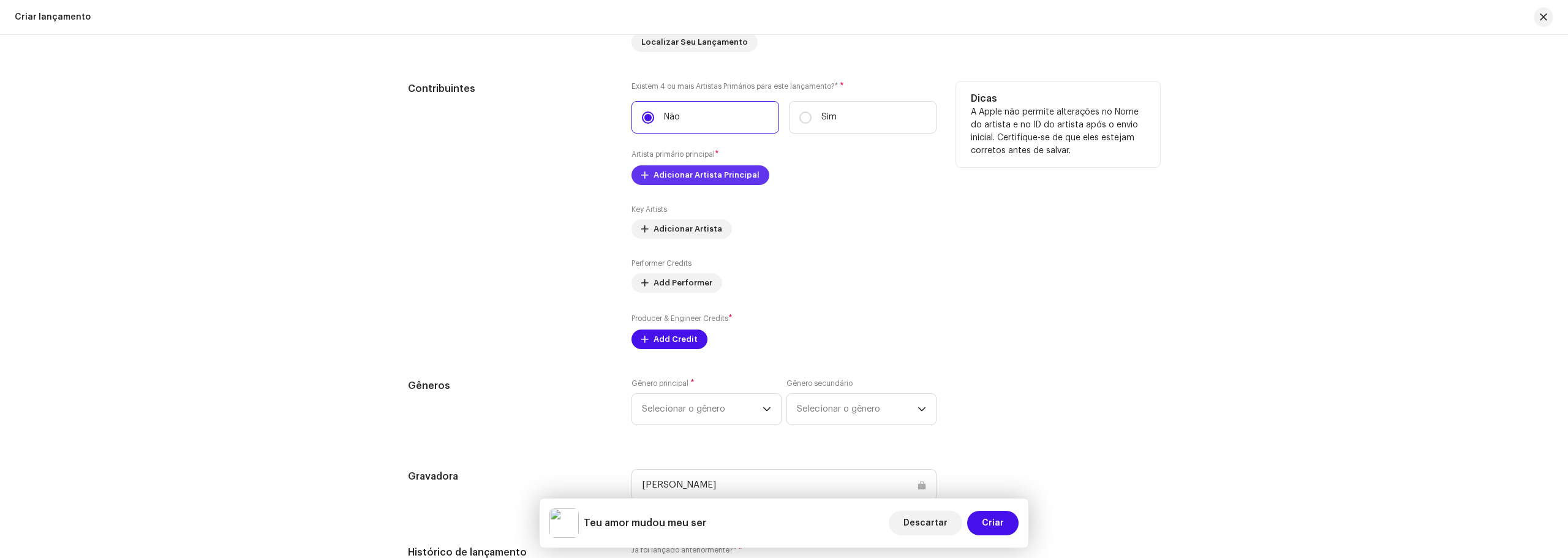
type input "Teu amor mudou meu ser"
click at [714, 184] on span "Adicionar Artista Principal" at bounding box center [706, 176] width 106 height 25
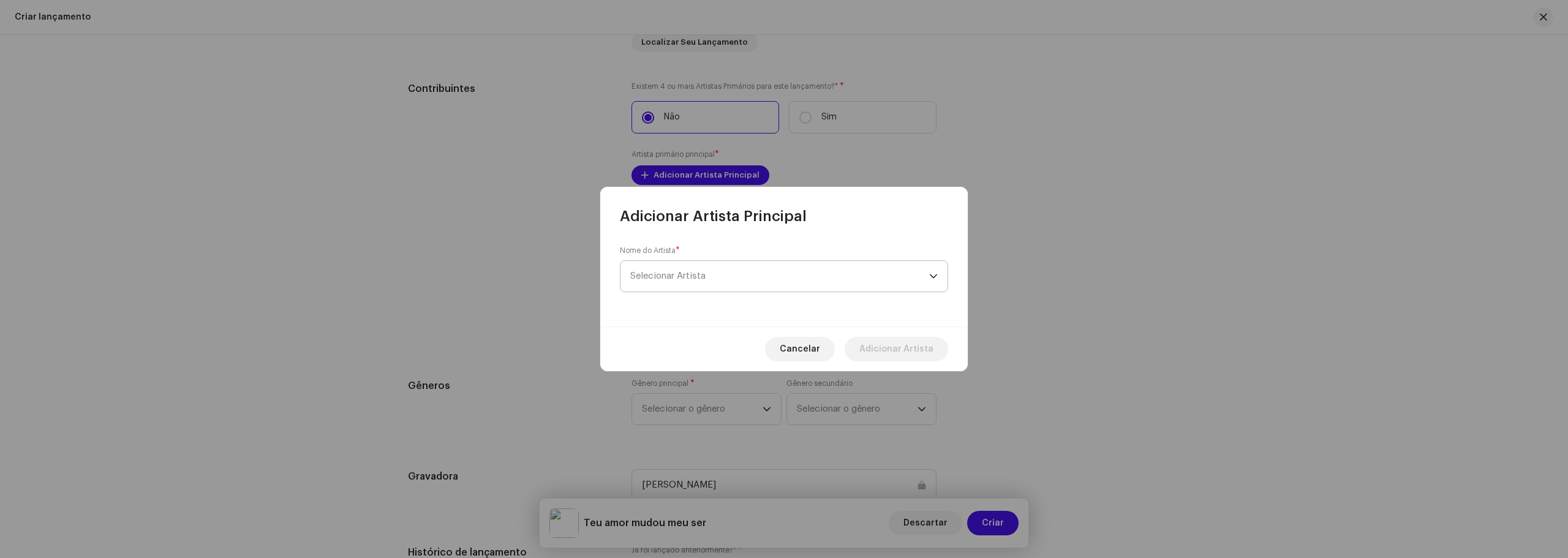
click at [725, 275] on span "Selecionar Artista" at bounding box center [779, 276] width 299 height 31
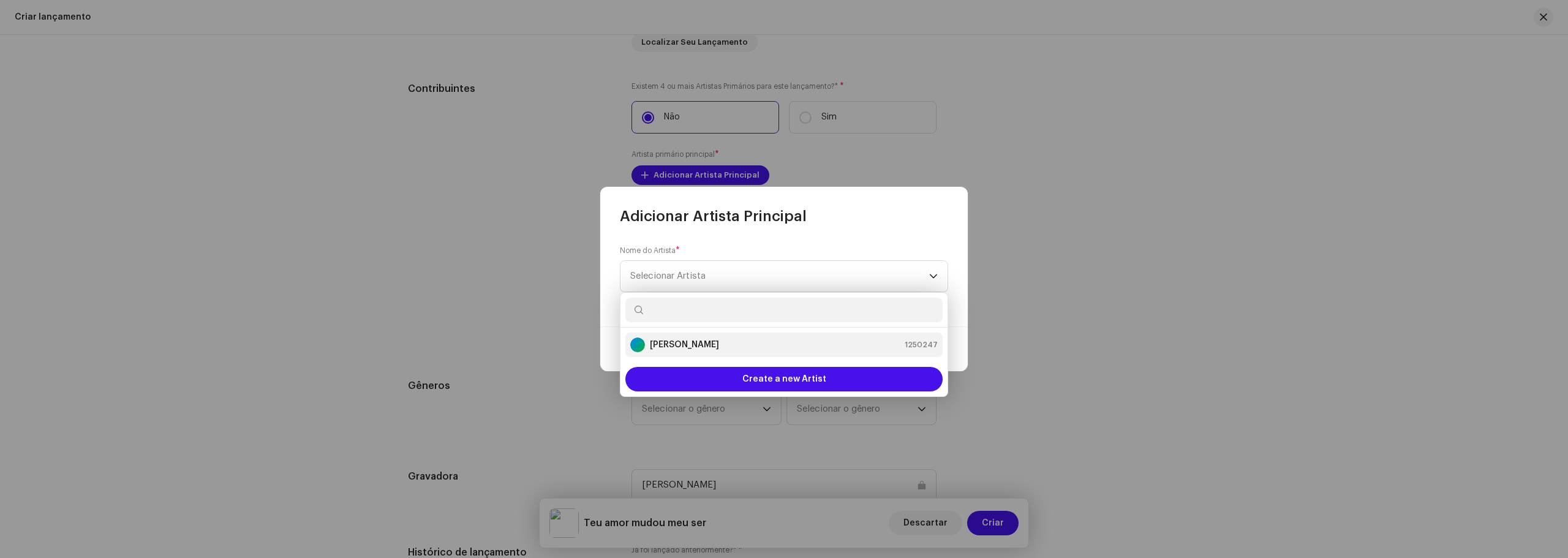
click at [690, 356] on li "[PERSON_NAME] 1250247" at bounding box center [784, 345] width 318 height 25
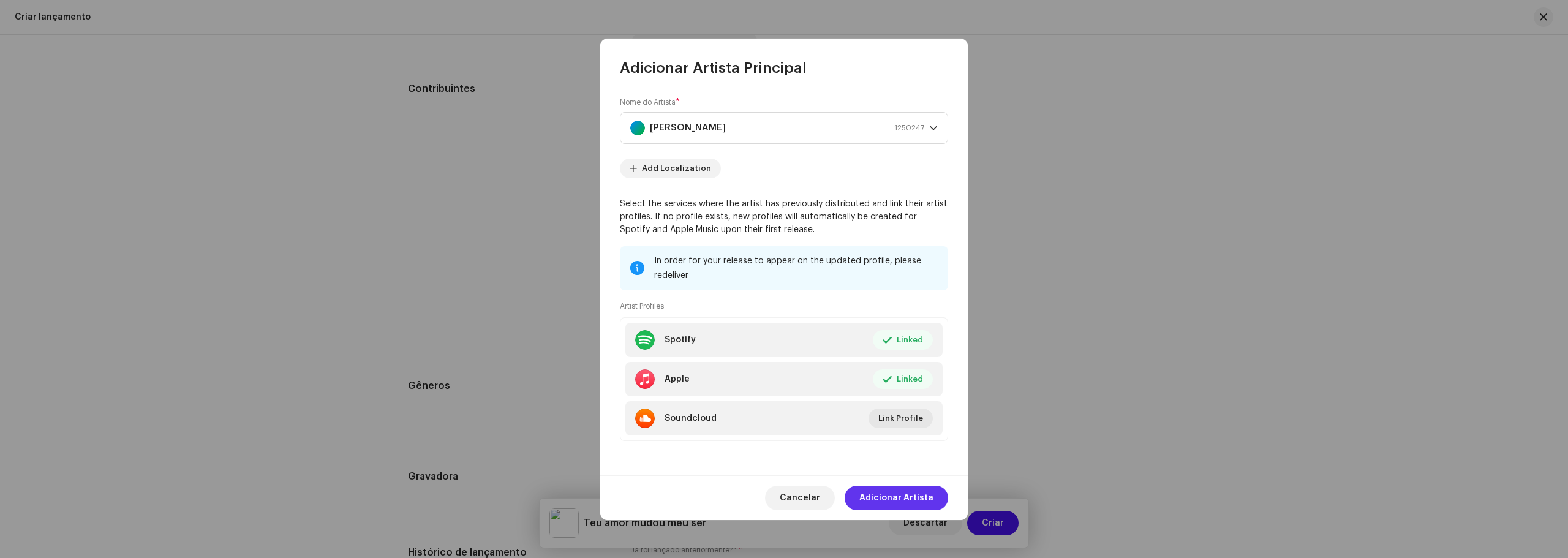
click at [897, 495] on span "Adicionar Artista" at bounding box center [897, 498] width 74 height 25
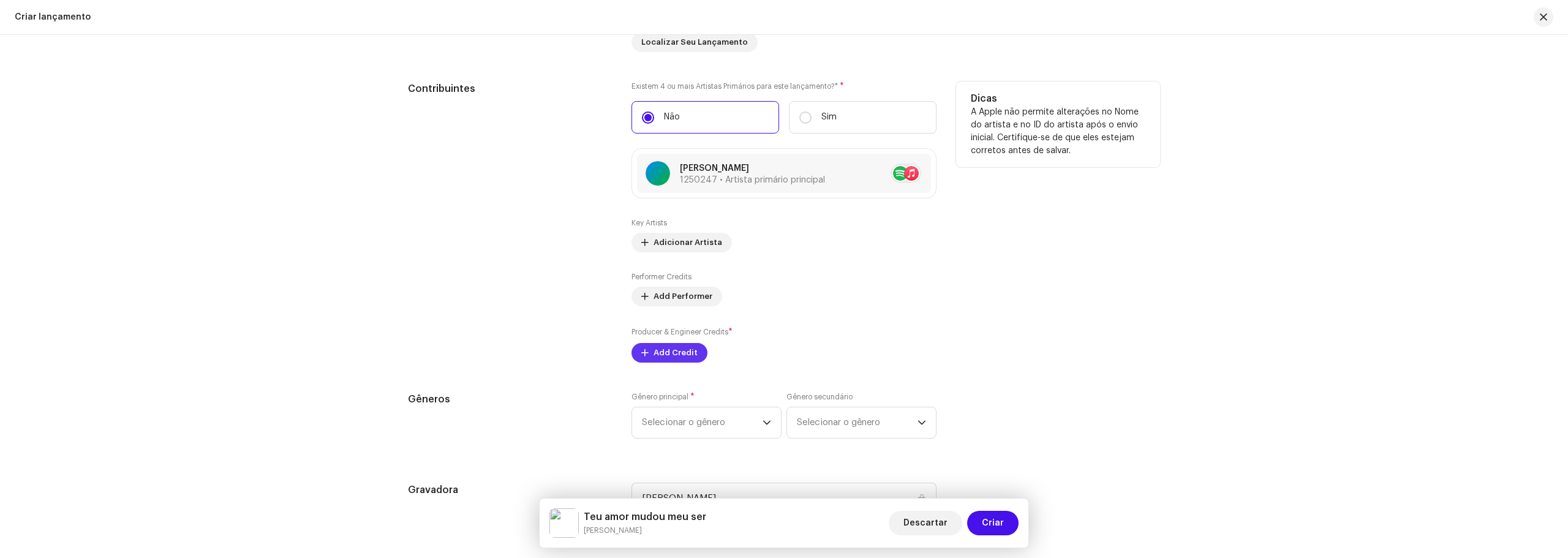
click at [687, 352] on span "Add Credit" at bounding box center [675, 353] width 44 height 25
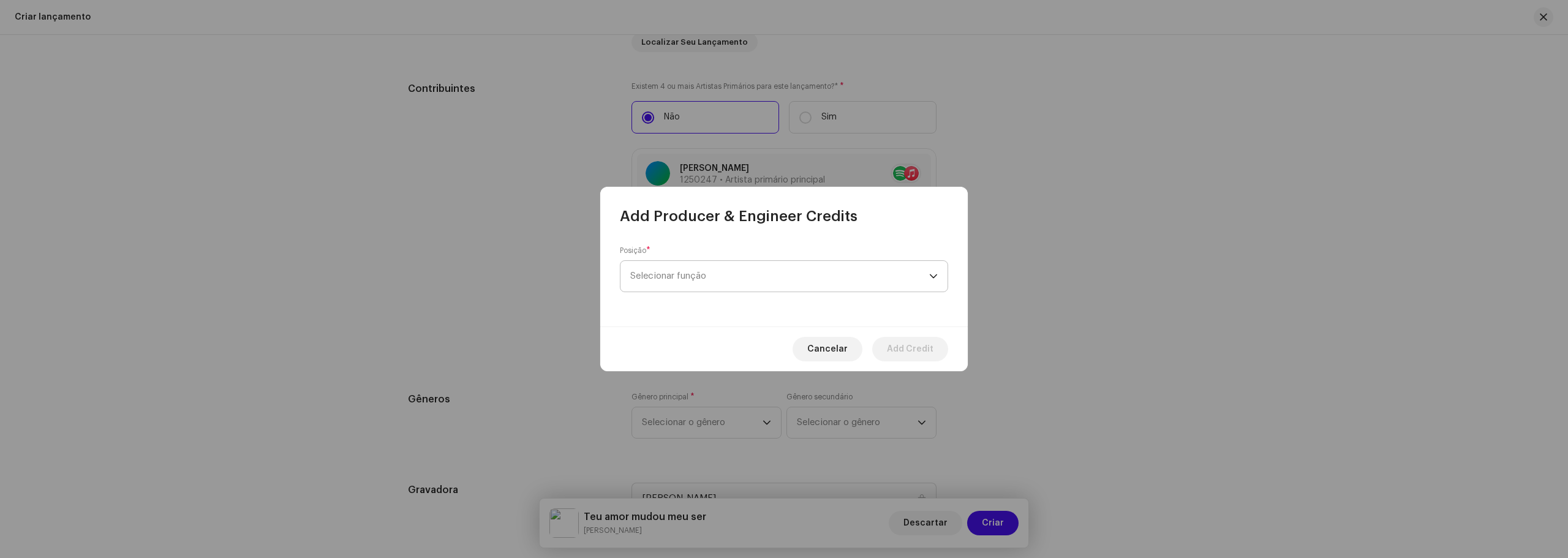
click at [712, 281] on span "Selecionar função" at bounding box center [779, 276] width 299 height 31
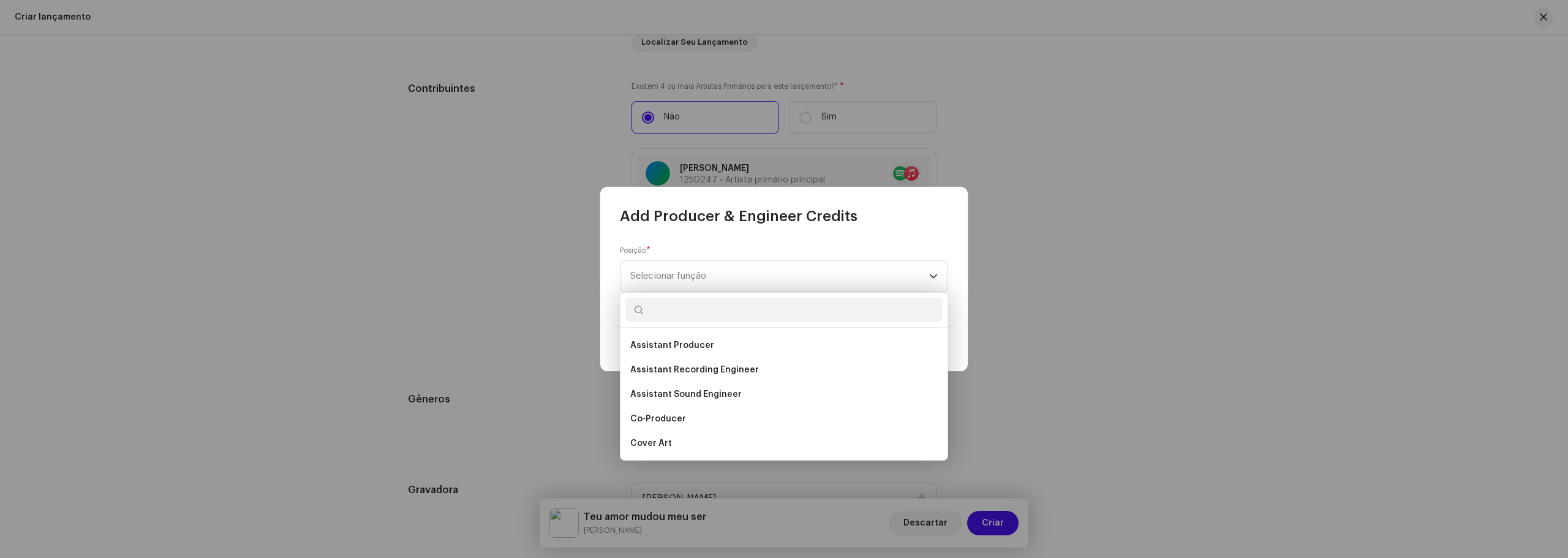
scroll to position [122, 0]
click at [696, 417] on li "Co-Producer" at bounding box center [784, 418] width 318 height 25
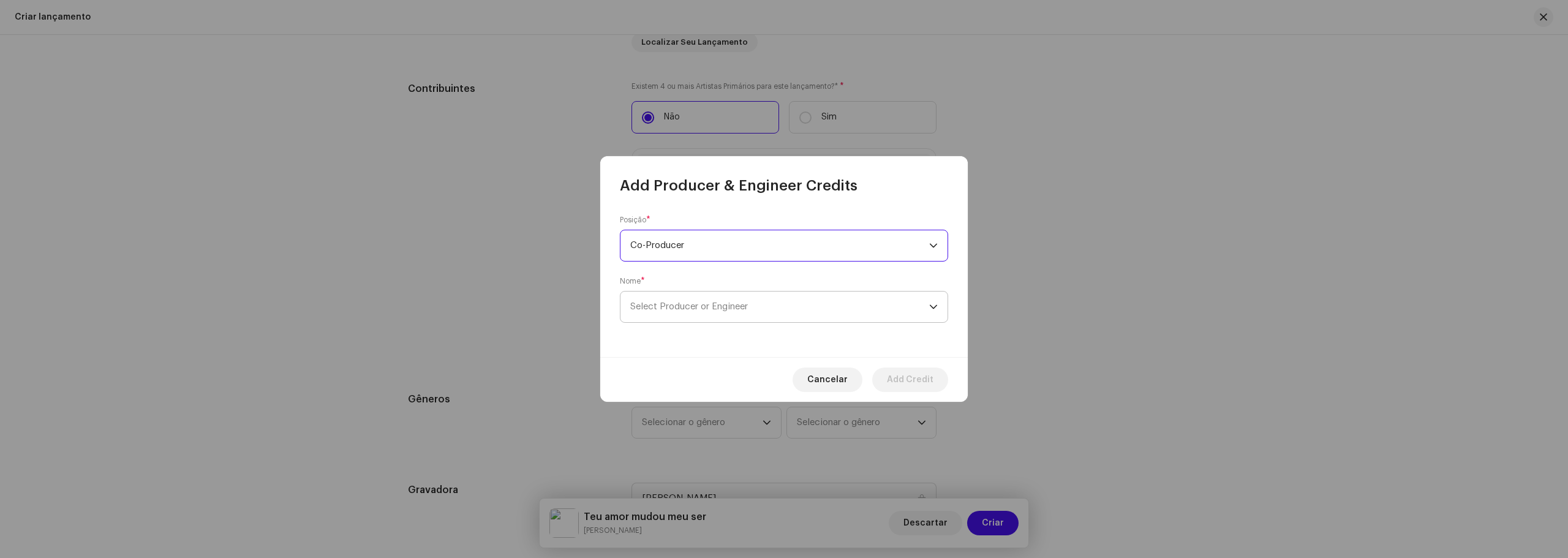
click at [856, 312] on span "Select Producer or Engineer" at bounding box center [779, 307] width 299 height 31
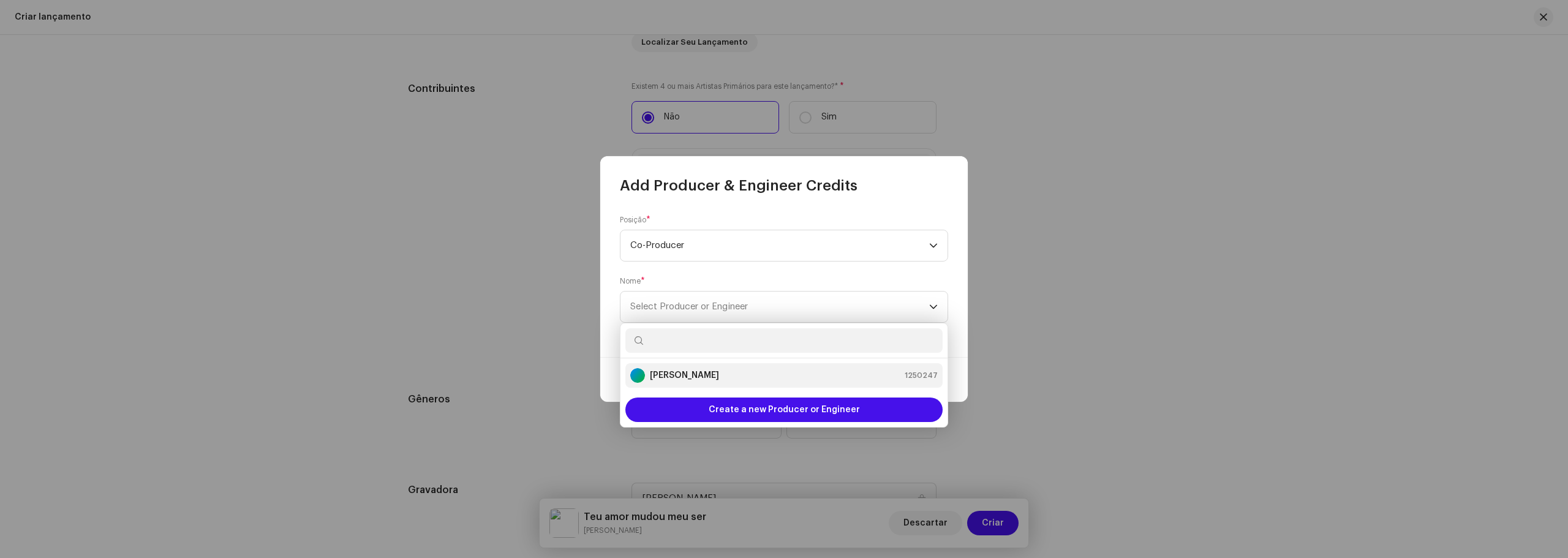
click at [781, 368] on li "[PERSON_NAME] 1250247" at bounding box center [784, 376] width 318 height 25
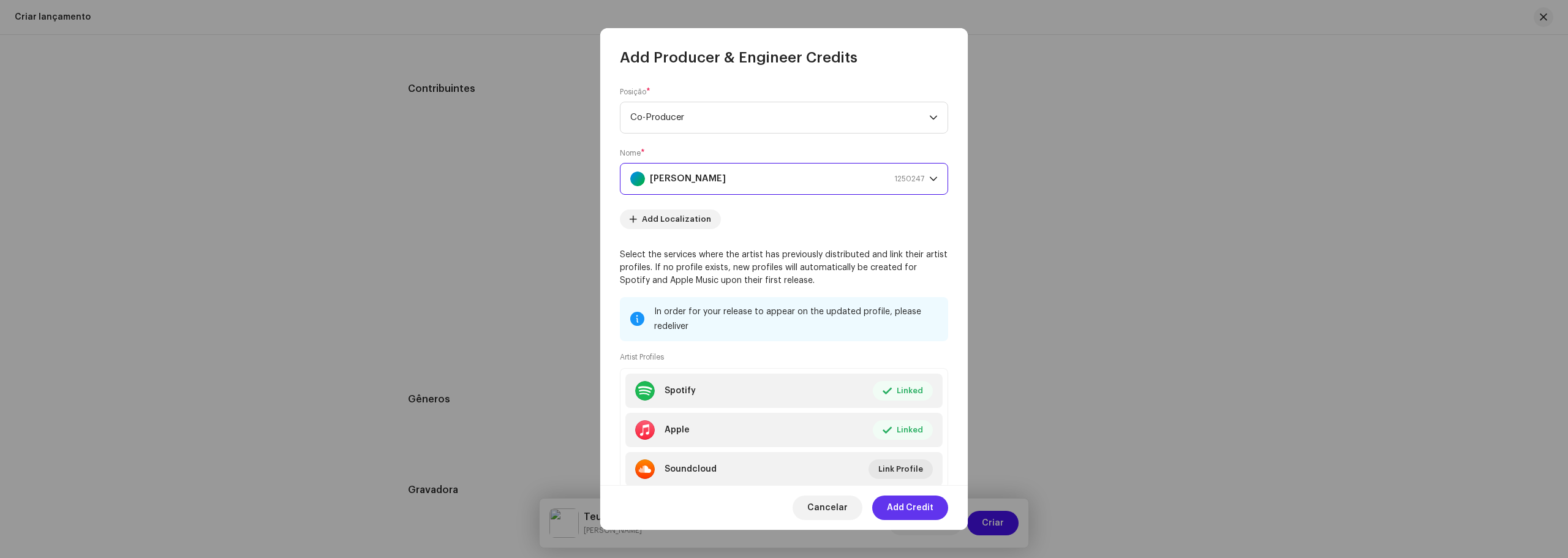
click at [918, 506] on span "Add Credit" at bounding box center [910, 508] width 47 height 25
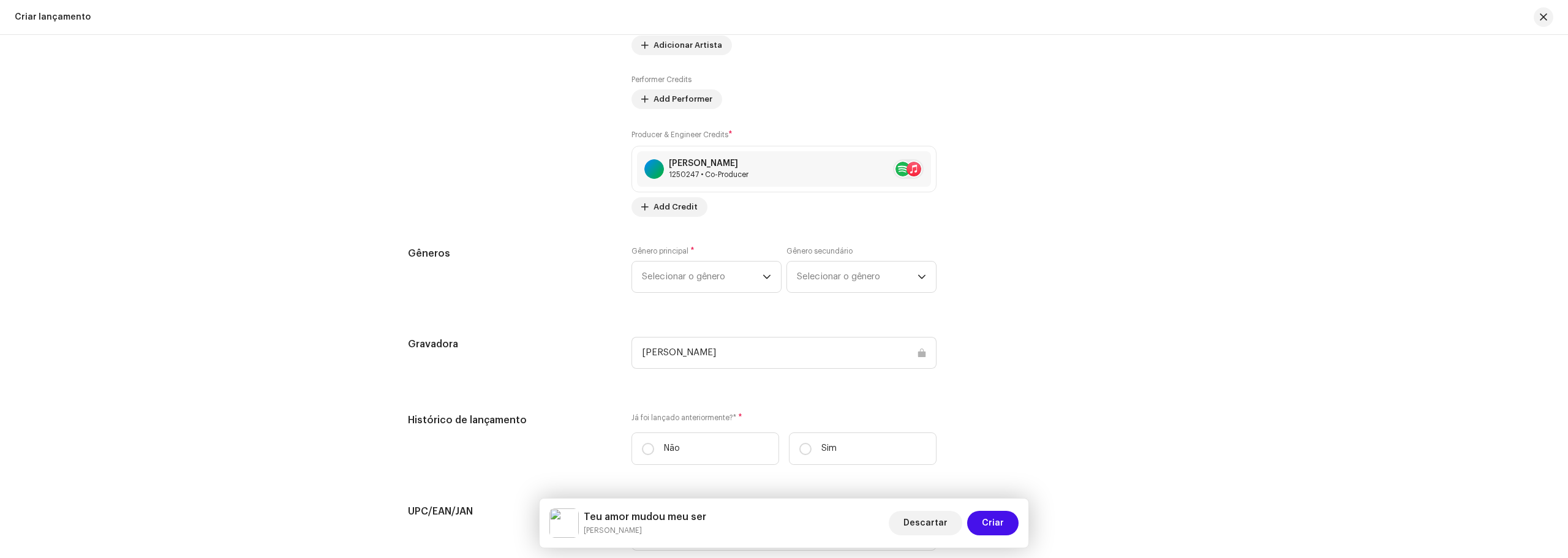
scroll to position [1461, 0]
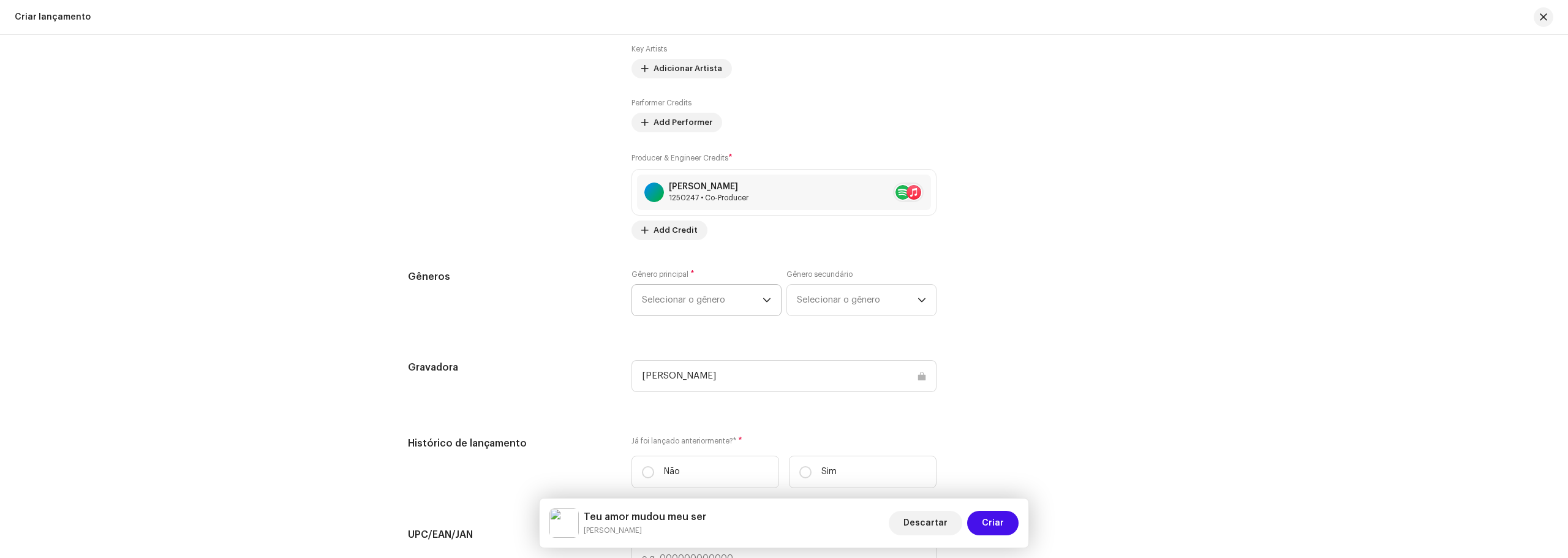
click at [690, 294] on span "Selecionar o gênero" at bounding box center [702, 300] width 121 height 31
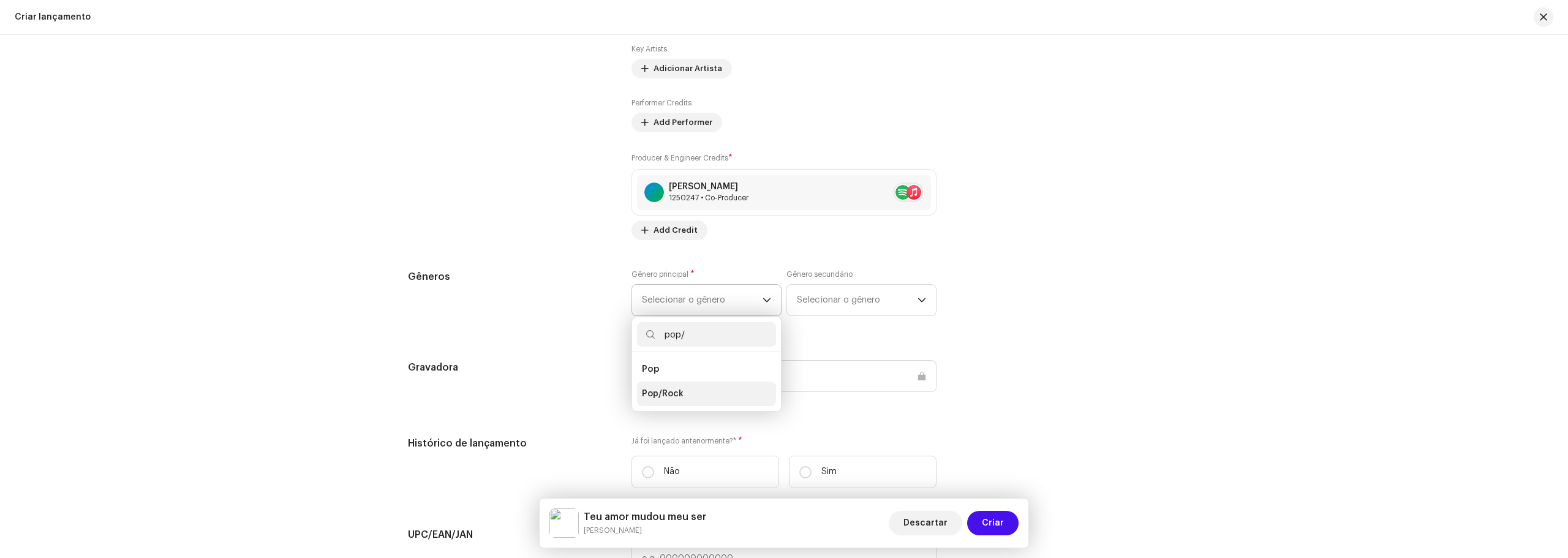
type input "pop/"
click at [670, 385] on li "Pop/Rock" at bounding box center [706, 394] width 139 height 25
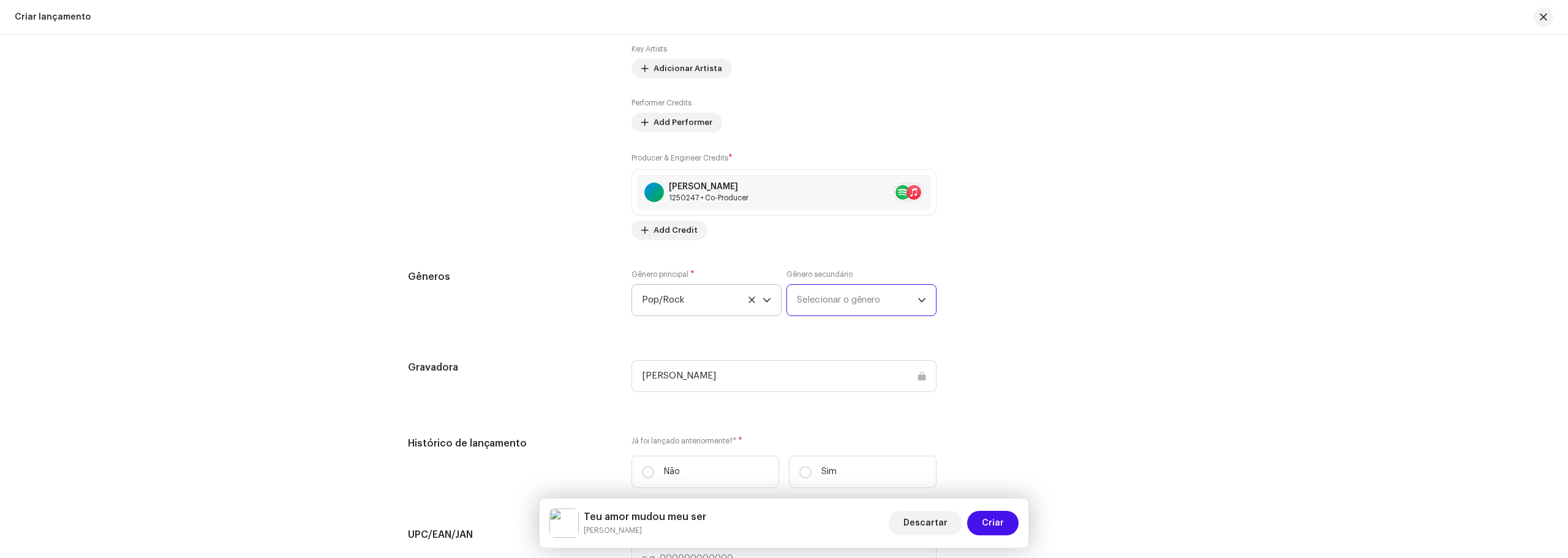
click at [805, 299] on span "Selecionar o gênero" at bounding box center [857, 300] width 121 height 31
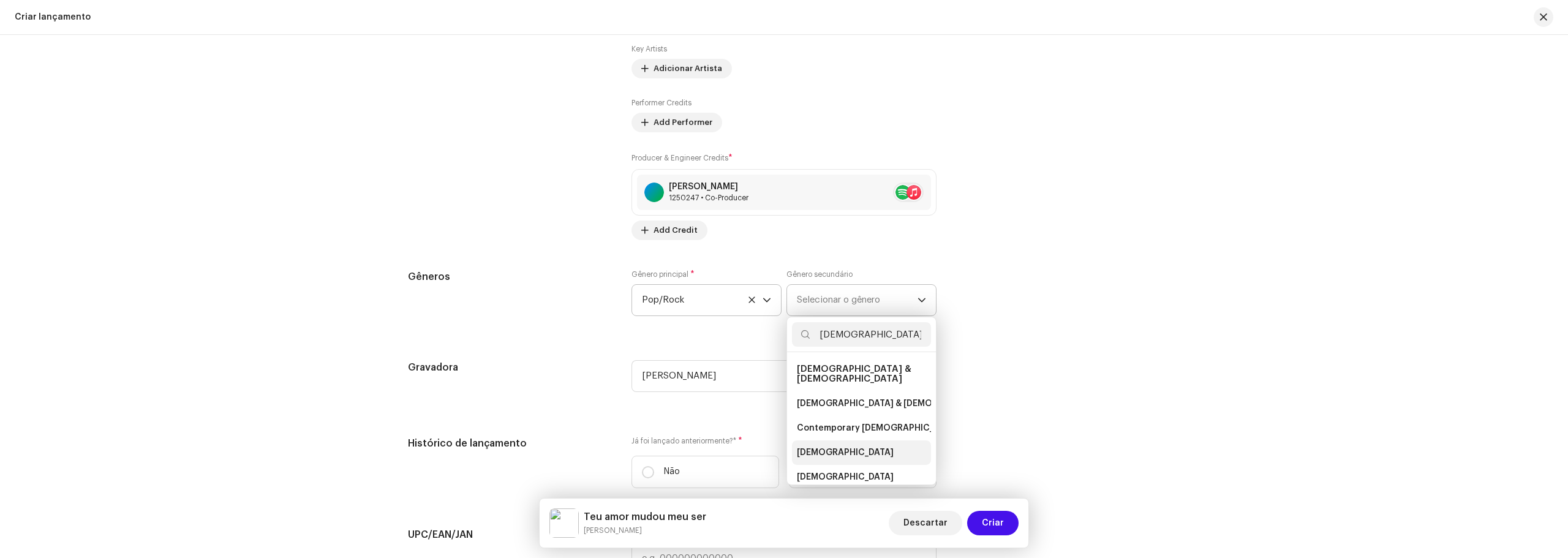
type input "[DEMOGRAPHIC_DATA]"
click at [818, 447] on span "[DEMOGRAPHIC_DATA]" at bounding box center [845, 452] width 97 height 12
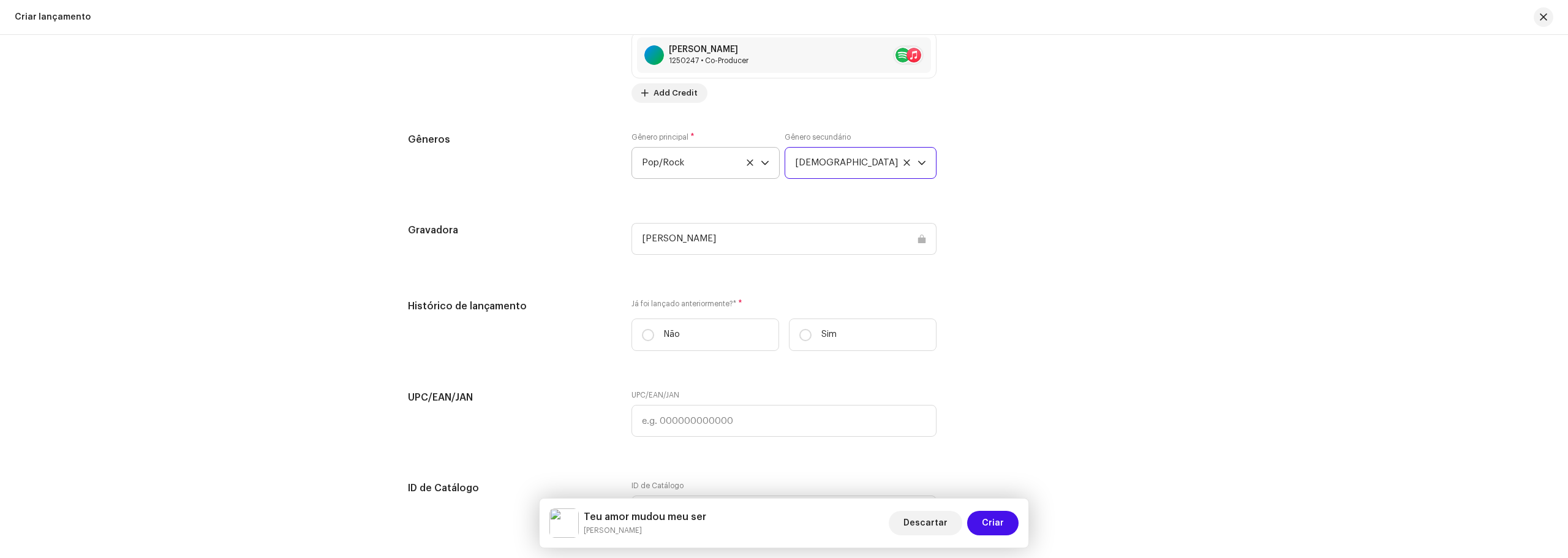
scroll to position [1644, 0]
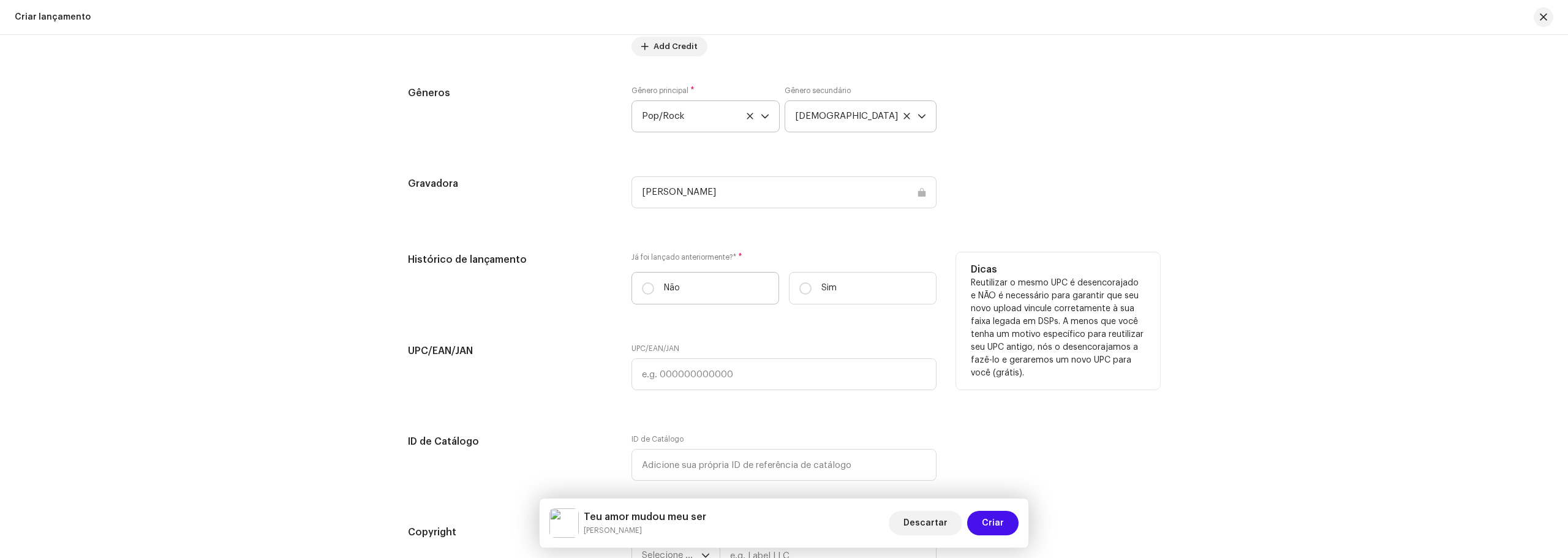
click at [676, 280] on label "Não" at bounding box center [705, 288] width 148 height 33
click at [654, 283] on input "Não" at bounding box center [647, 288] width 12 height 12
radio input "true"
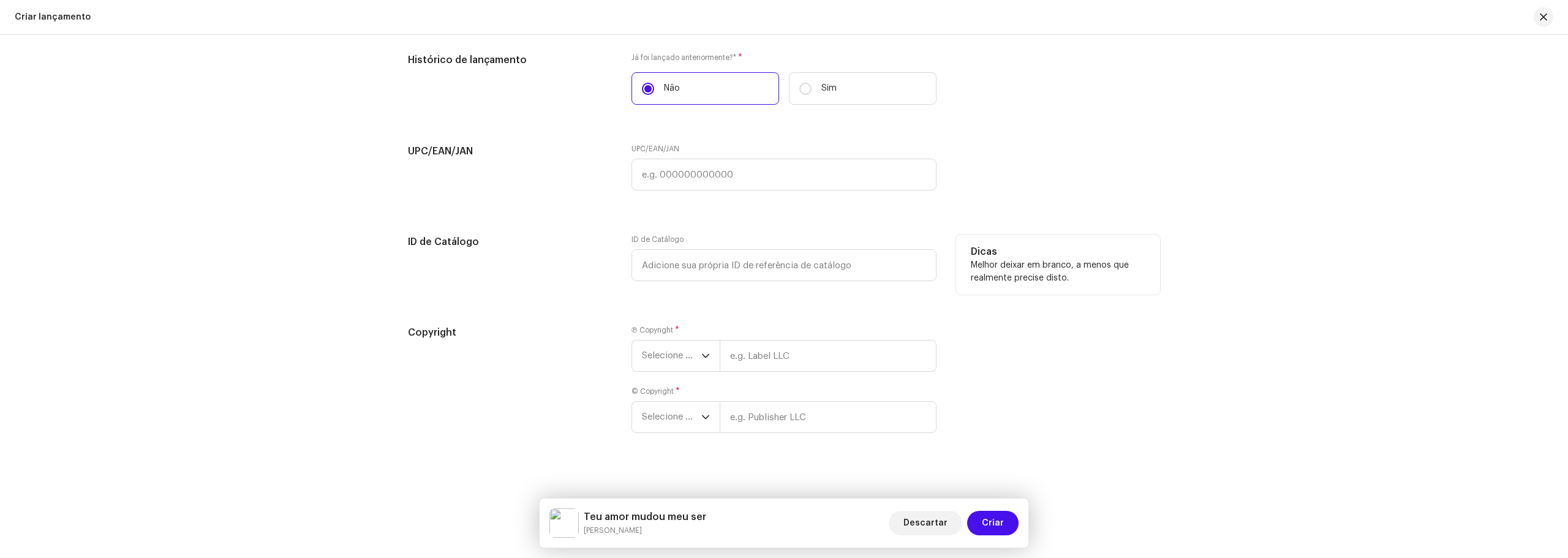
scroll to position [1851, 0]
click at [653, 338] on span "Selecione o ano" at bounding box center [671, 348] width 60 height 31
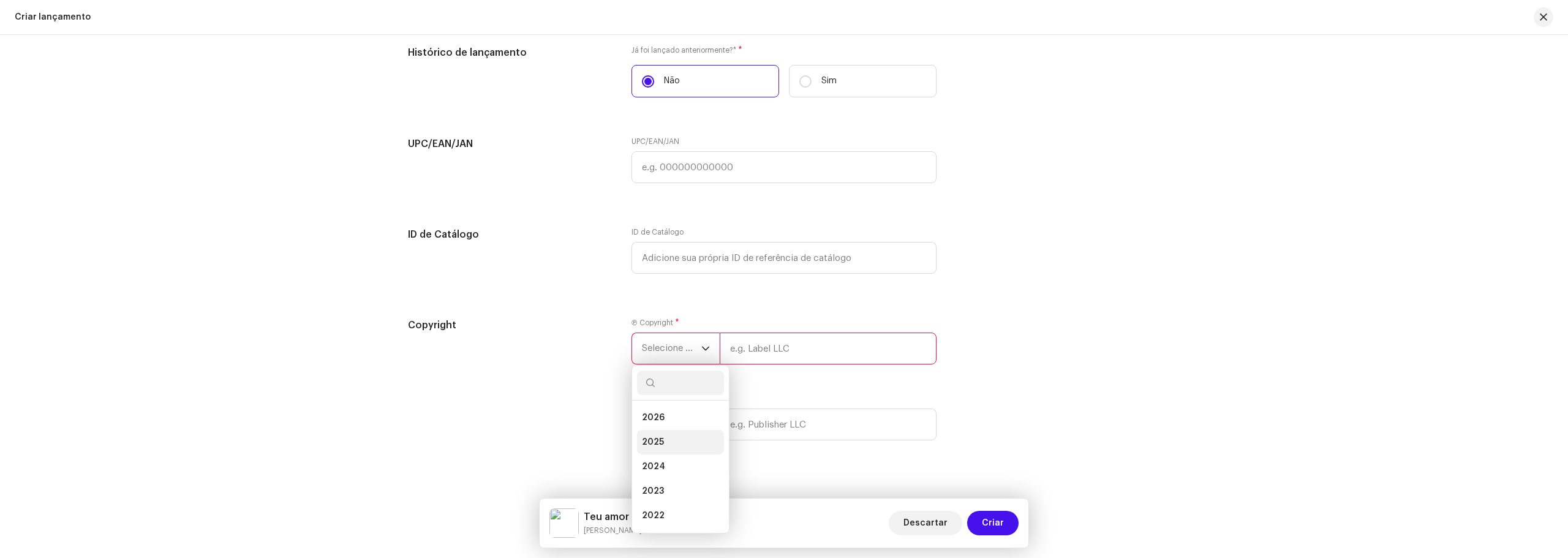
click at [645, 436] on li "2025" at bounding box center [679, 442] width 87 height 25
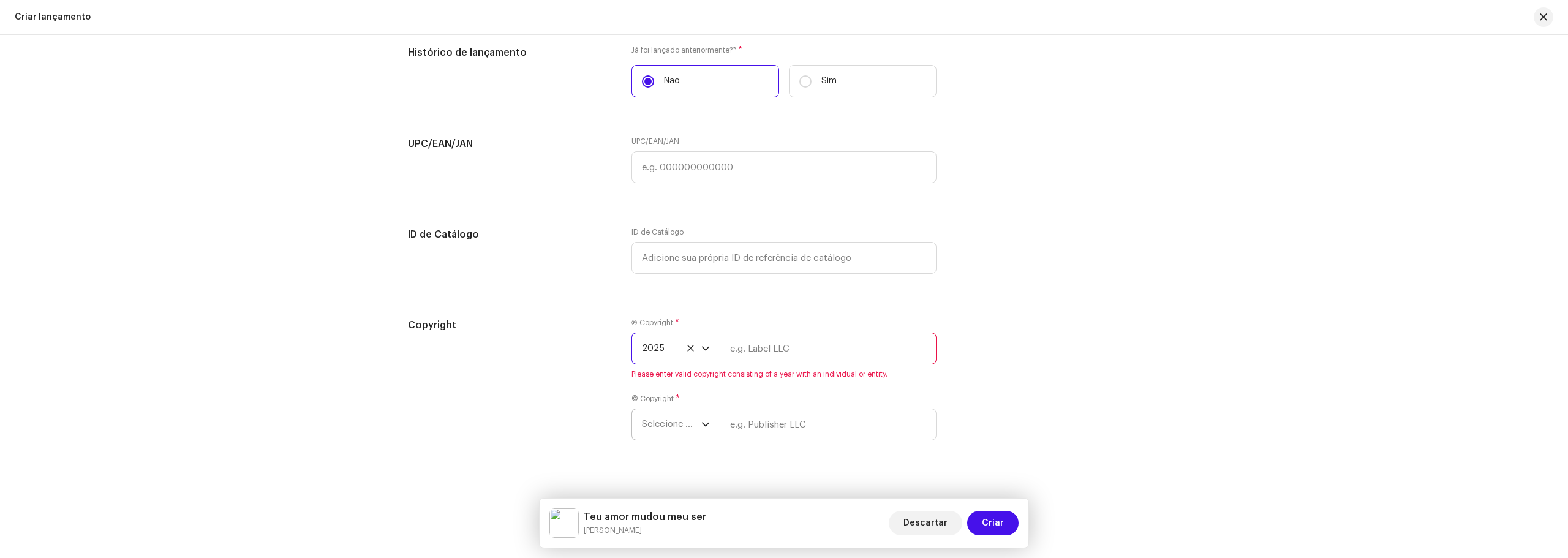
click at [663, 416] on span "Selecione o ano" at bounding box center [671, 425] width 60 height 31
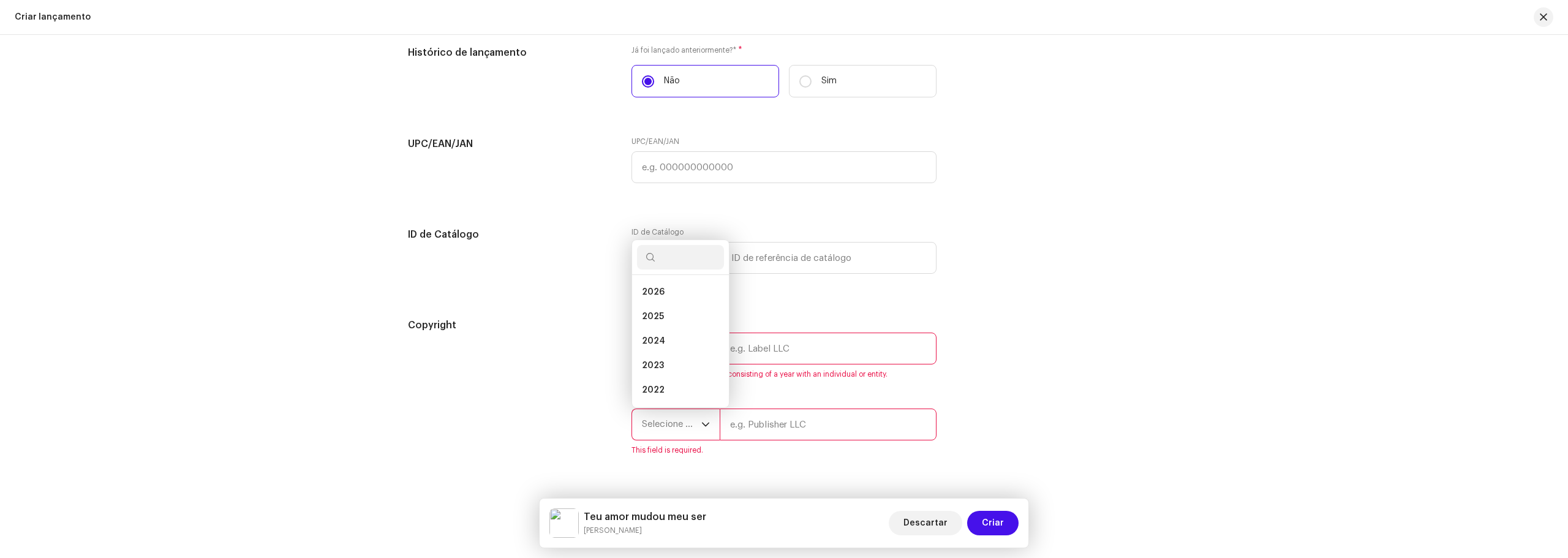
scroll to position [20, 0]
click at [671, 296] on li "2025" at bounding box center [679, 297] width 87 height 25
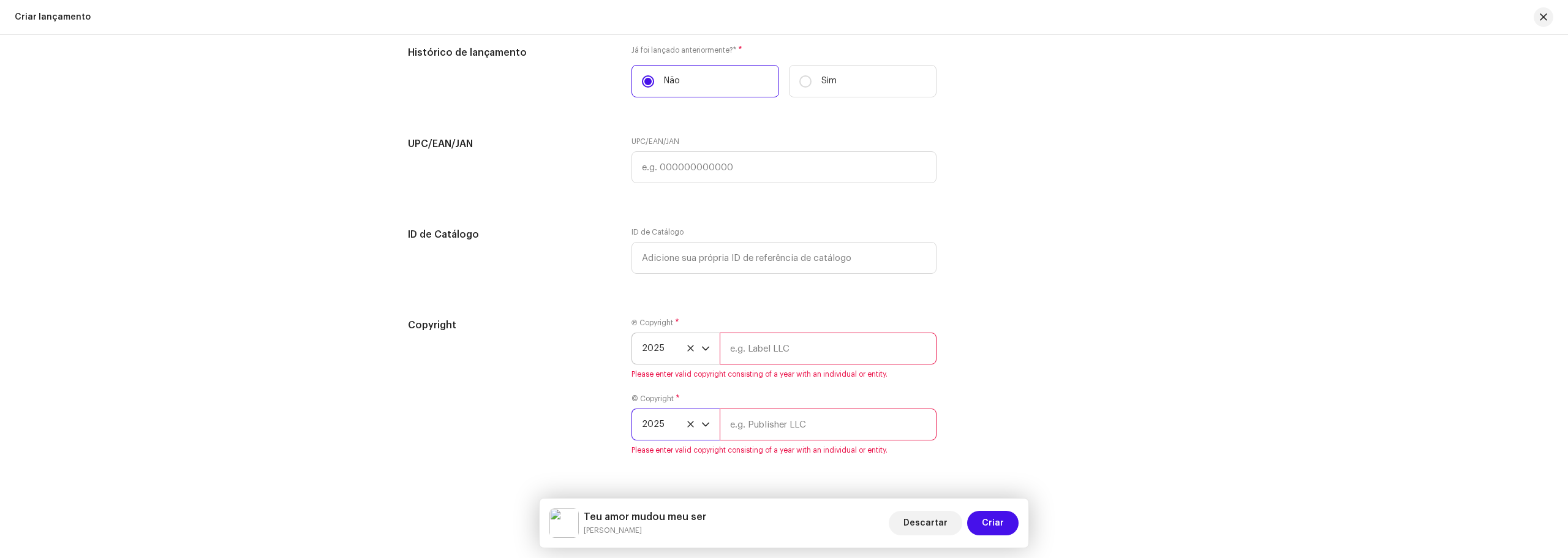
click at [751, 353] on input "text" at bounding box center [828, 349] width 217 height 32
type input "[PERSON_NAME]"
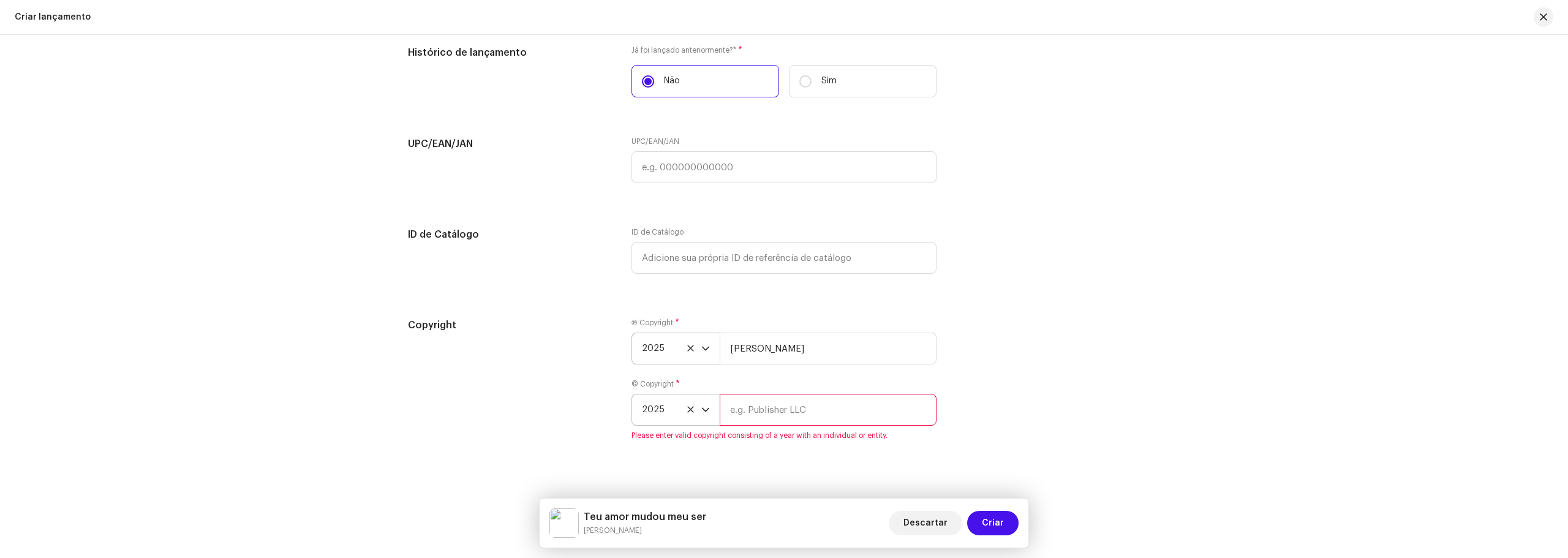
click at [750, 410] on input "text" at bounding box center [828, 410] width 217 height 32
type input "[PERSON_NAME]"
drag, startPoint x: 1068, startPoint y: 387, endPoint x: 1079, endPoint y: 398, distance: 15.6
click at [1068, 387] on div "Copyright Ⓟ Copyright * 2025 [PERSON_NAME] © Copyright * 2025 [PERSON_NAME]" at bounding box center [784, 379] width 752 height 122
click at [999, 524] on span "Criar" at bounding box center [993, 523] width 22 height 25
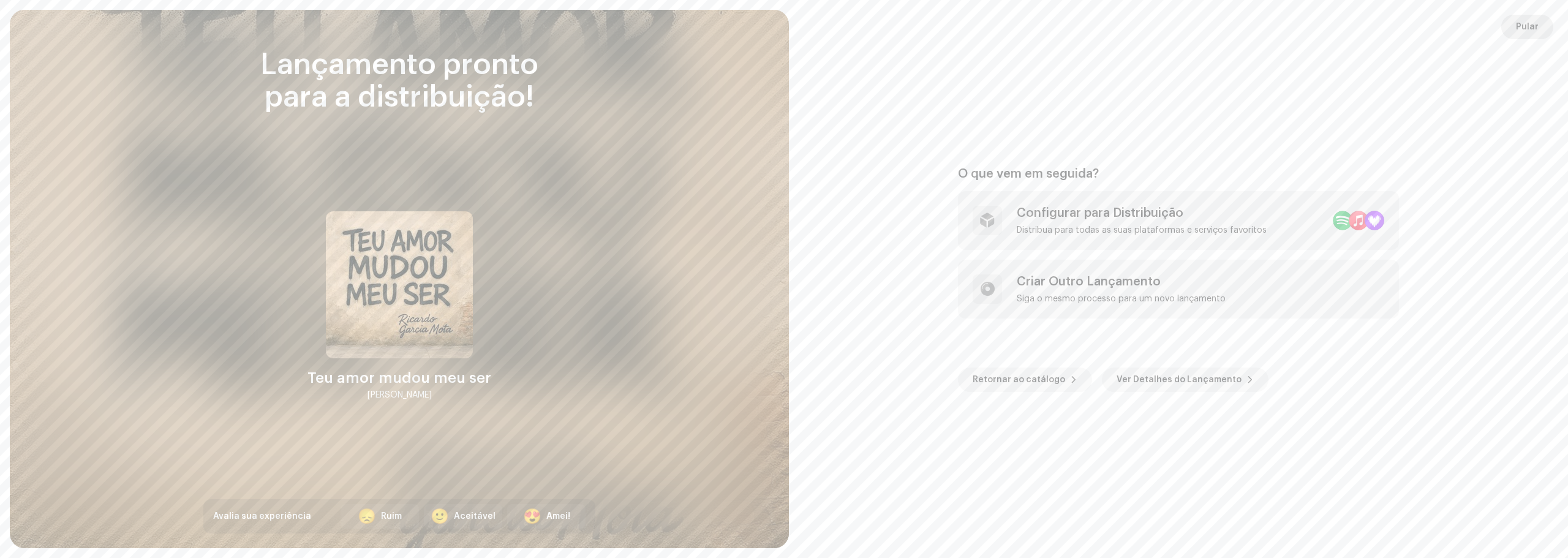
click at [1516, 22] on span "Pular" at bounding box center [1526, 27] width 23 height 25
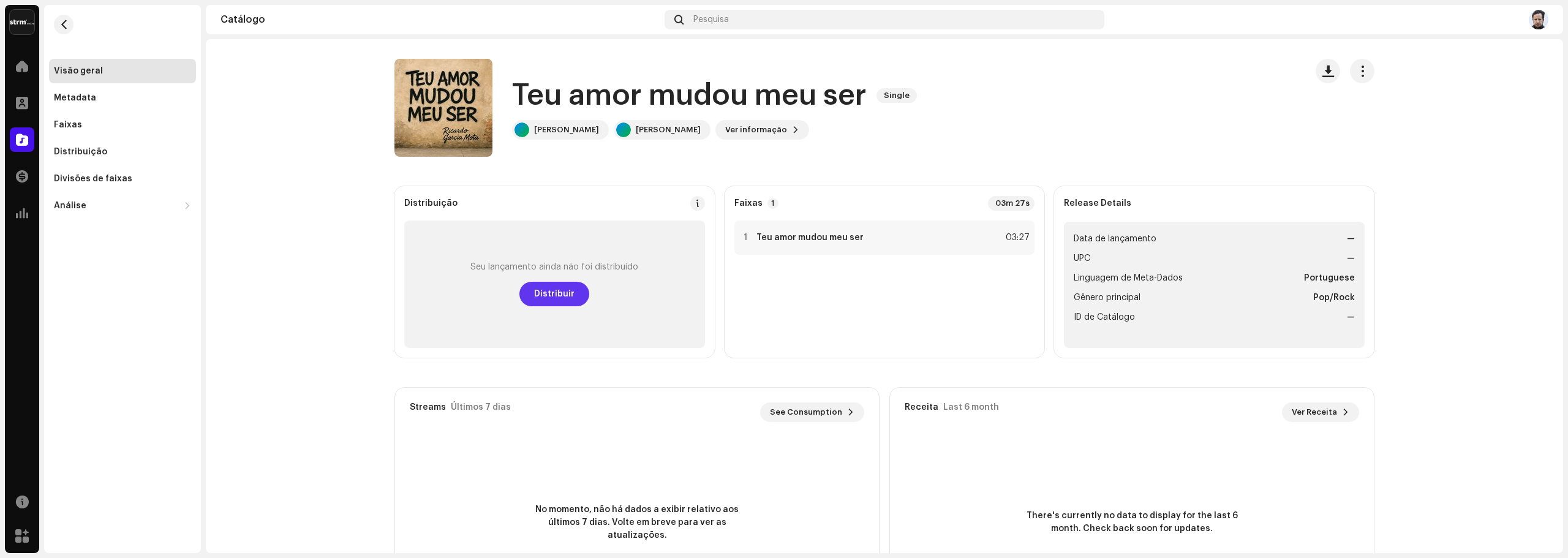
click at [571, 302] on button "Distribuir" at bounding box center [554, 294] width 70 height 25
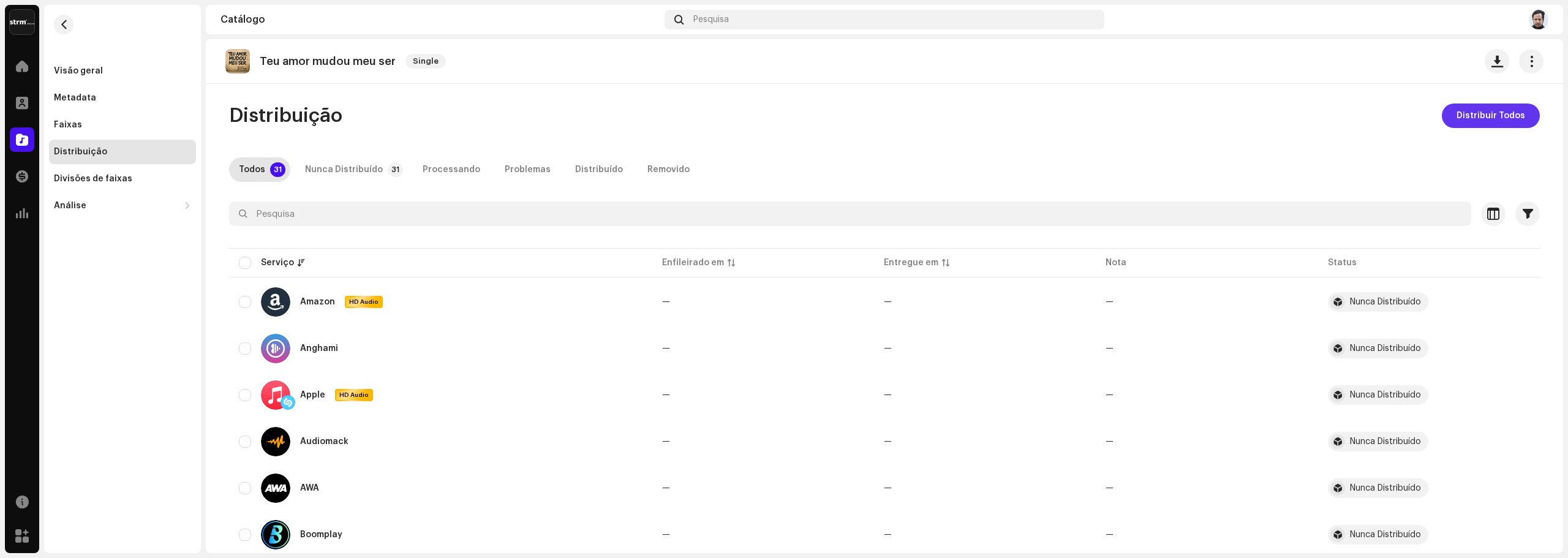
click at [1457, 124] on span "Distribuir Todos" at bounding box center [1491, 116] width 68 height 25
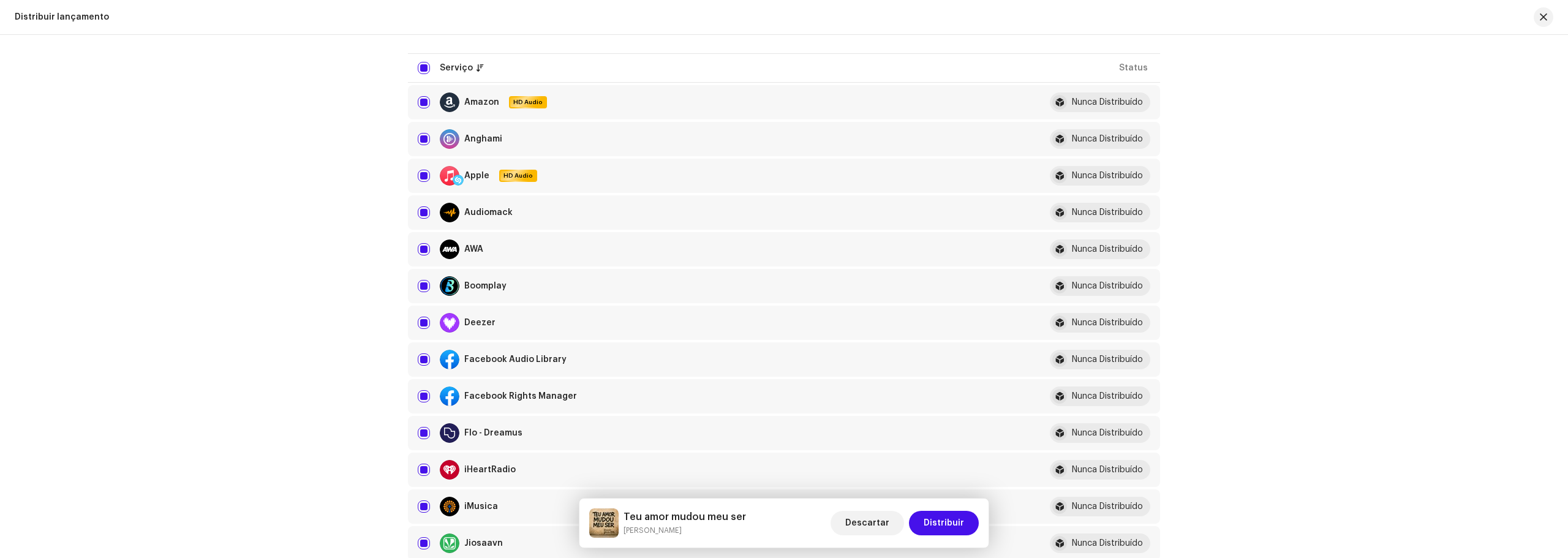
scroll to position [184, 0]
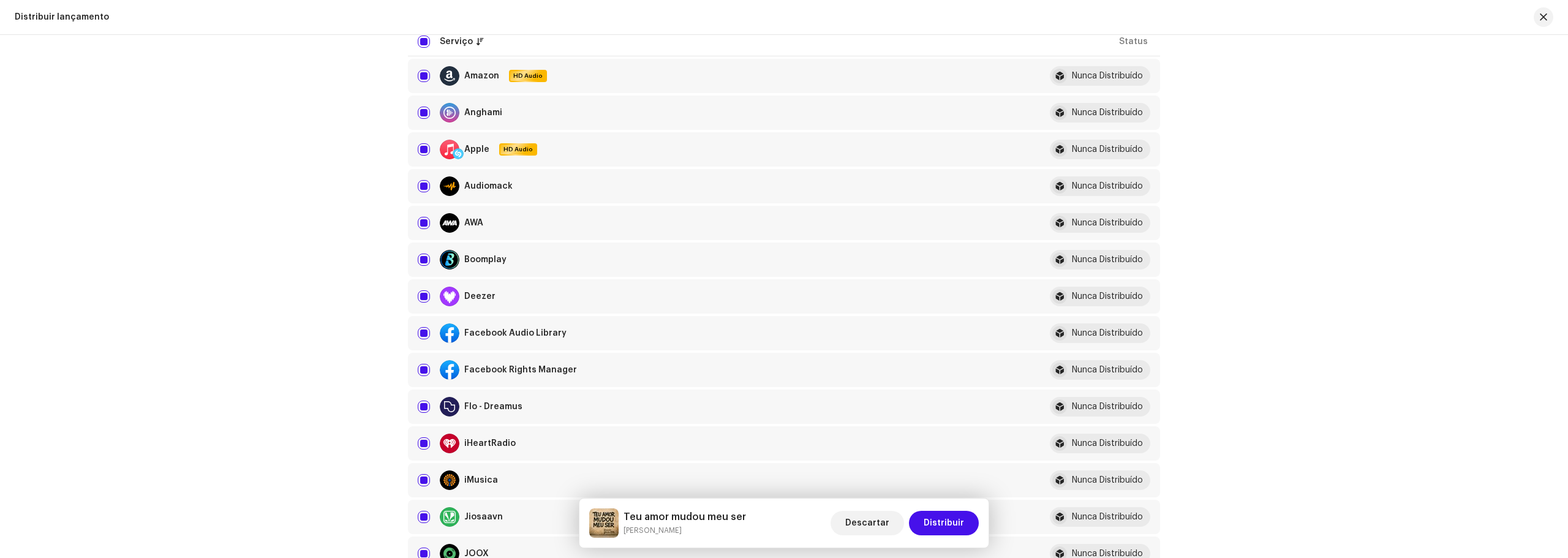
click at [415, 294] on td "Deezer" at bounding box center [720, 296] width 623 height 34
click at [421, 294] on input "checkbox" at bounding box center [423, 296] width 12 height 12
checkbox input "false"
click at [924, 516] on button "Distribuir" at bounding box center [944, 523] width 70 height 25
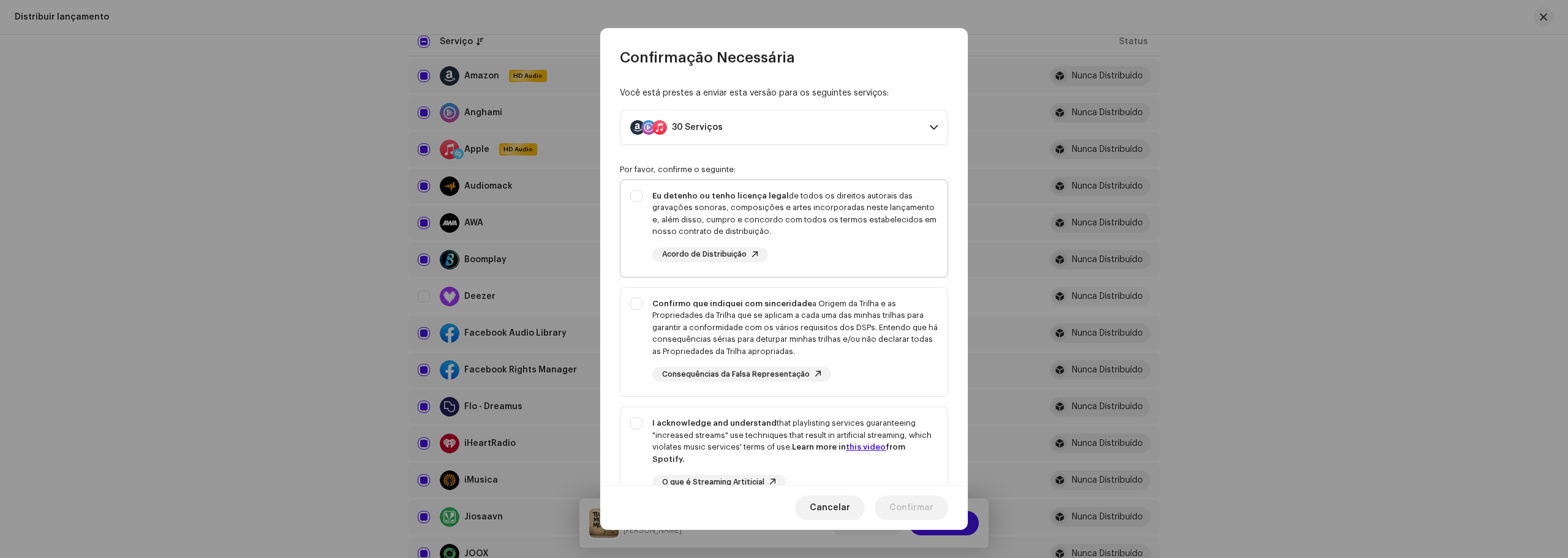
click at [632, 198] on div "Eu detenho ou tenho licença legal de todos os direitos autorais das gravações s…" at bounding box center [784, 226] width 327 height 92
checkbox input "true"
click at [636, 301] on div "Confirmo que indiquei com sinceridade a Origem da Trilha e as Propriedades da T…" at bounding box center [784, 339] width 327 height 104
checkbox input "true"
click at [634, 431] on div "I acknowledge and understand that playlisting services guaranteeing "increased …" at bounding box center [784, 463] width 327 height 111
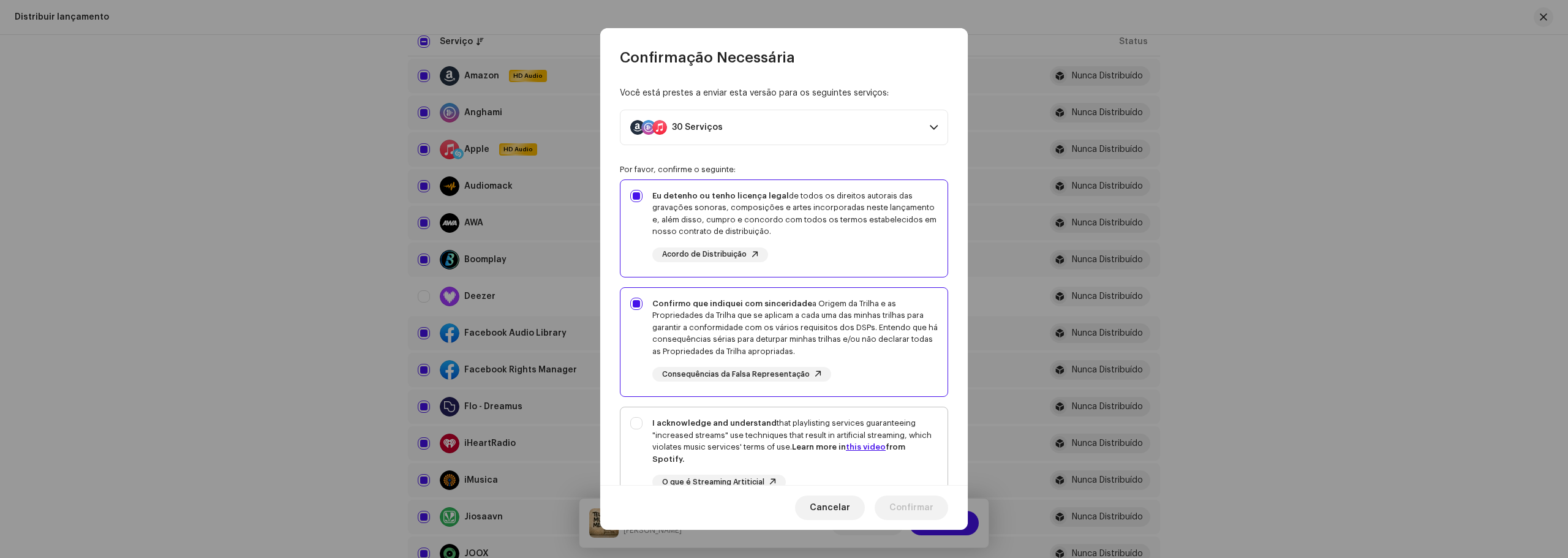
checkbox input "true"
click at [913, 511] on span "Confirmar" at bounding box center [911, 508] width 44 height 25
